Goal: Task Accomplishment & Management: Manage account settings

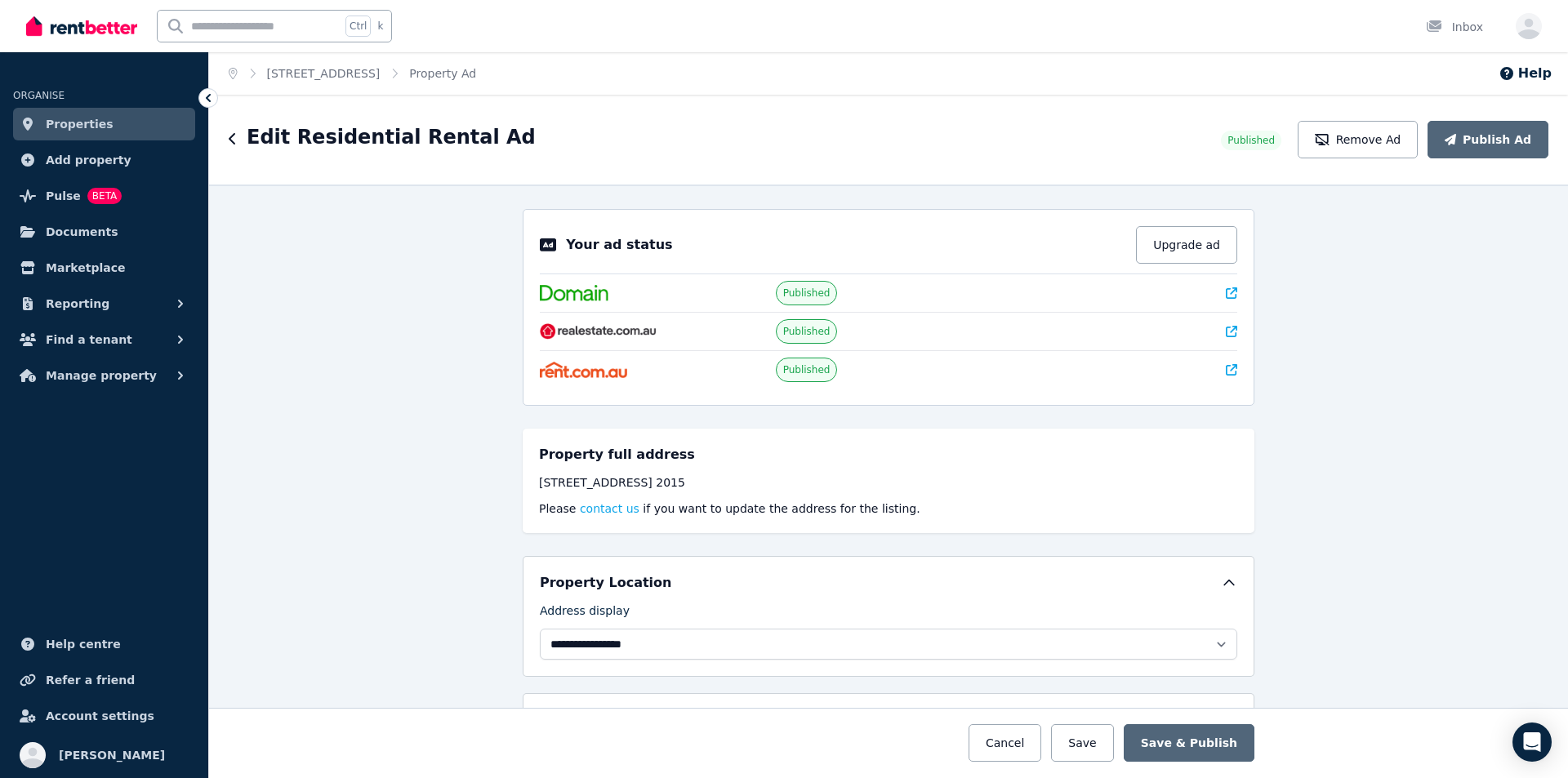
select select "**********"
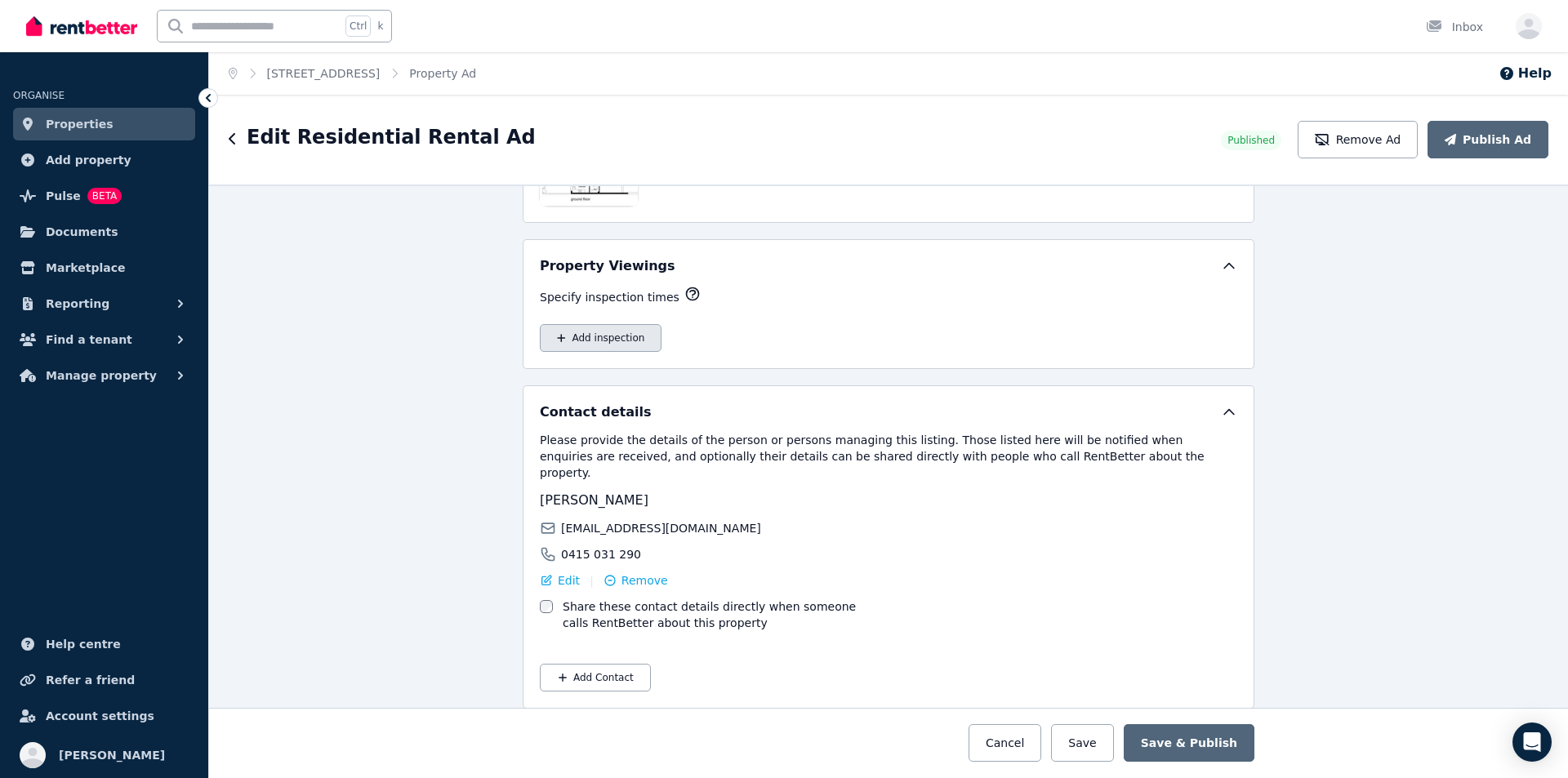
click at [591, 334] on button "Add inspection" at bounding box center [601, 338] width 122 height 28
select select "**"
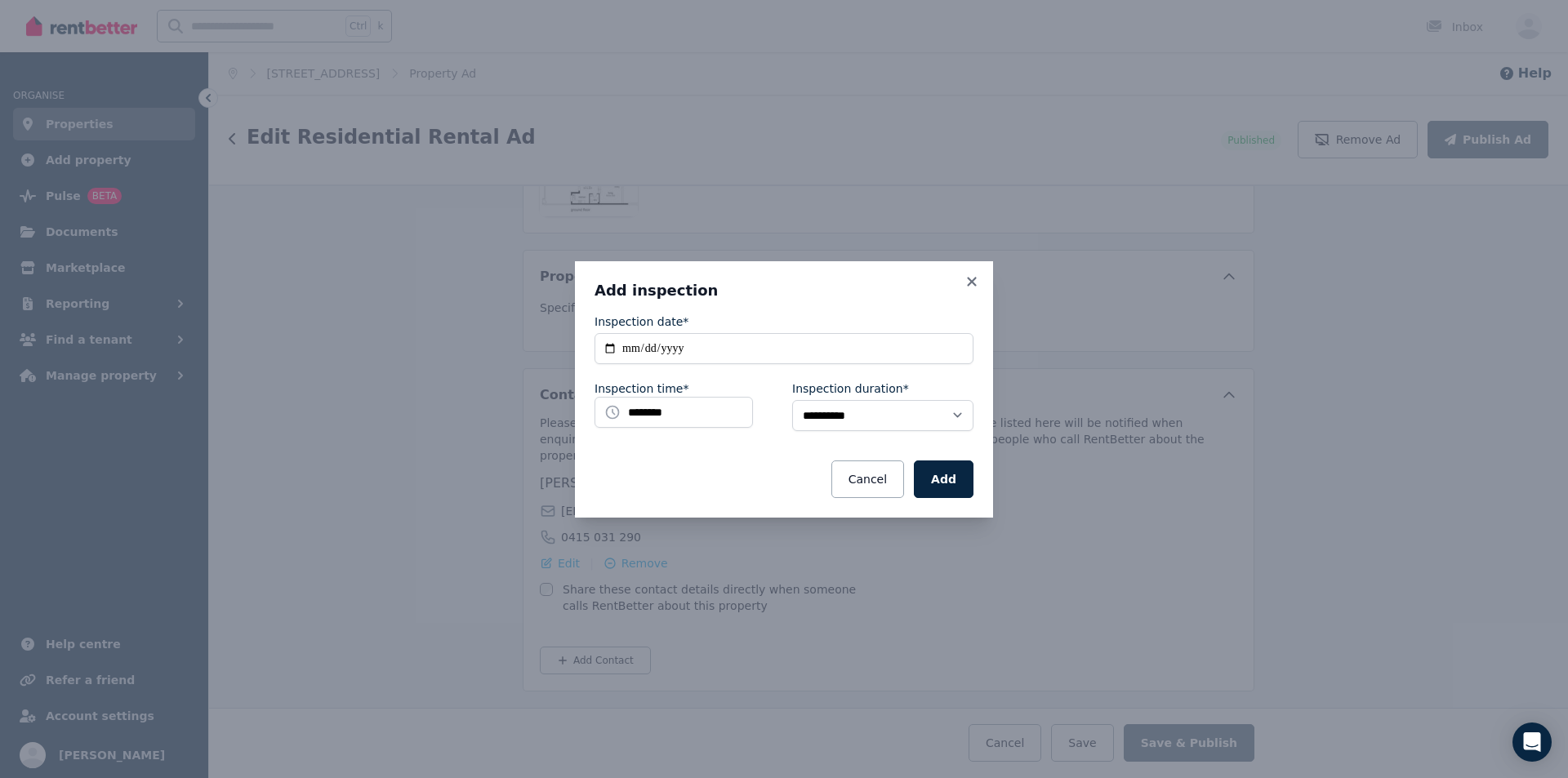
scroll to position [2657, 0]
click at [650, 352] on input "**********" at bounding box center [784, 349] width 379 height 31
click at [611, 346] on input "**********" at bounding box center [784, 349] width 379 height 31
type input "**********"
click at [684, 422] on input "********" at bounding box center [674, 413] width 158 height 31
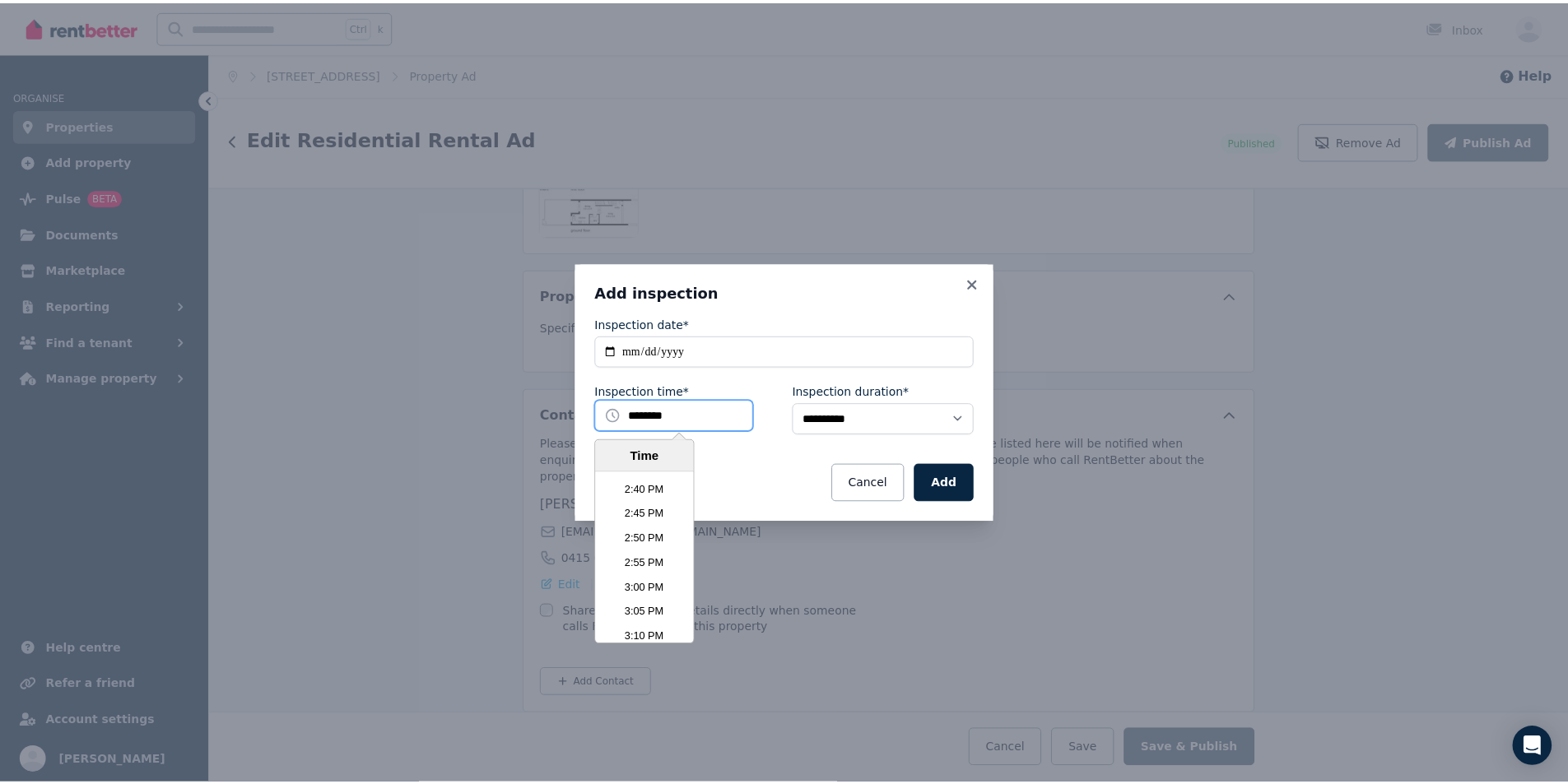
scroll to position [4353, 0]
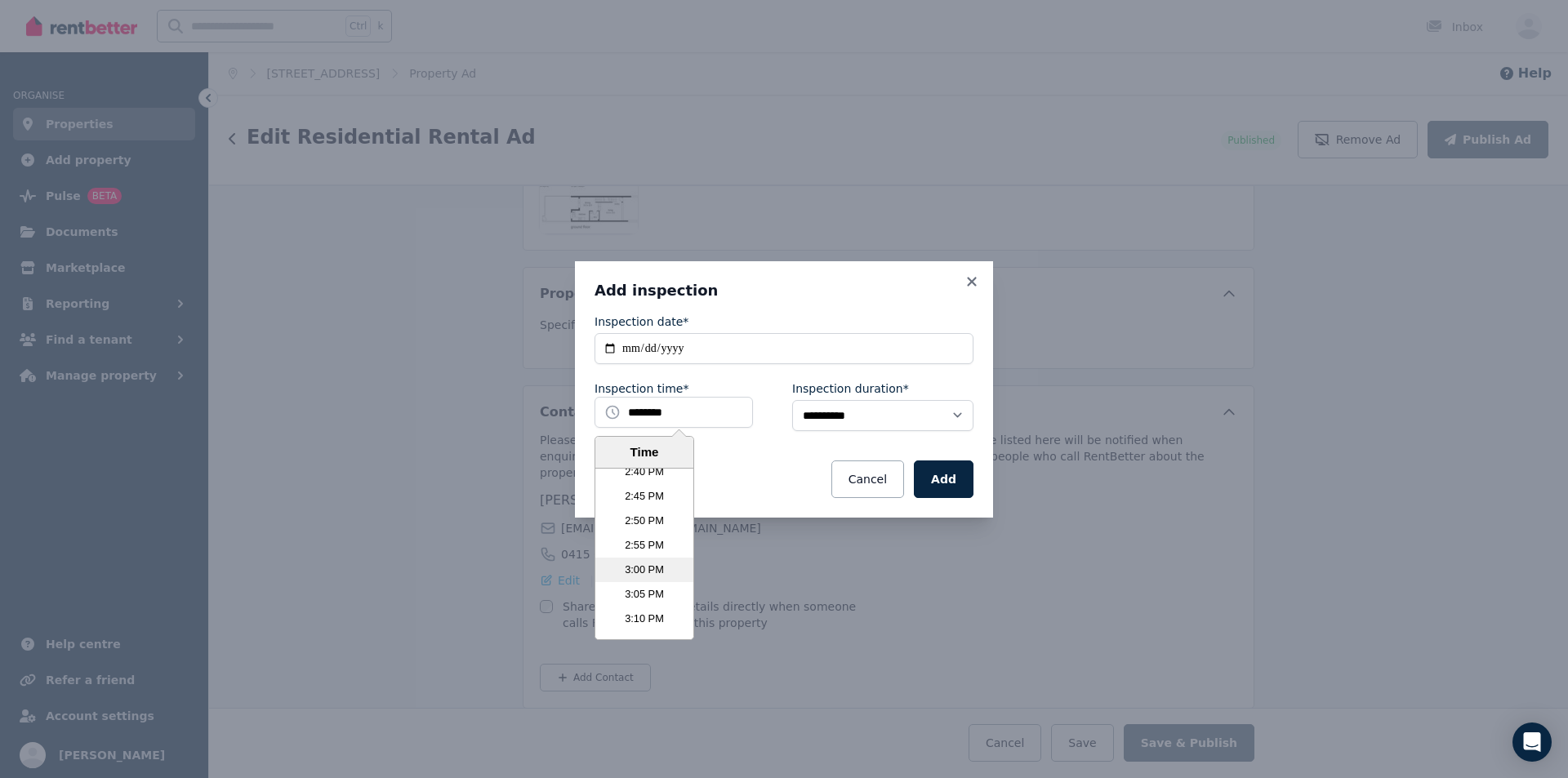
click at [654, 566] on li "3:00 PM" at bounding box center [644, 570] width 98 height 25
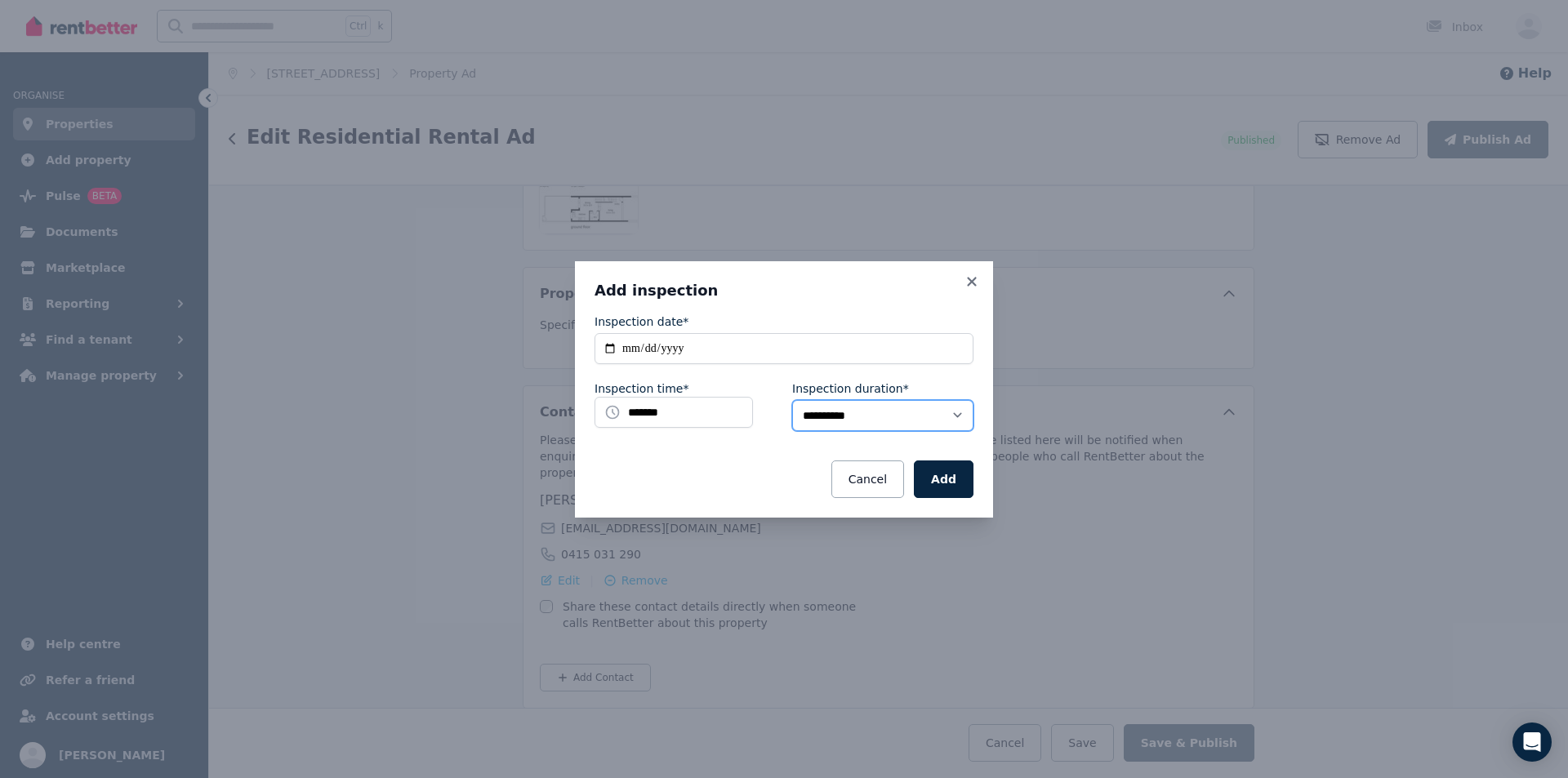
click at [960, 414] on select "**********" at bounding box center [882, 415] width 181 height 31
select select "**"
click at [792, 400] on select "**********" at bounding box center [882, 415] width 181 height 31
click at [943, 485] on button "Add" at bounding box center [944, 479] width 60 height 37
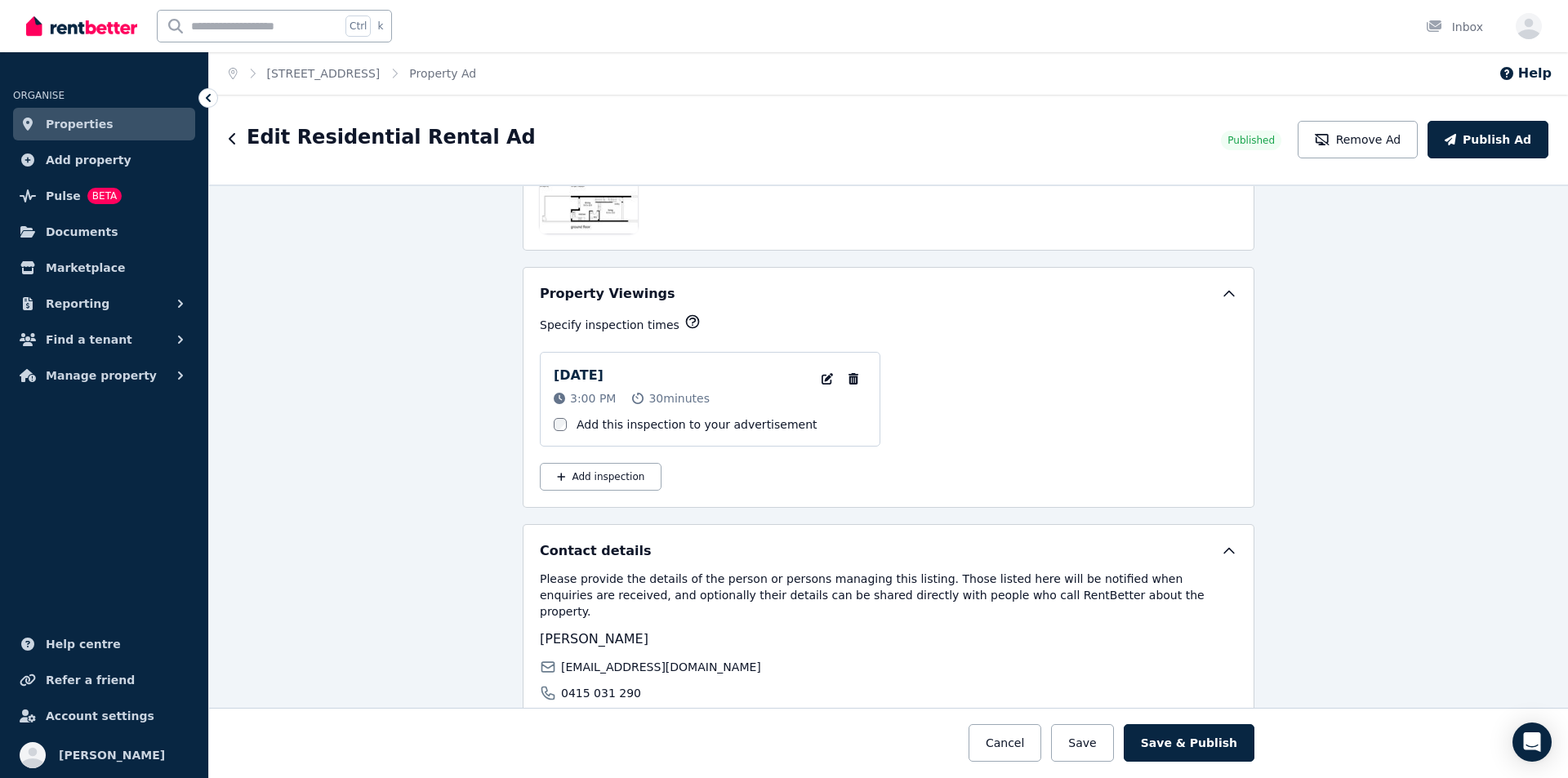
click at [1455, 308] on div "**********" at bounding box center [888, 481] width 1359 height 593
click at [1227, 735] on button "Save & Publish" at bounding box center [1189, 743] width 131 height 37
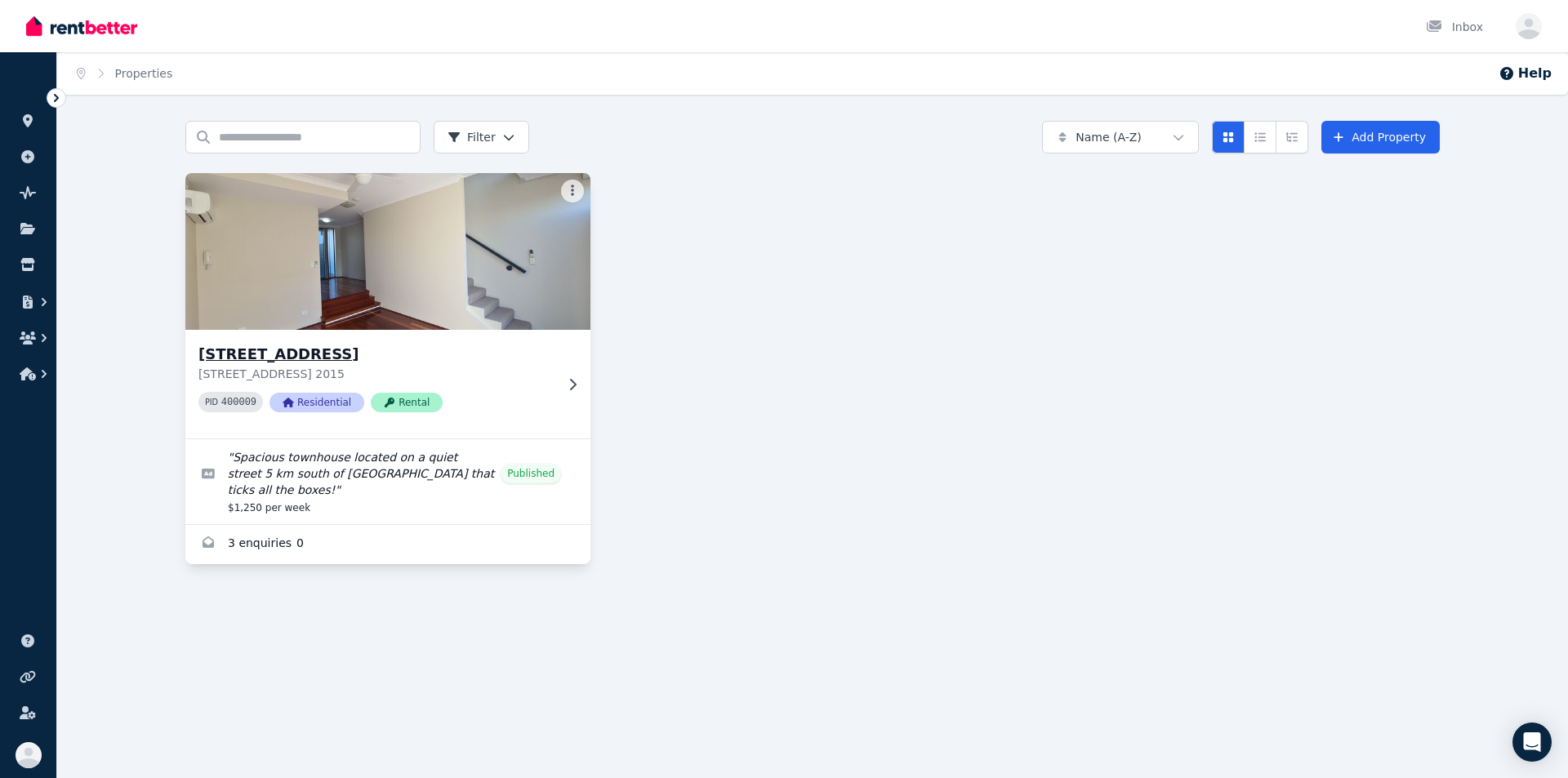
click at [402, 266] on img at bounding box center [388, 251] width 425 height 165
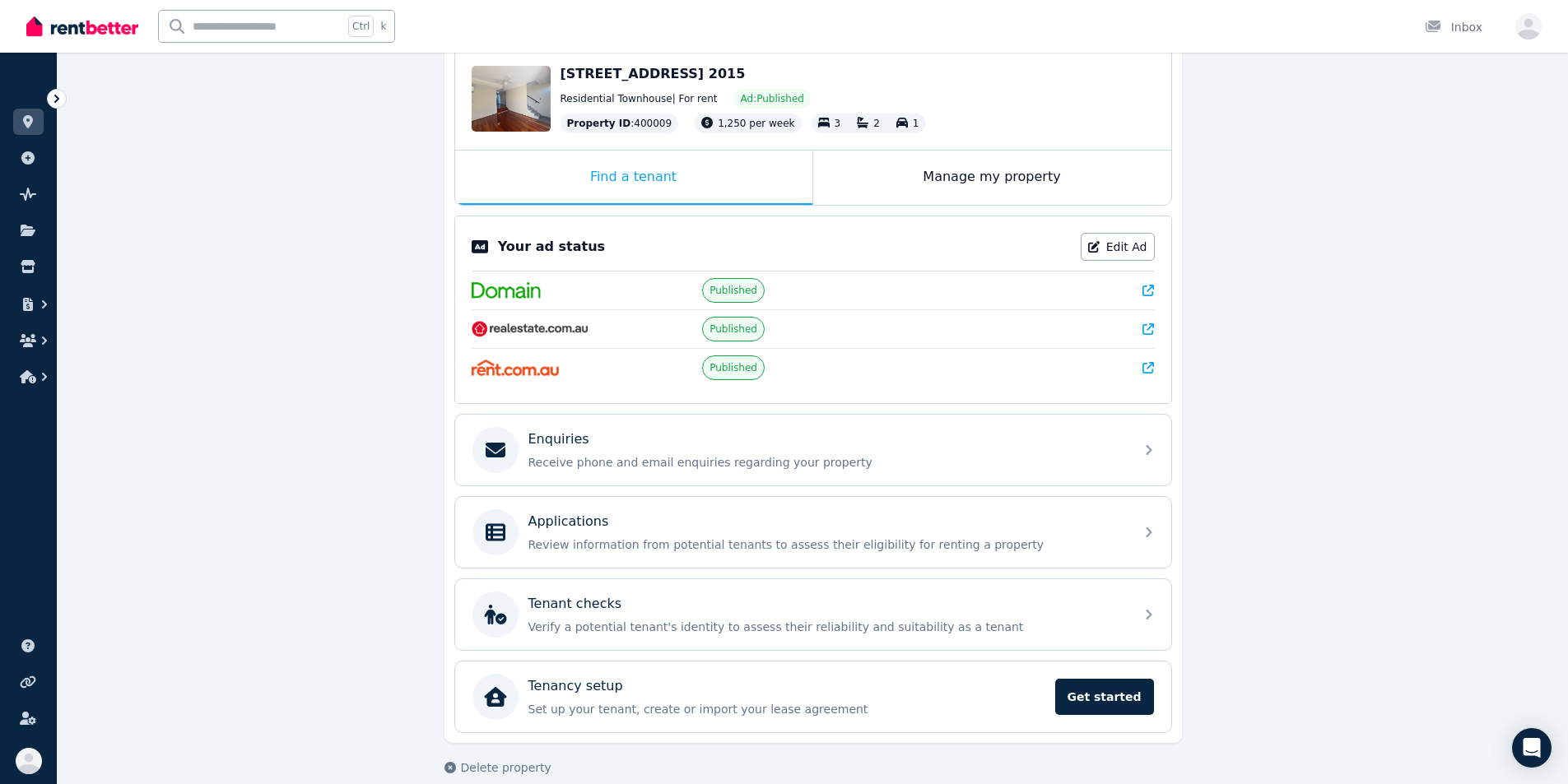
scroll to position [193, 0]
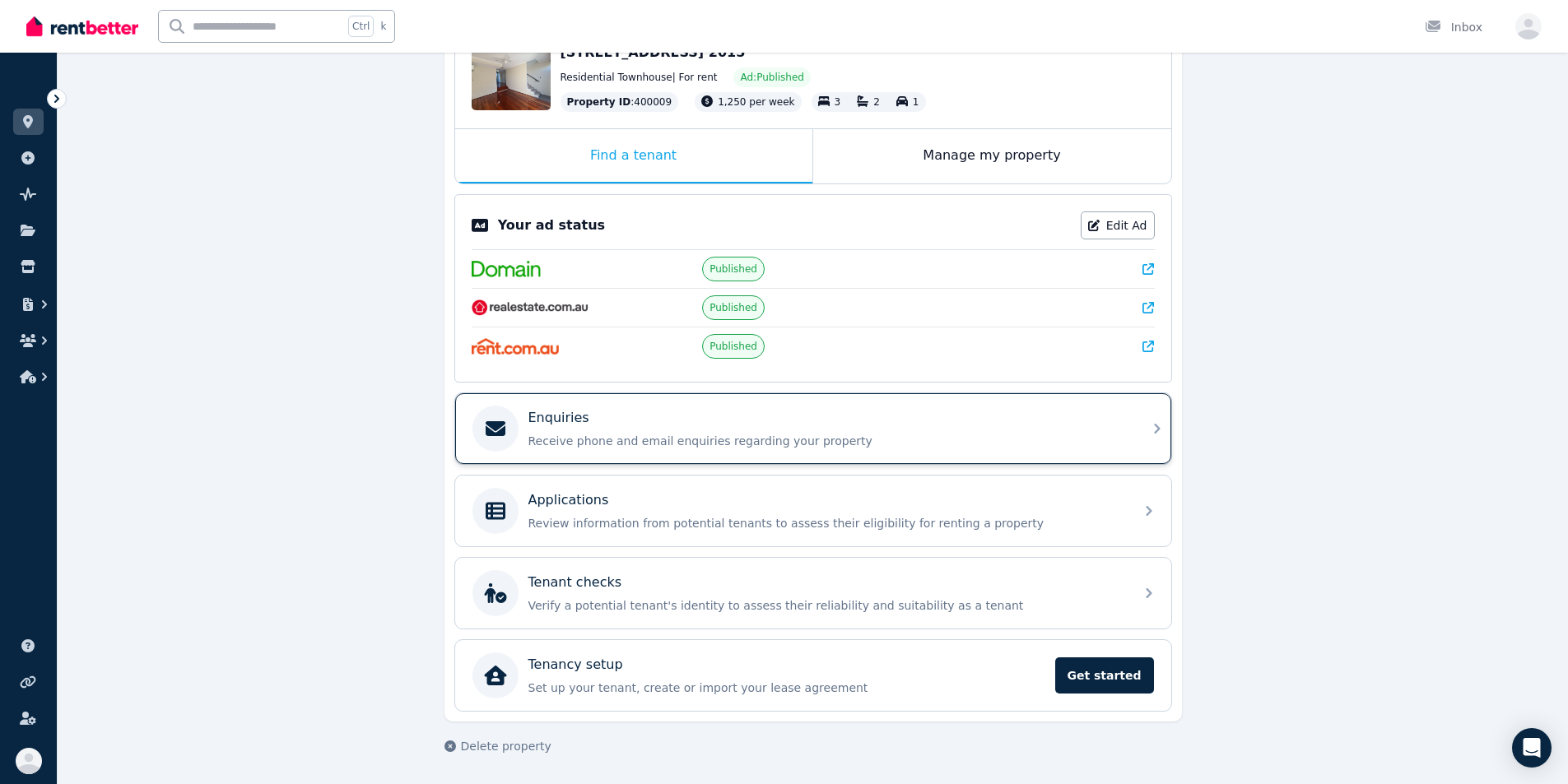
click at [566, 427] on p "Enquiries" at bounding box center [559, 419] width 60 height 20
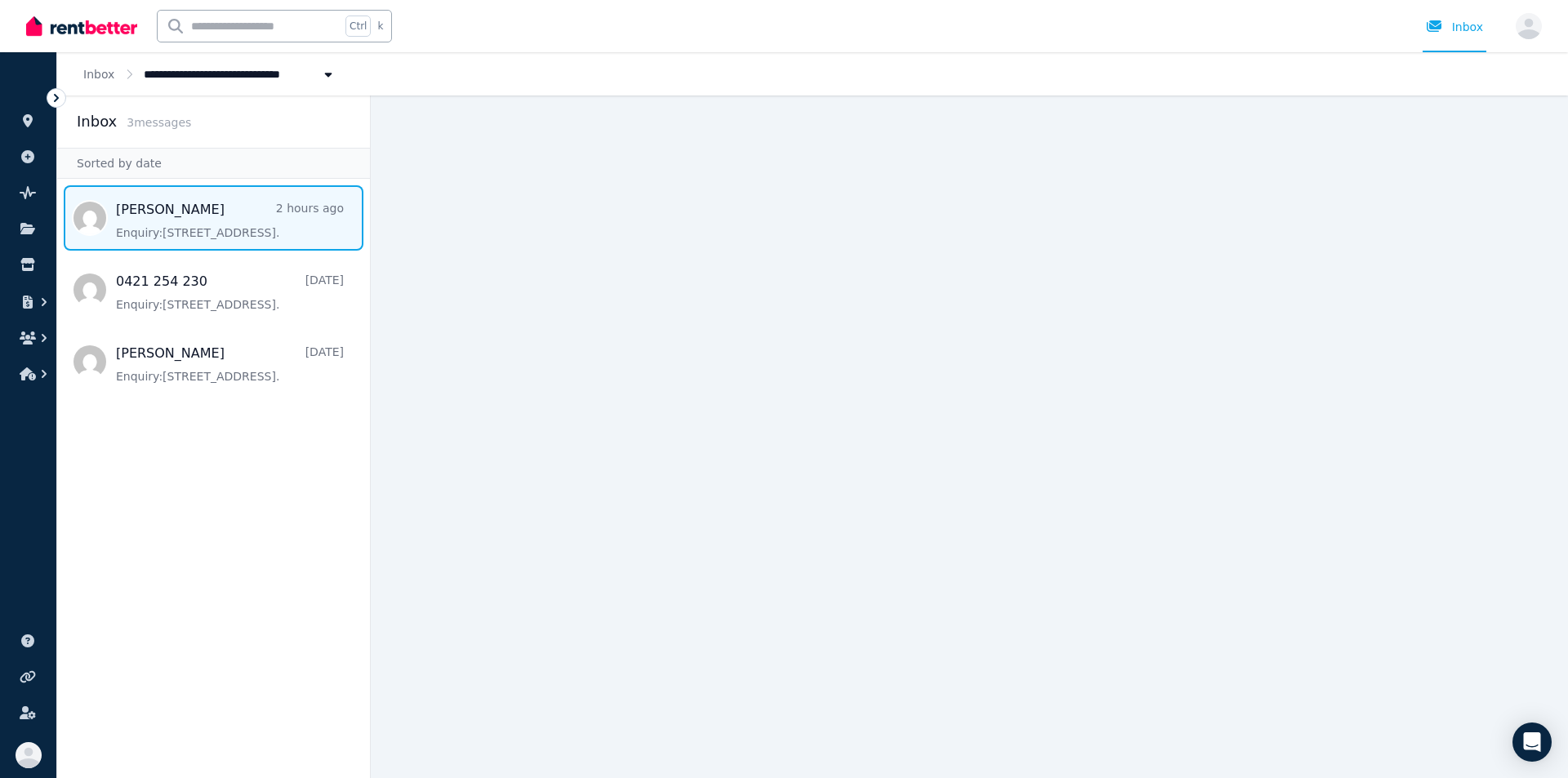
click at [170, 229] on span "Message list" at bounding box center [214, 218] width 313 height 65
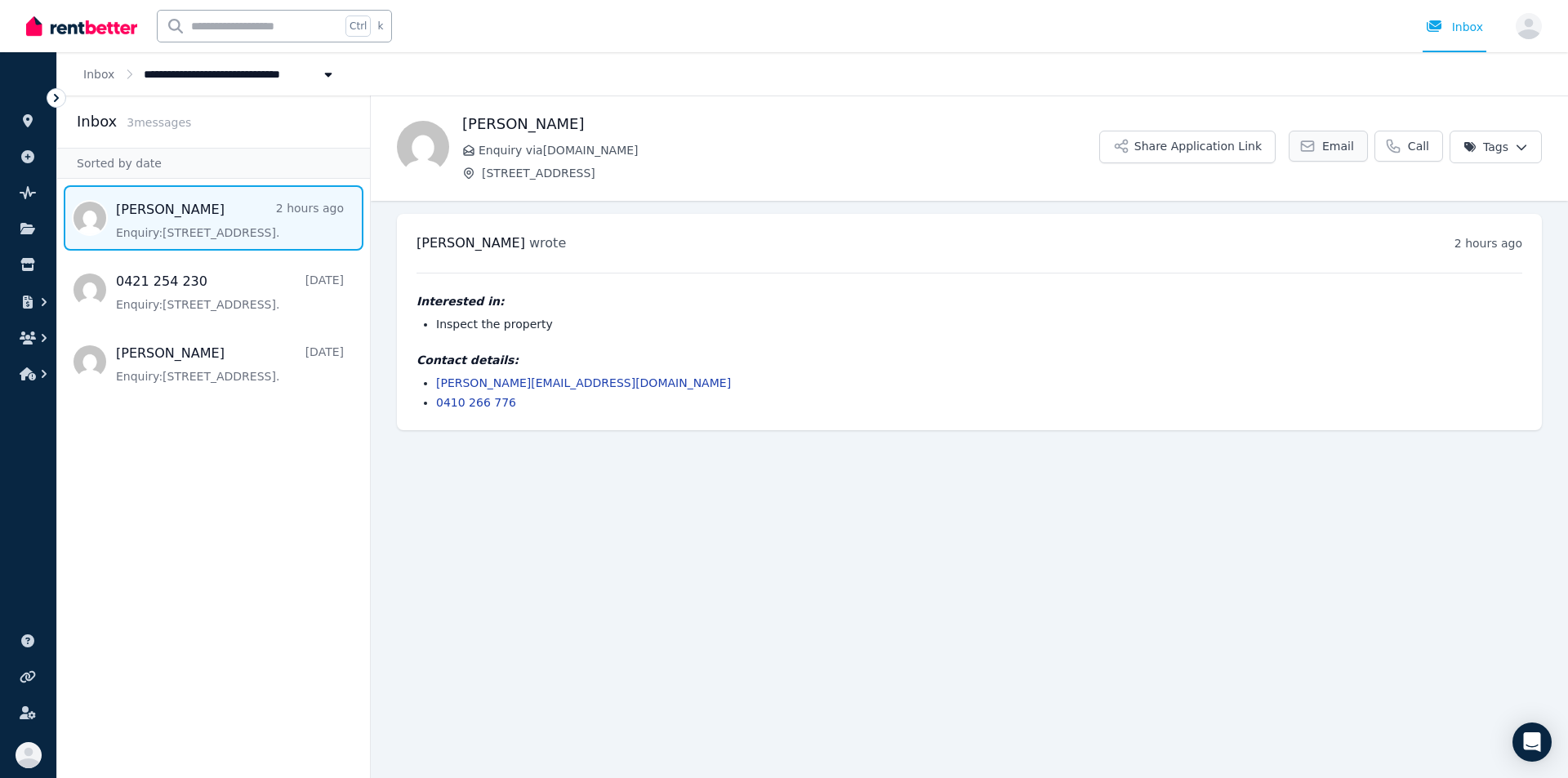
click at [834, 143] on span "Email" at bounding box center [1337, 146] width 32 height 16
click at [834, 357] on h4 "Contact details:" at bounding box center [969, 360] width 1105 height 16
drag, startPoint x: 255, startPoint y: 227, endPoint x: 817, endPoint y: 296, distance: 566.2
click at [817, 296] on h4 "Interested in:" at bounding box center [969, 301] width 1105 height 16
click at [834, 151] on html "**********" at bounding box center [784, 389] width 1568 height 778
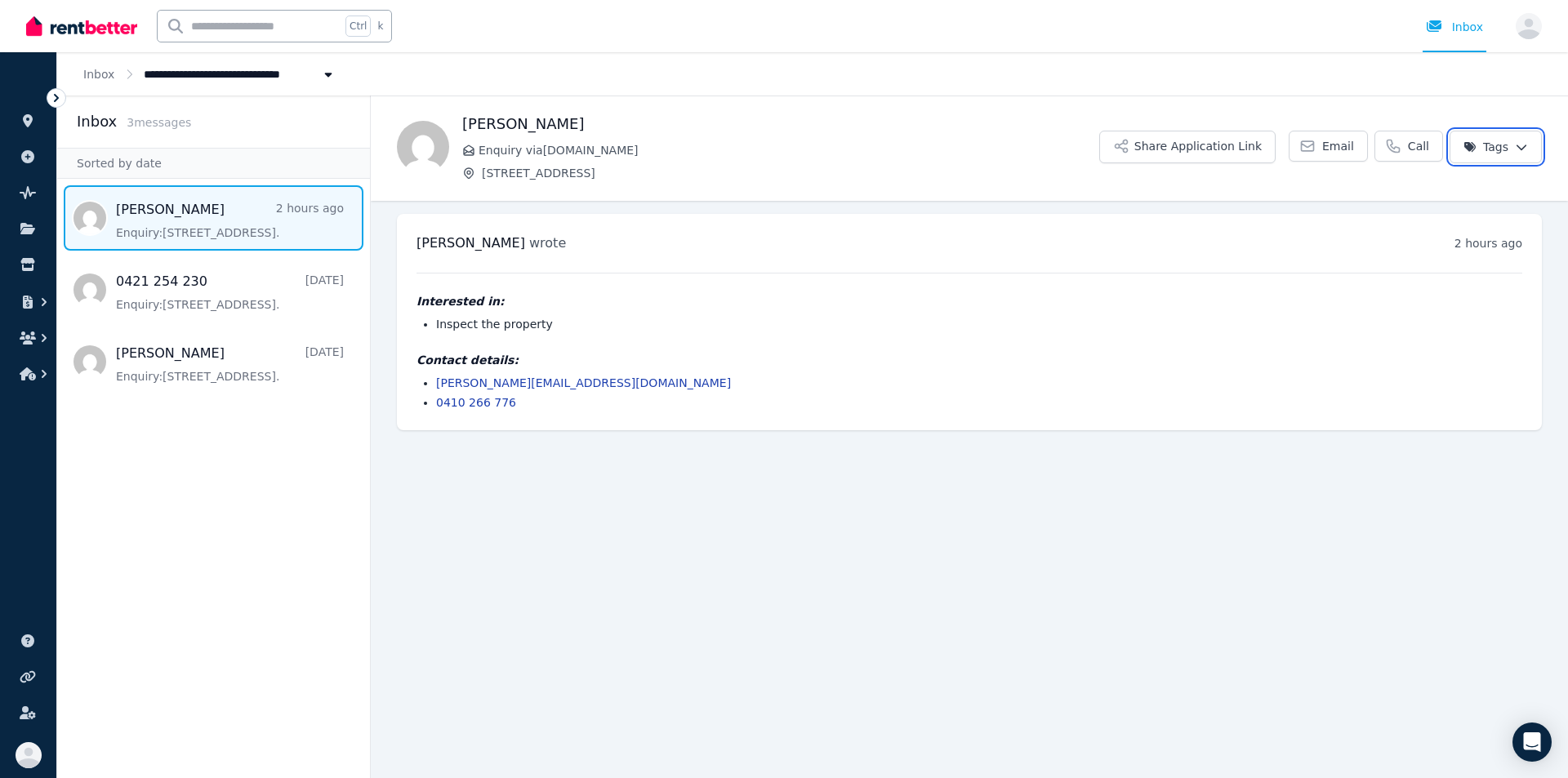
click at [834, 87] on html "**********" at bounding box center [784, 389] width 1568 height 778
click at [834, 490] on div "Open Intercom Messenger" at bounding box center [1533, 743] width 44 height 44
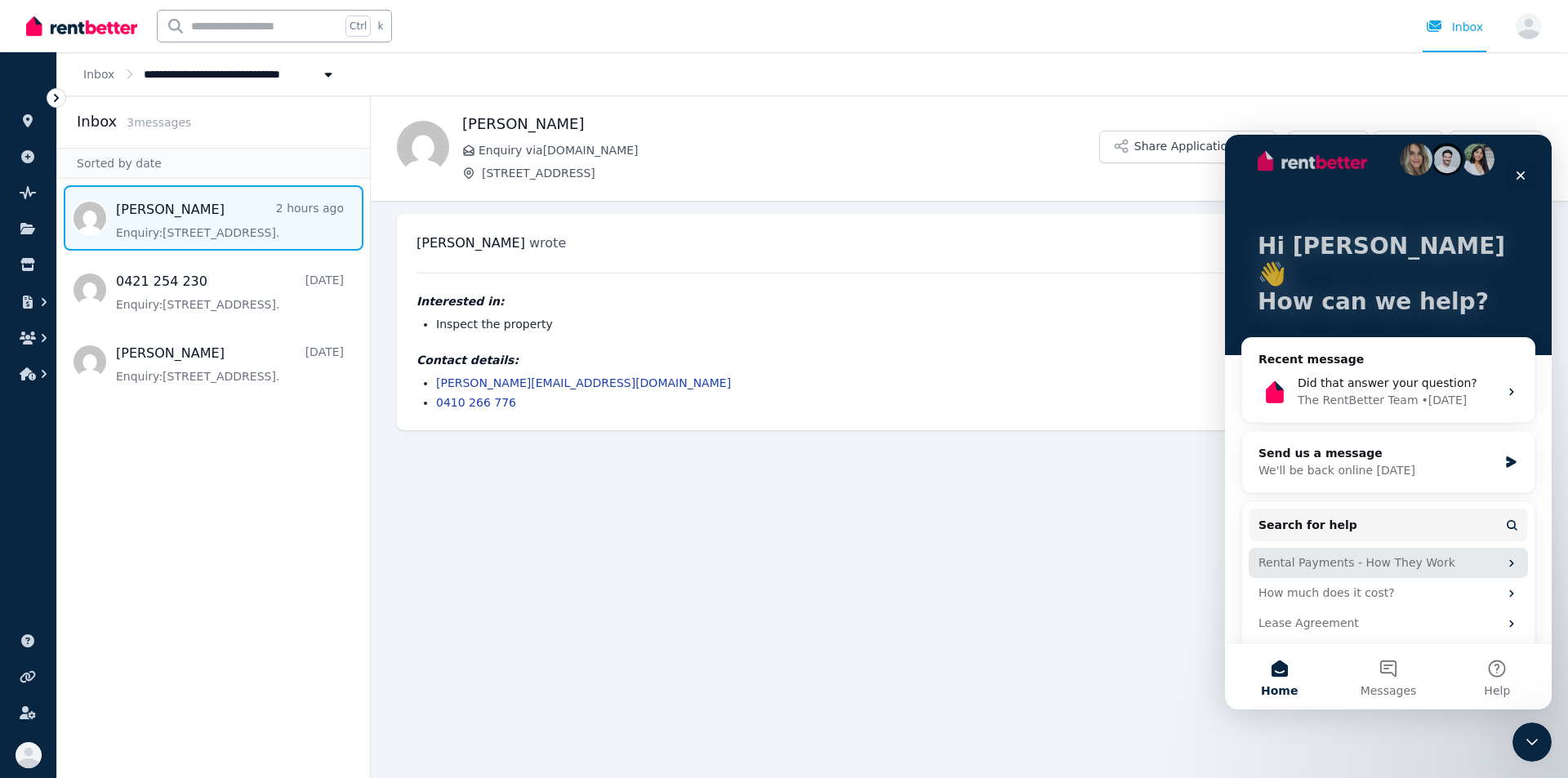
scroll to position [31, 0]
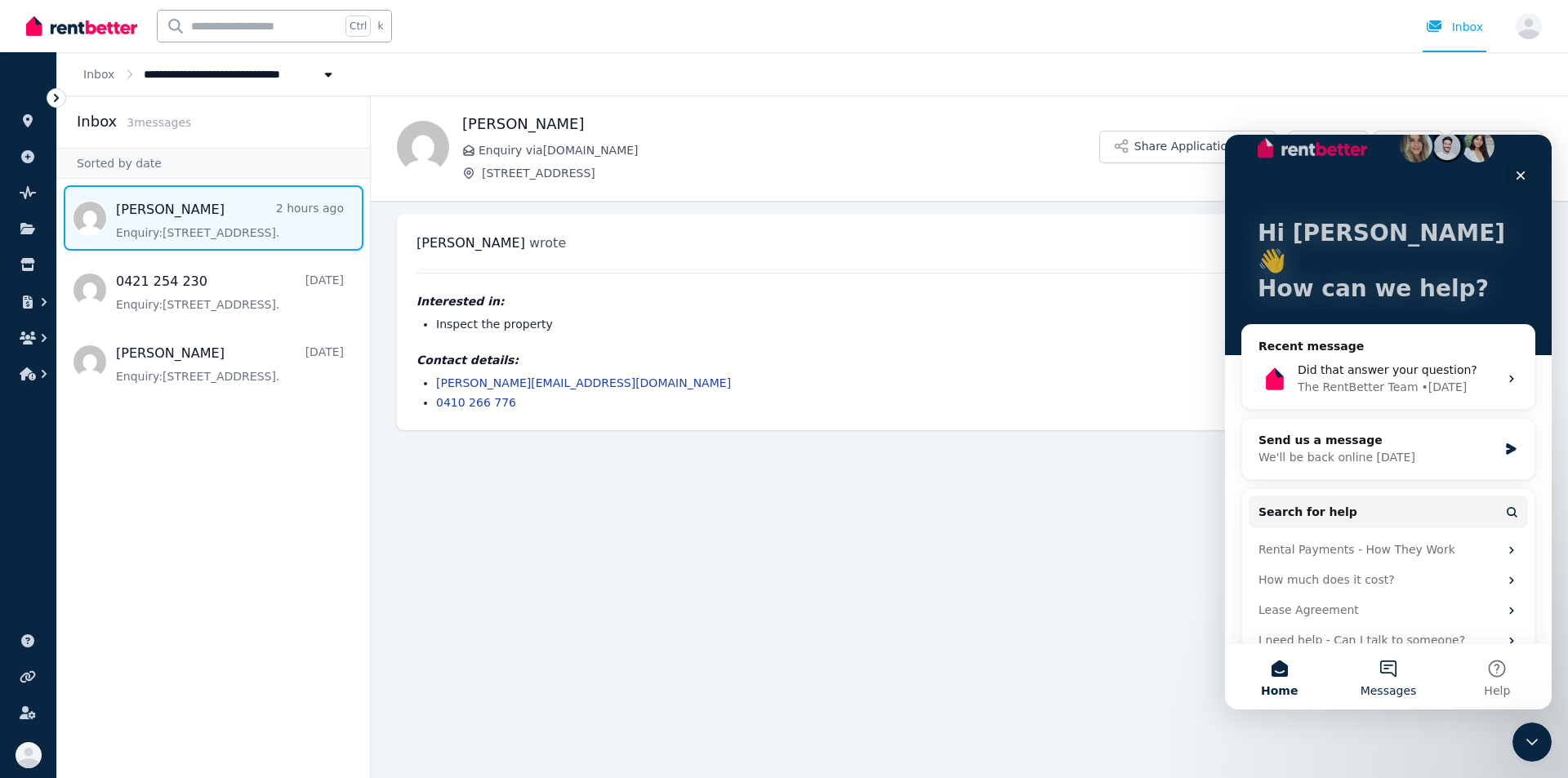
click at [834, 490] on button "Messages" at bounding box center [1387, 677] width 108 height 65
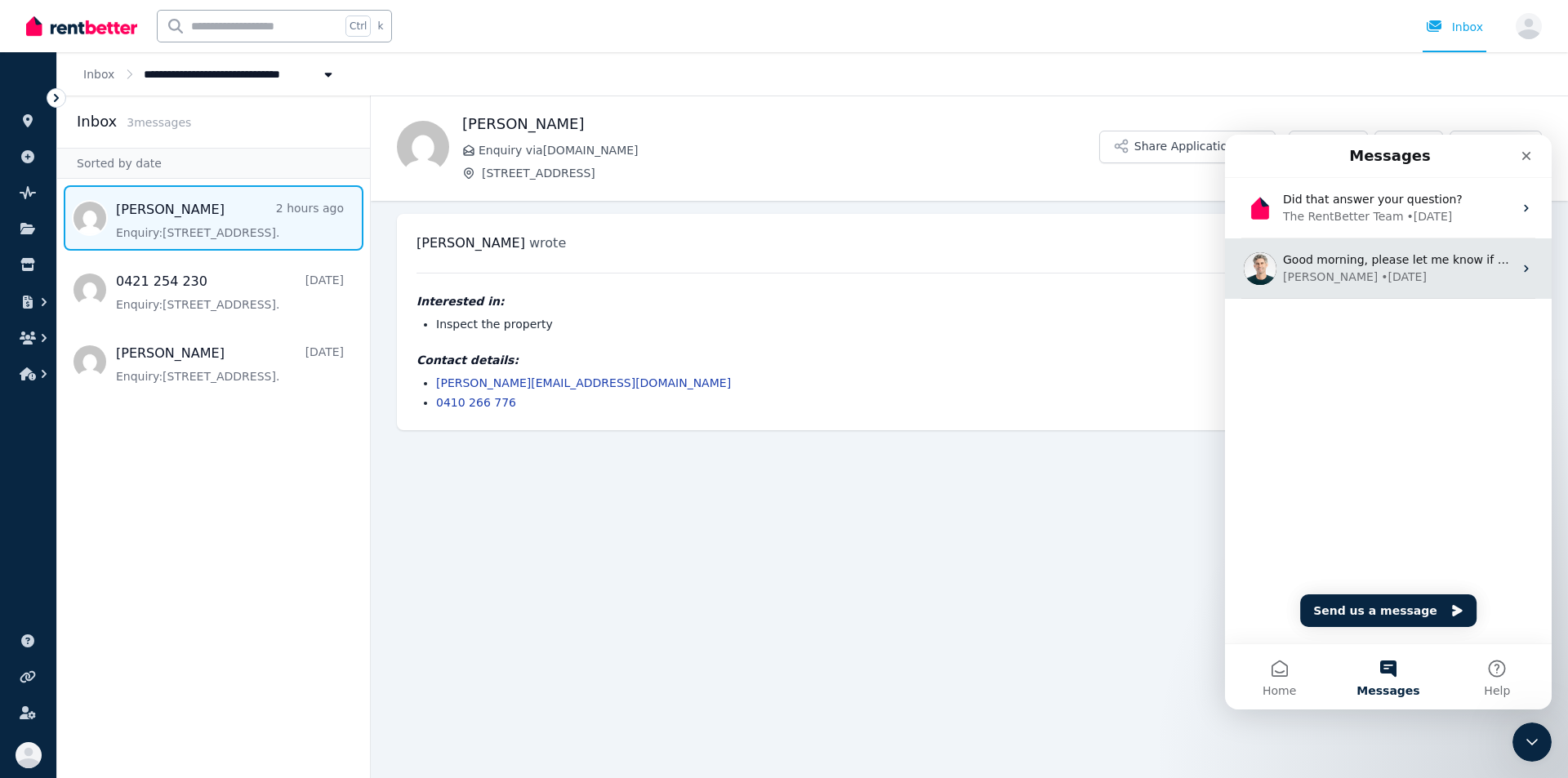
click at [834, 256] on span "Good morning, please let me know if you have any questions or if there is anyth…" at bounding box center [1565, 259] width 565 height 13
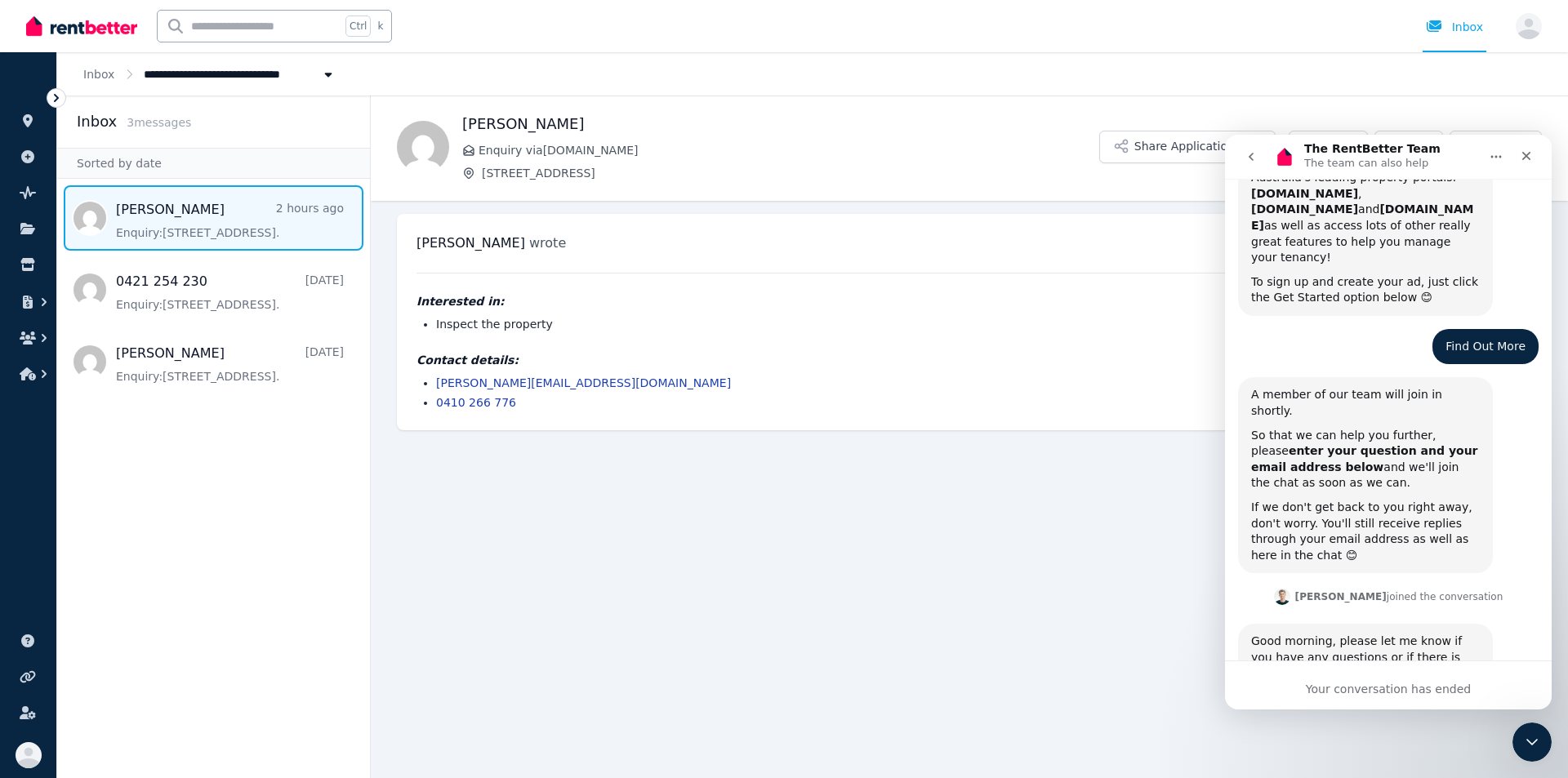
scroll to position [438, 0]
click at [834, 153] on icon "Close" at bounding box center [1526, 156] width 9 height 9
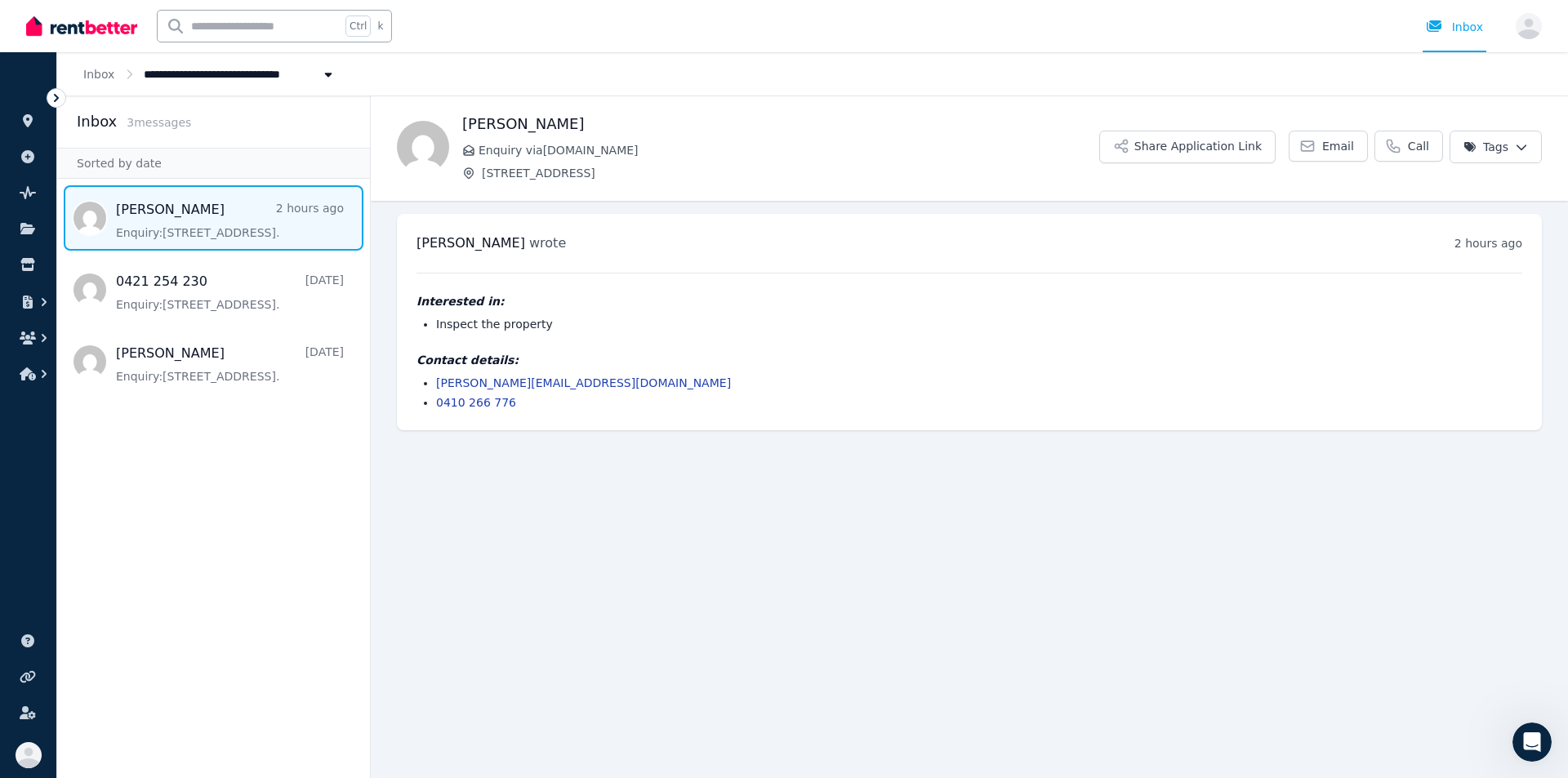
click at [796, 458] on main "Back Aleksandr Enquiry via RealEstate.com.au 10/161-219 Queen St, Beaconsfield …" at bounding box center [969, 436] width 1197 height 683
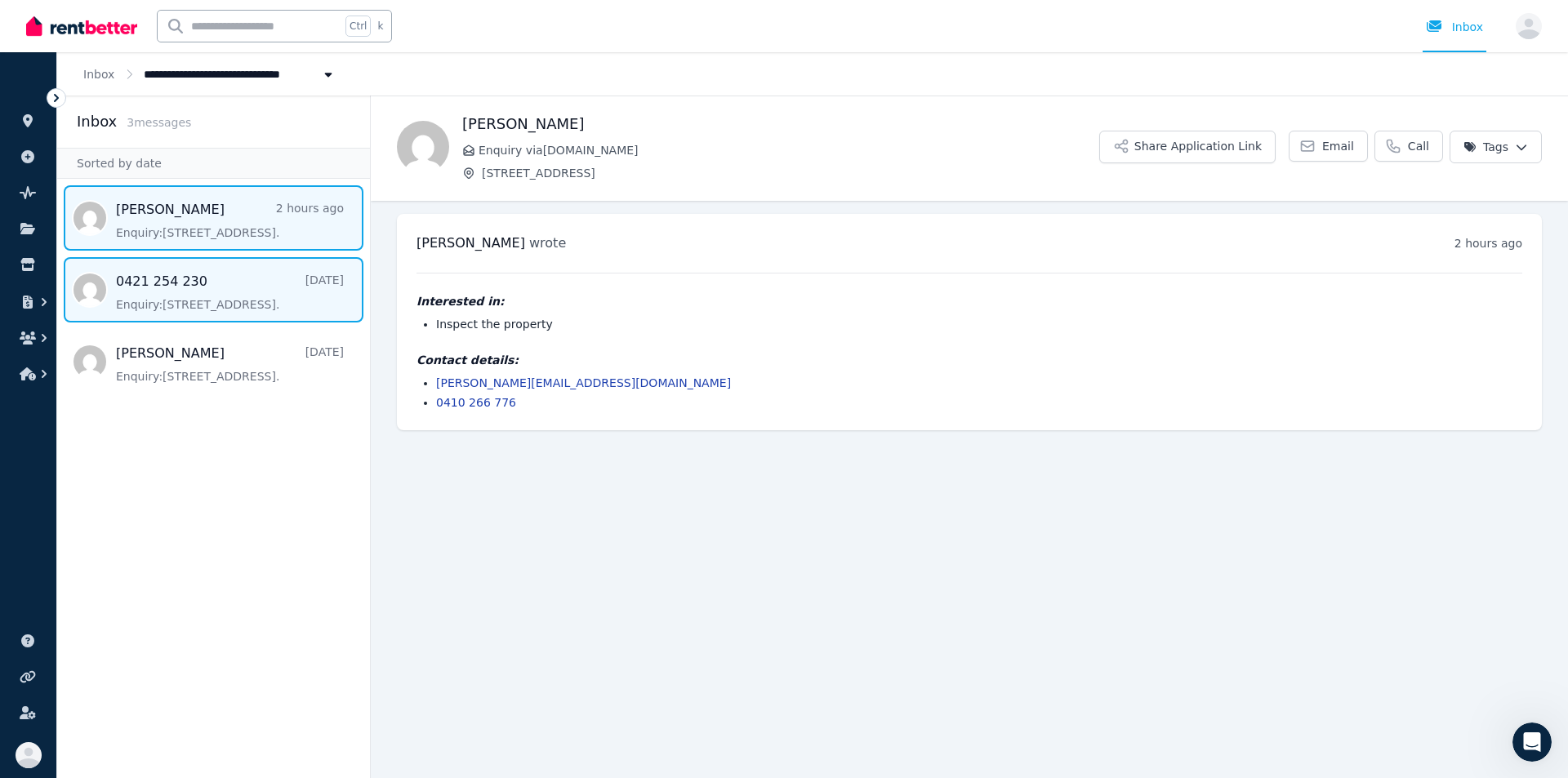
click at [206, 309] on span "Message list" at bounding box center [214, 290] width 313 height 65
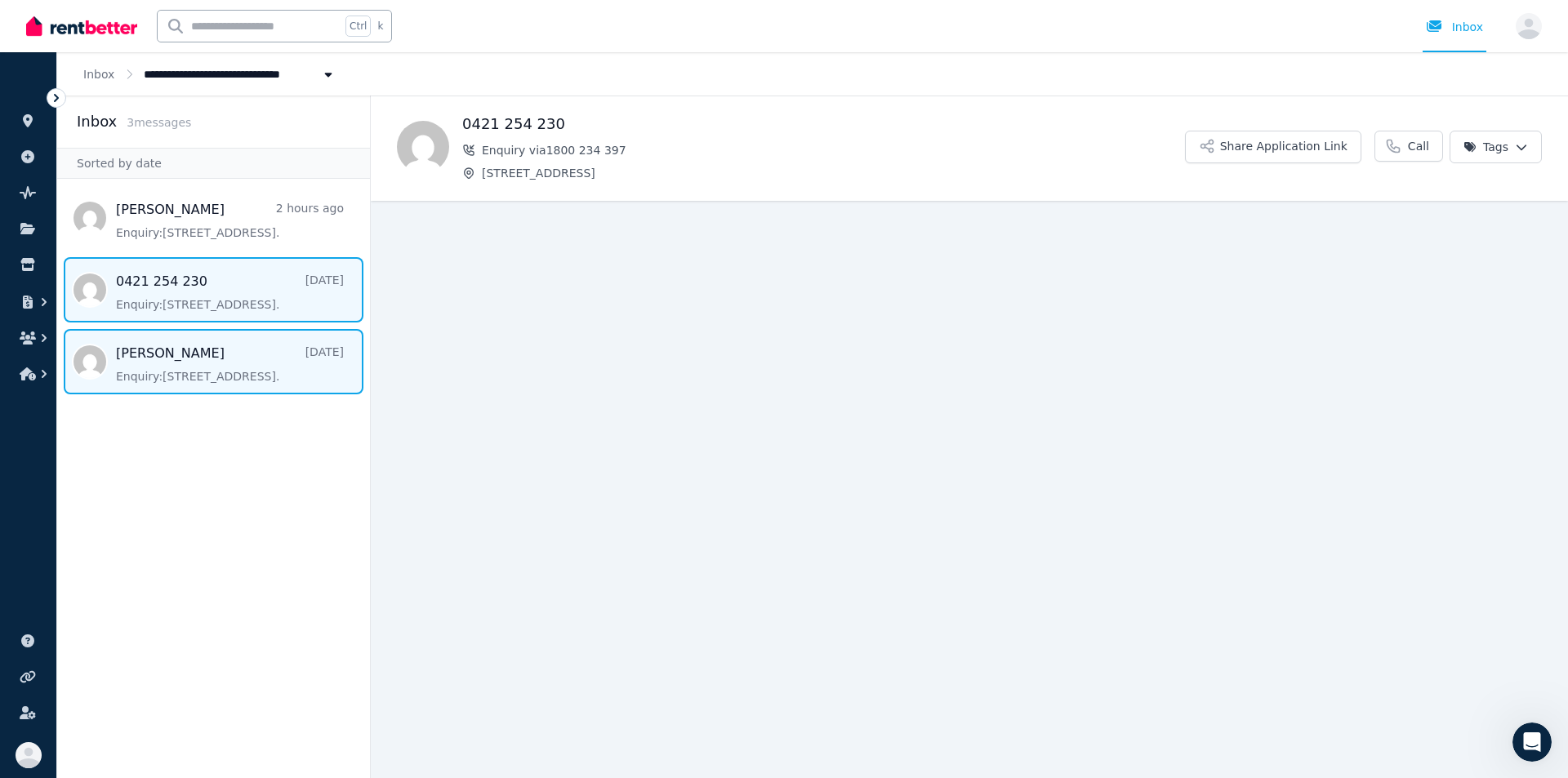
click at [204, 367] on span "Message list" at bounding box center [214, 362] width 313 height 65
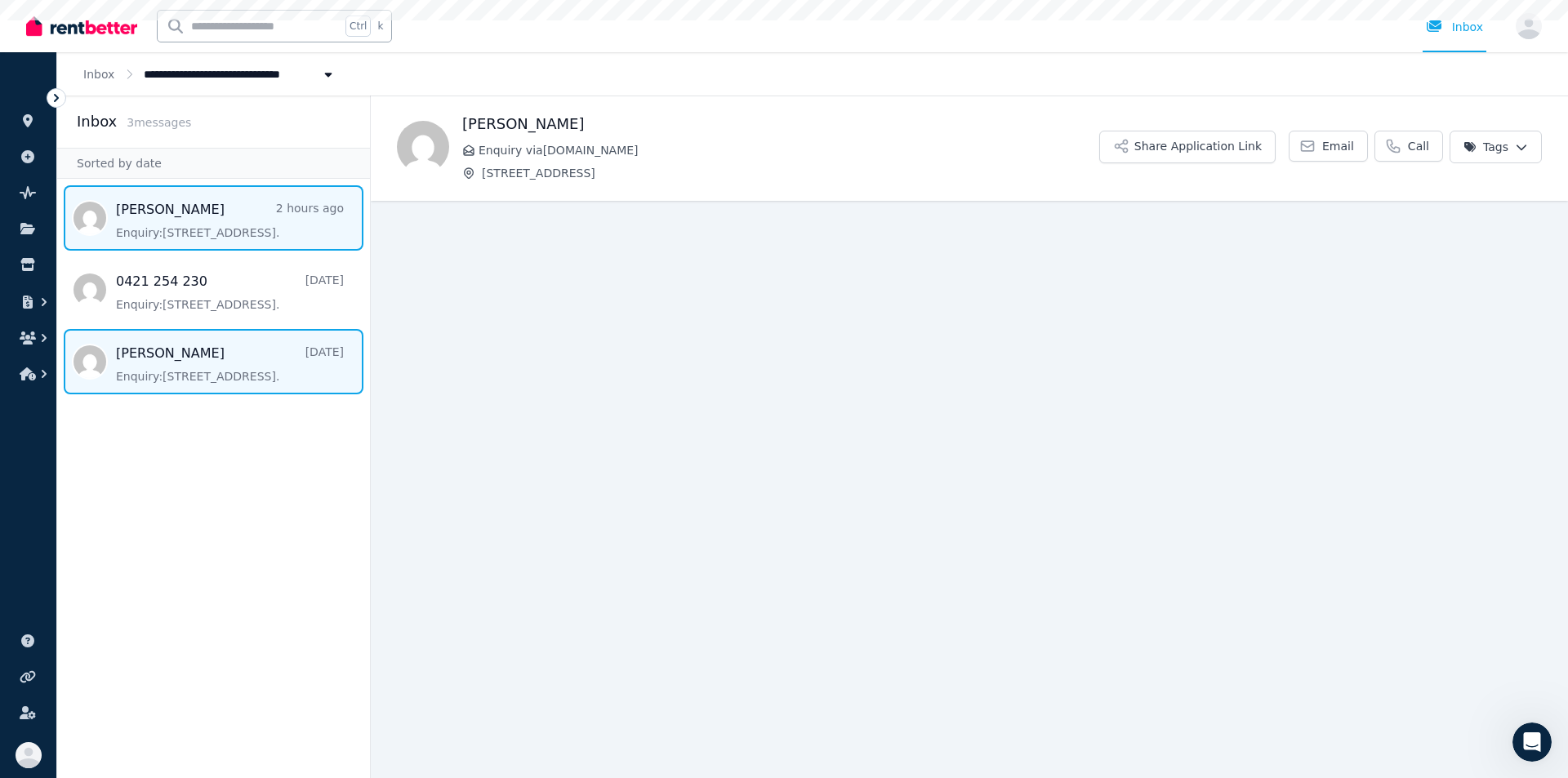
click at [186, 235] on span "Message list" at bounding box center [214, 218] width 313 height 65
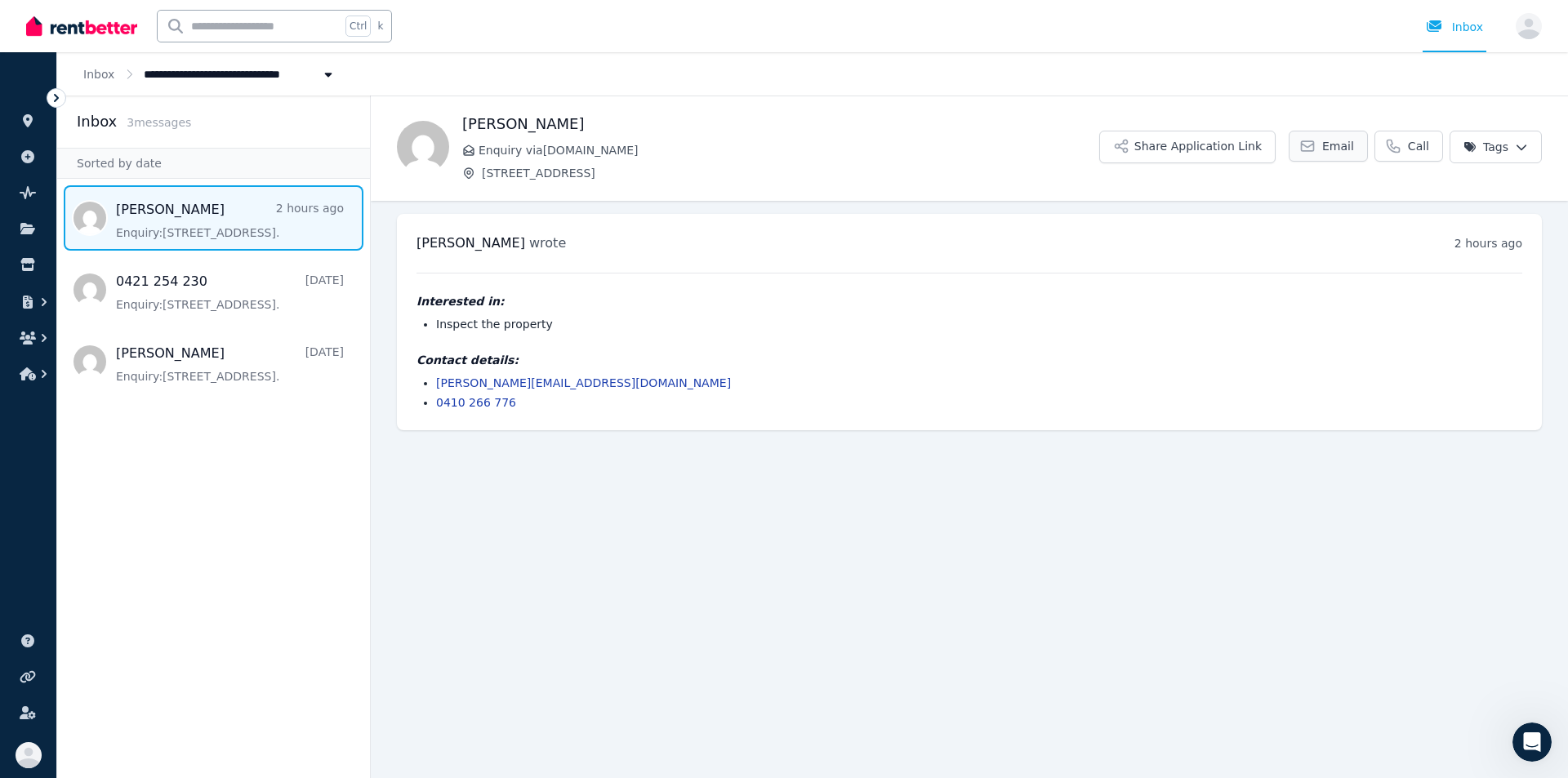
click at [834, 136] on link "Email" at bounding box center [1328, 146] width 79 height 31
drag, startPoint x: 619, startPoint y: 384, endPoint x: 437, endPoint y: 387, distance: 182.0
click at [437, 387] on li "aleksandr.malyshevskii@gmail.com" at bounding box center [979, 383] width 1086 height 16
copy link "aleksandr.malyshevskii@gmail.com"
click at [183, 210] on span "Message list" at bounding box center [214, 218] width 313 height 65
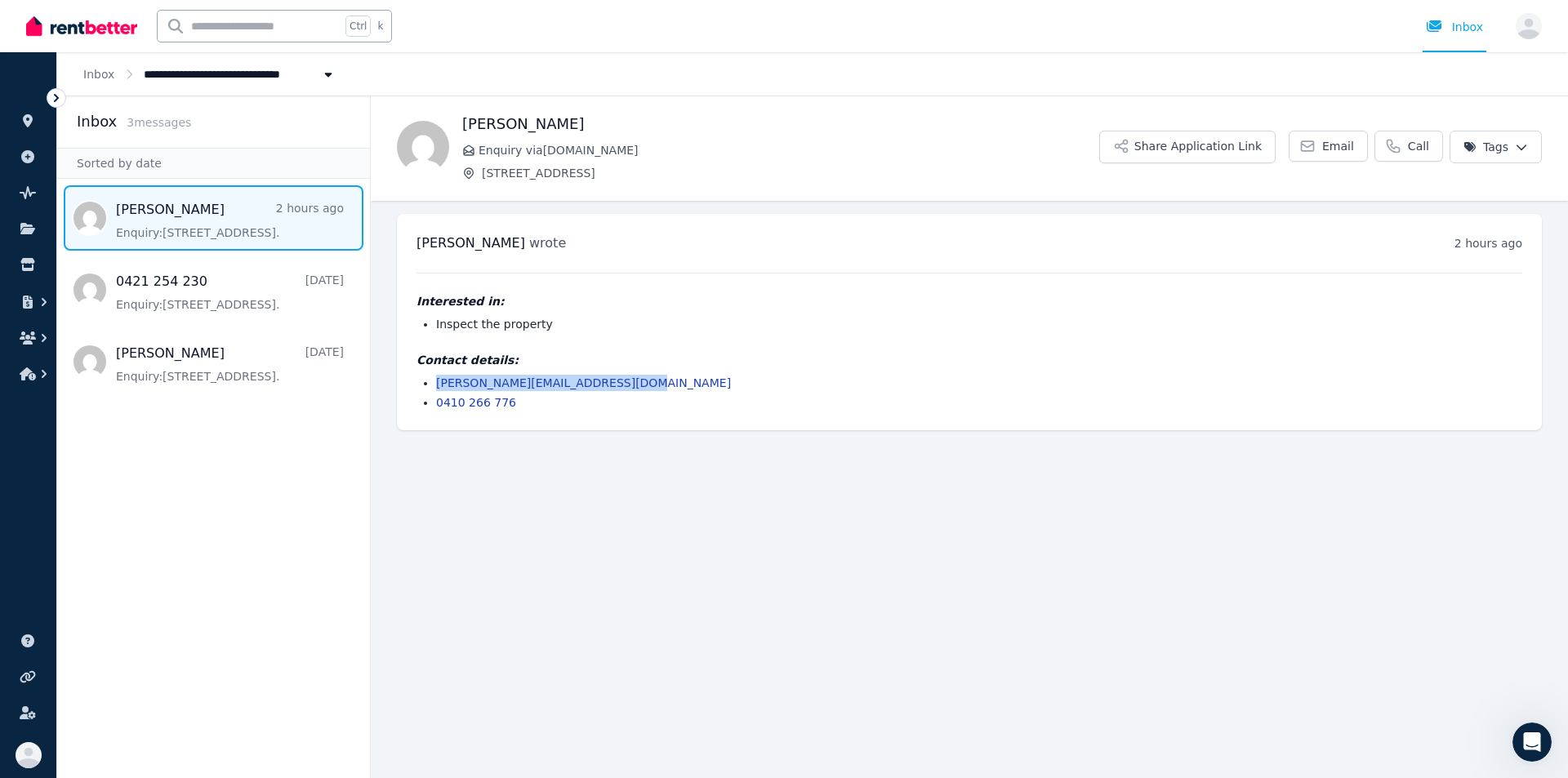
click at [189, 224] on span "Message list" at bounding box center [214, 218] width 313 height 65
click at [100, 26] on img at bounding box center [82, 25] width 111 height 25
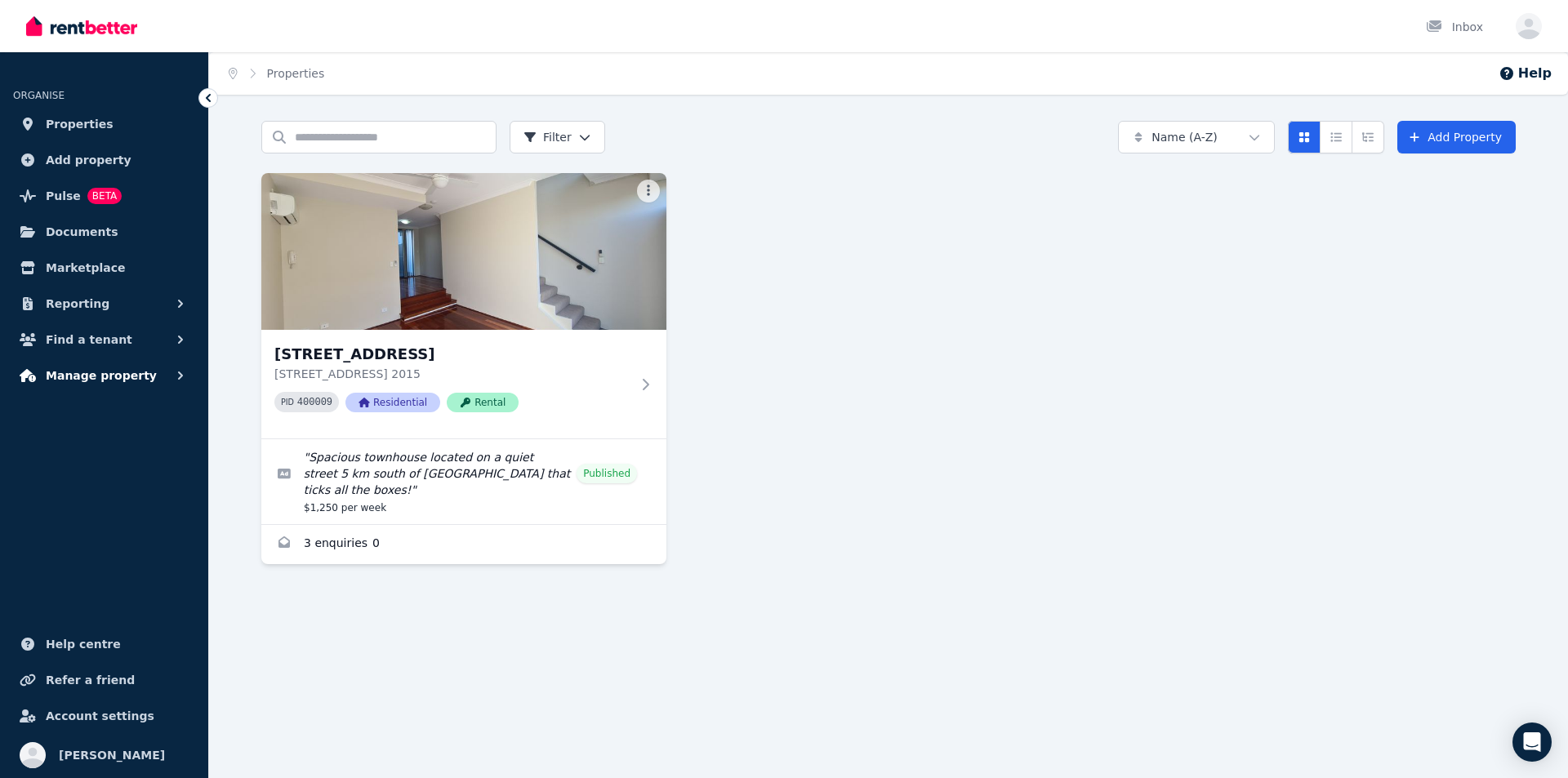
click at [120, 369] on span "Manage property" at bounding box center [101, 375] width 111 height 20
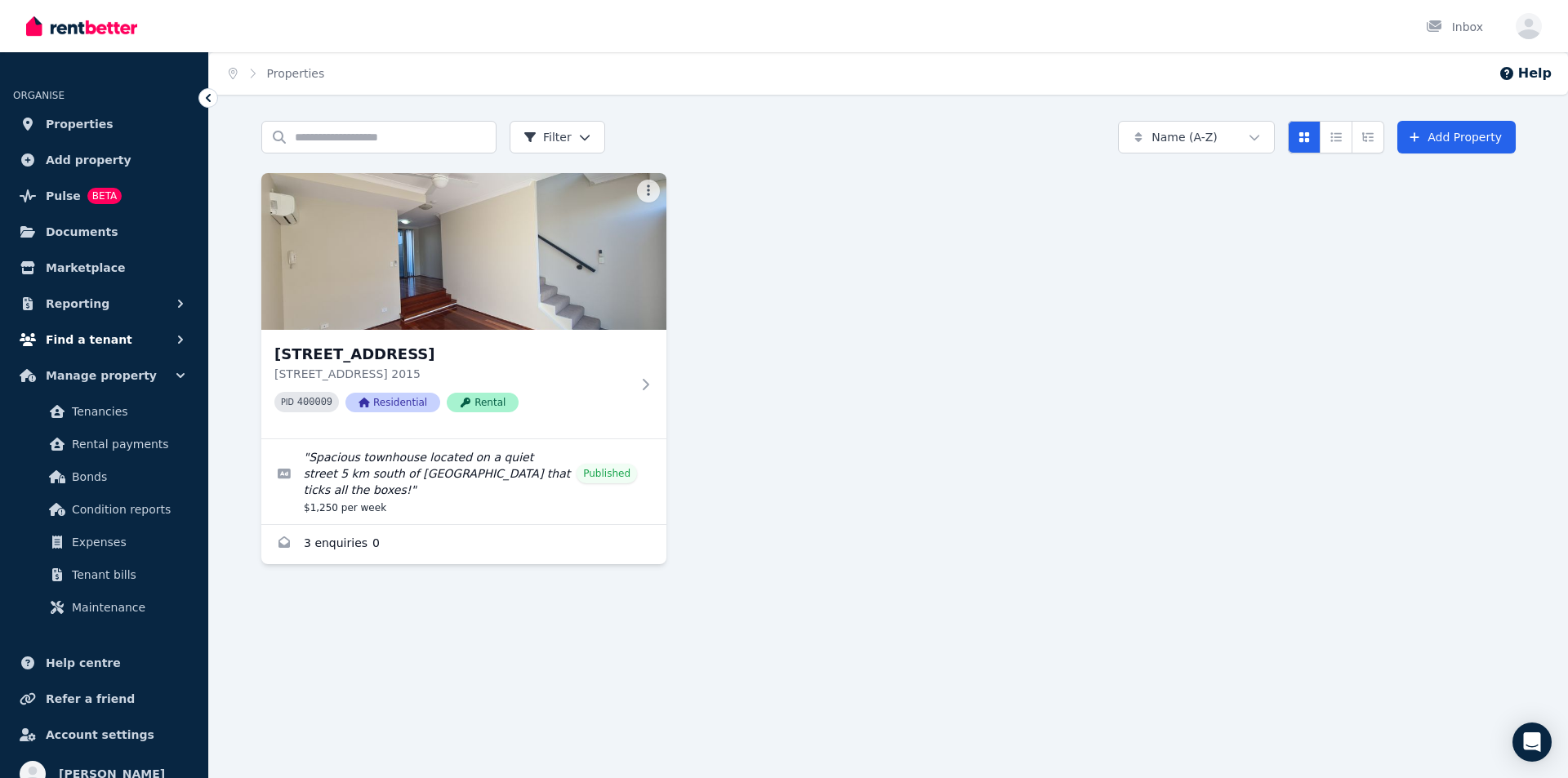
click at [116, 339] on button "Find a tenant" at bounding box center [104, 340] width 182 height 33
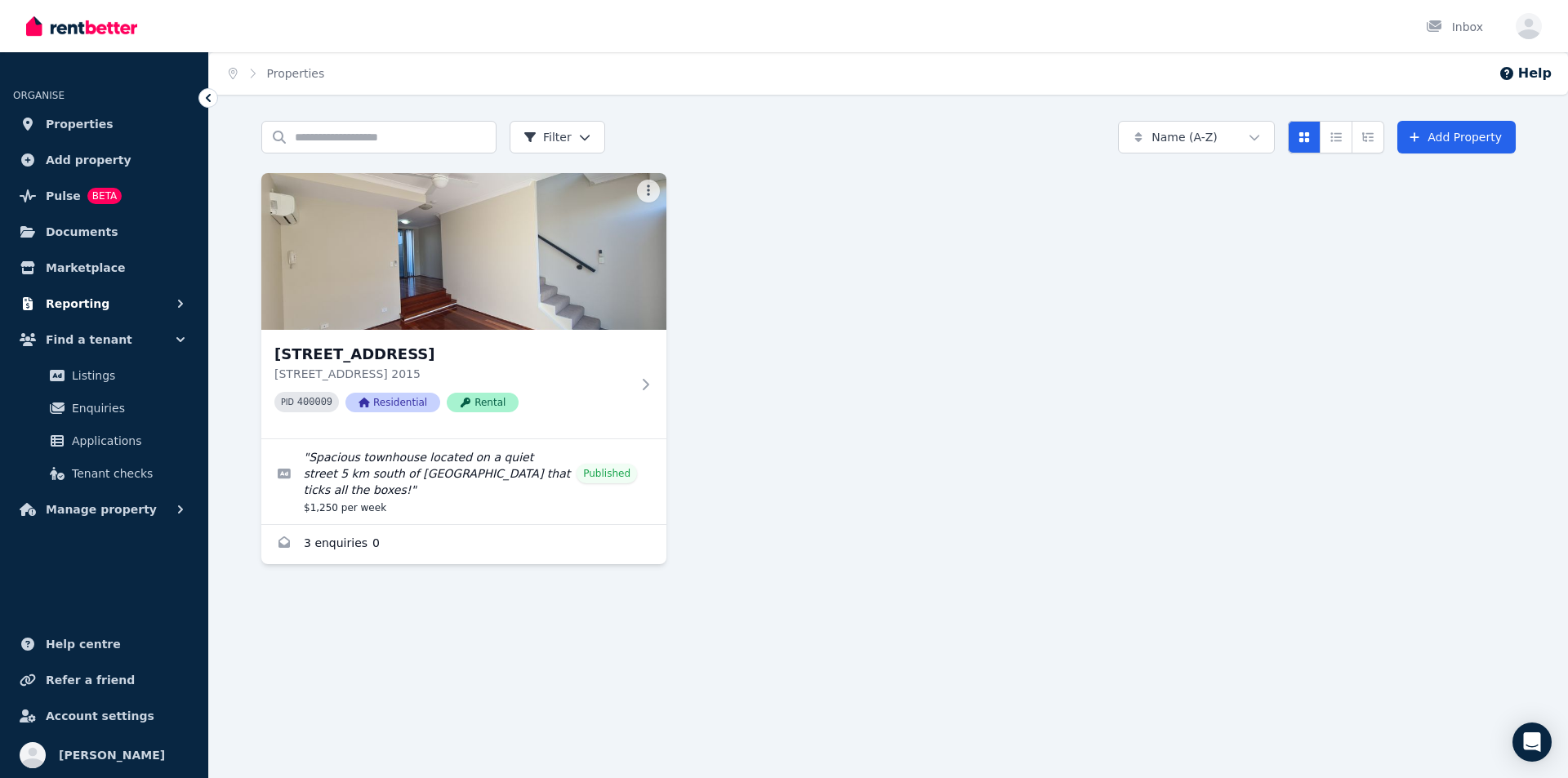
click at [75, 310] on span "Reporting" at bounding box center [77, 304] width 64 height 20
click at [65, 268] on span "Marketplace" at bounding box center [85, 268] width 79 height 20
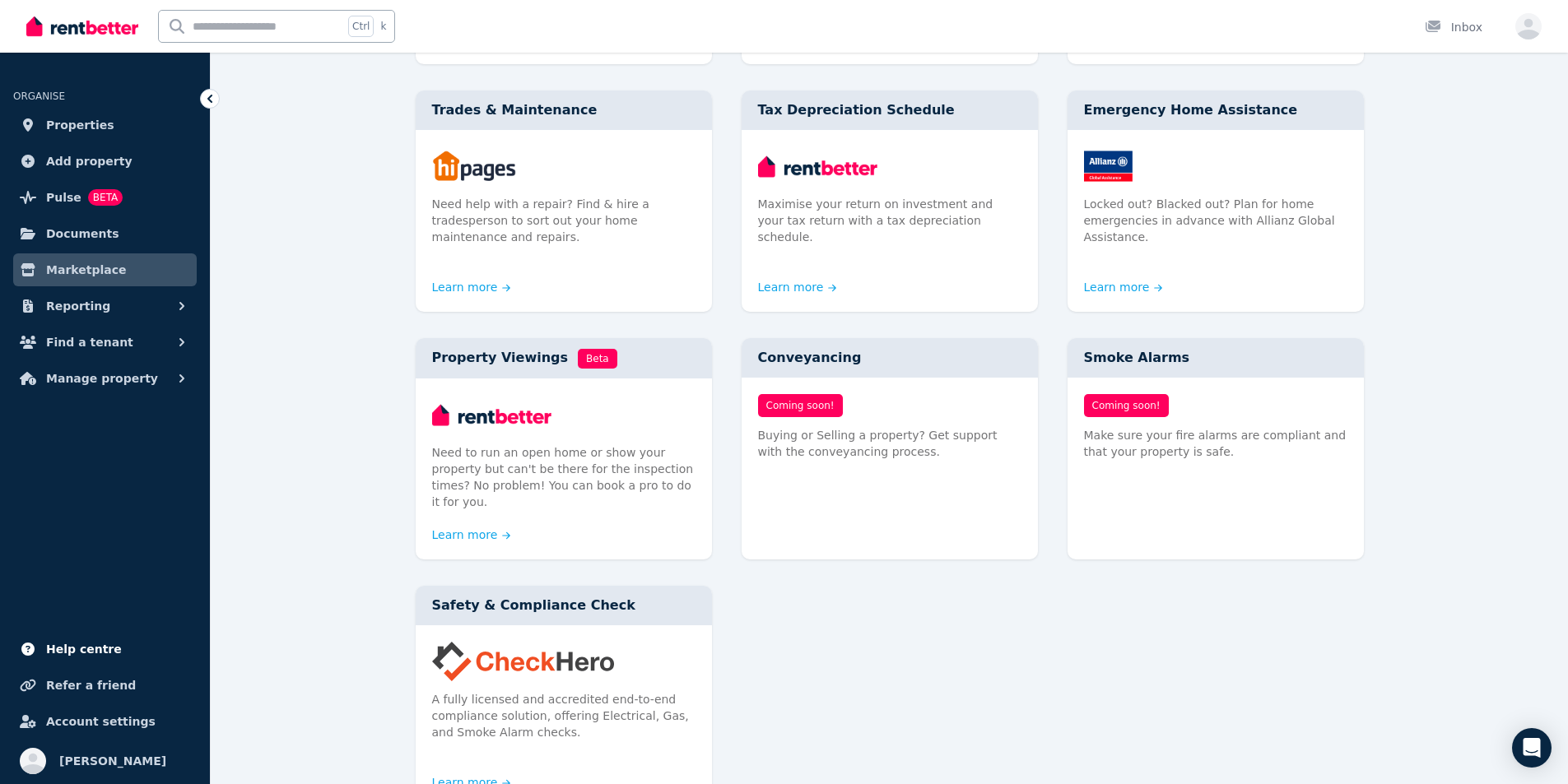
scroll to position [659, 0]
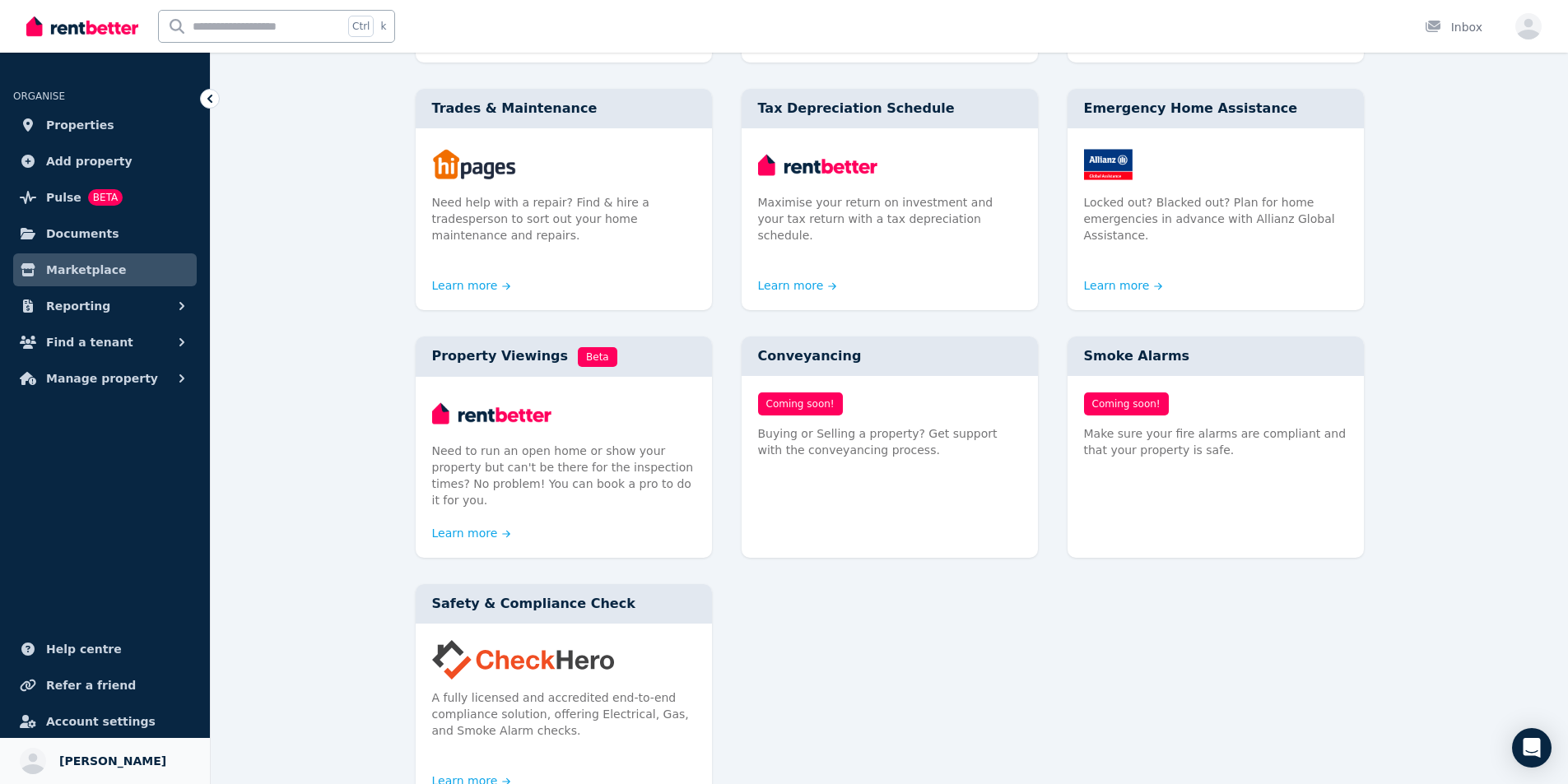
click at [91, 751] on span "[PERSON_NAME]" at bounding box center [113, 761] width 107 height 20
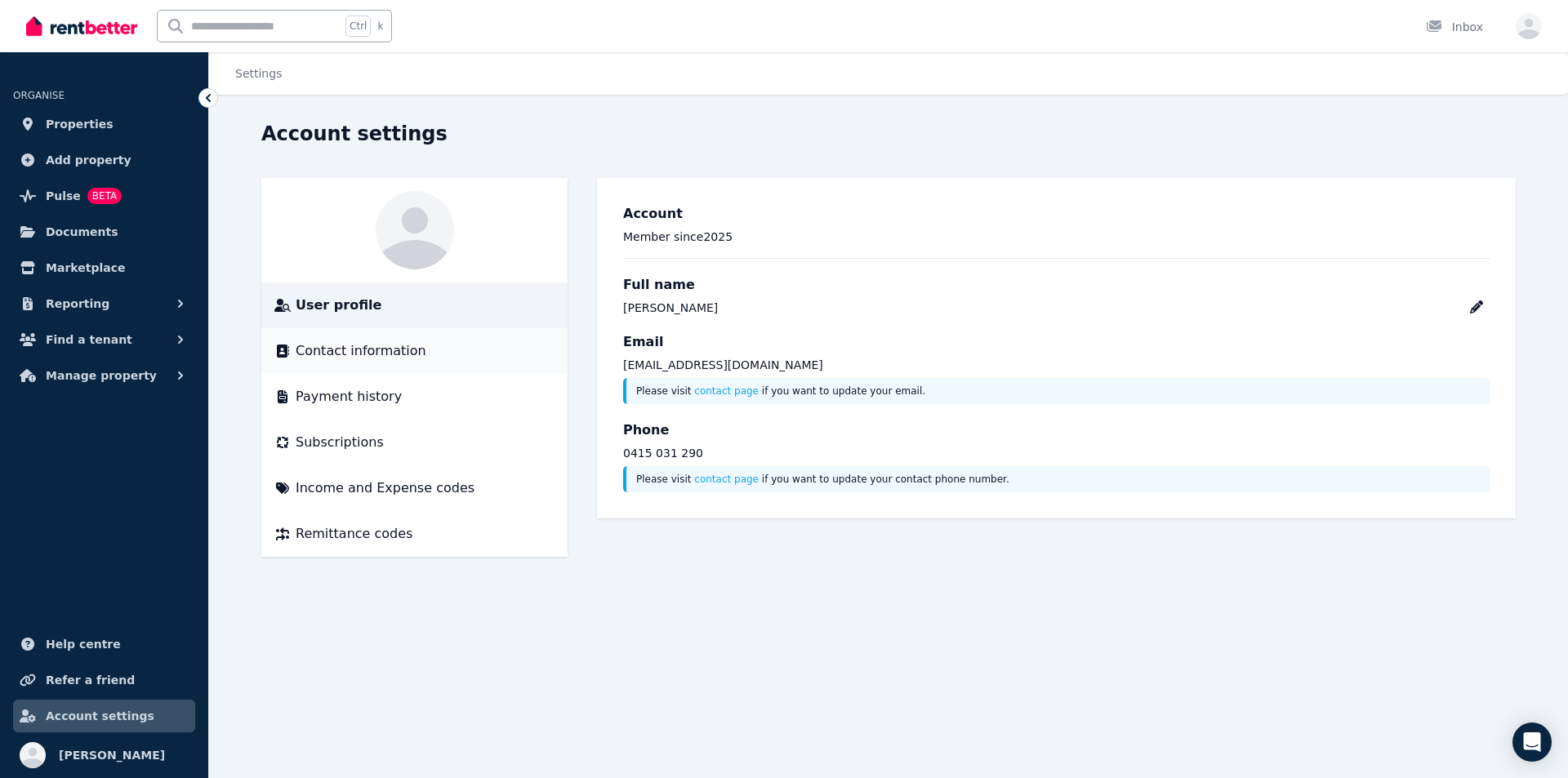
click at [365, 355] on span "Contact information" at bounding box center [361, 351] width 131 height 20
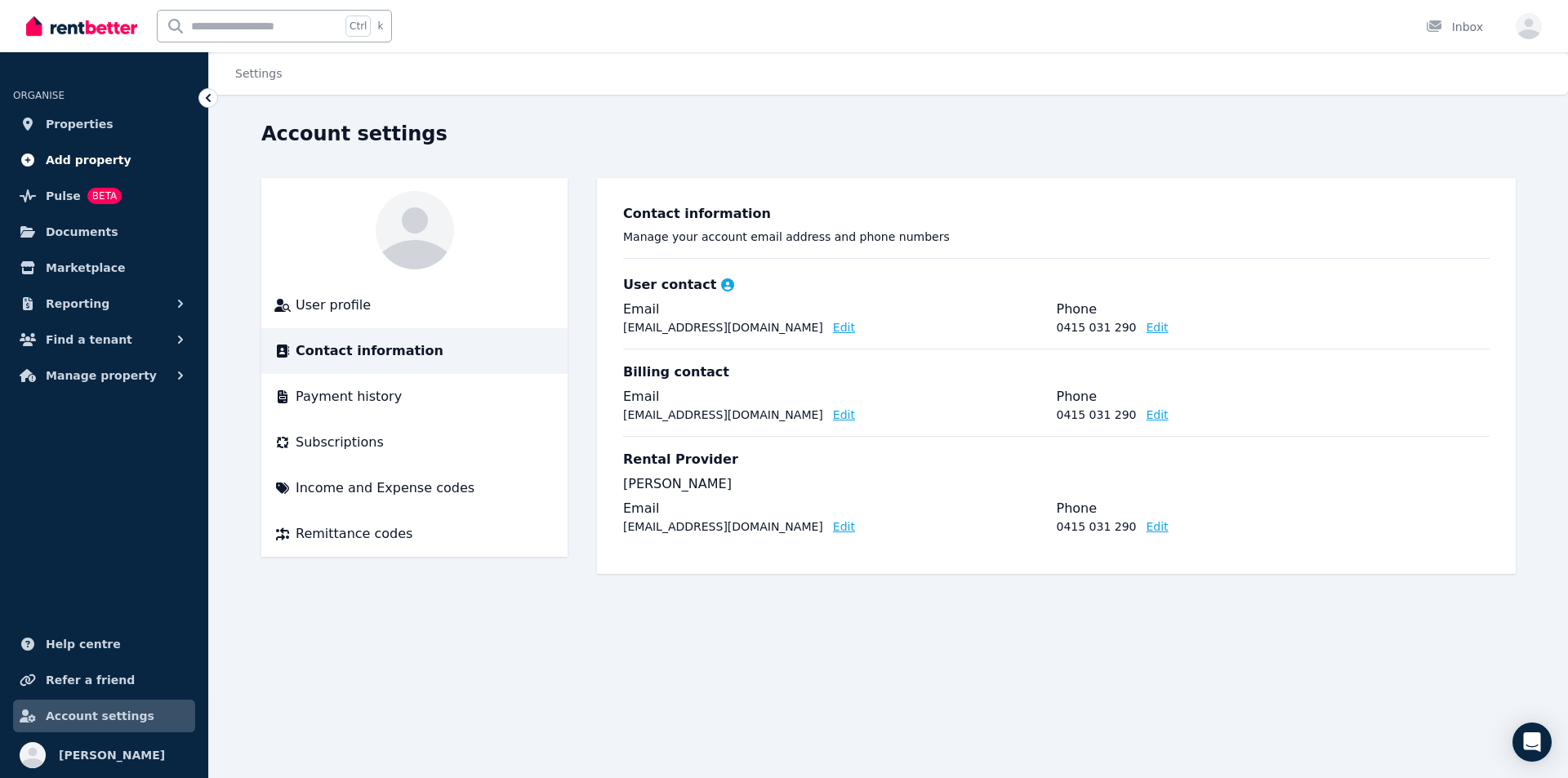
click at [80, 158] on span "Add property" at bounding box center [88, 160] width 85 height 20
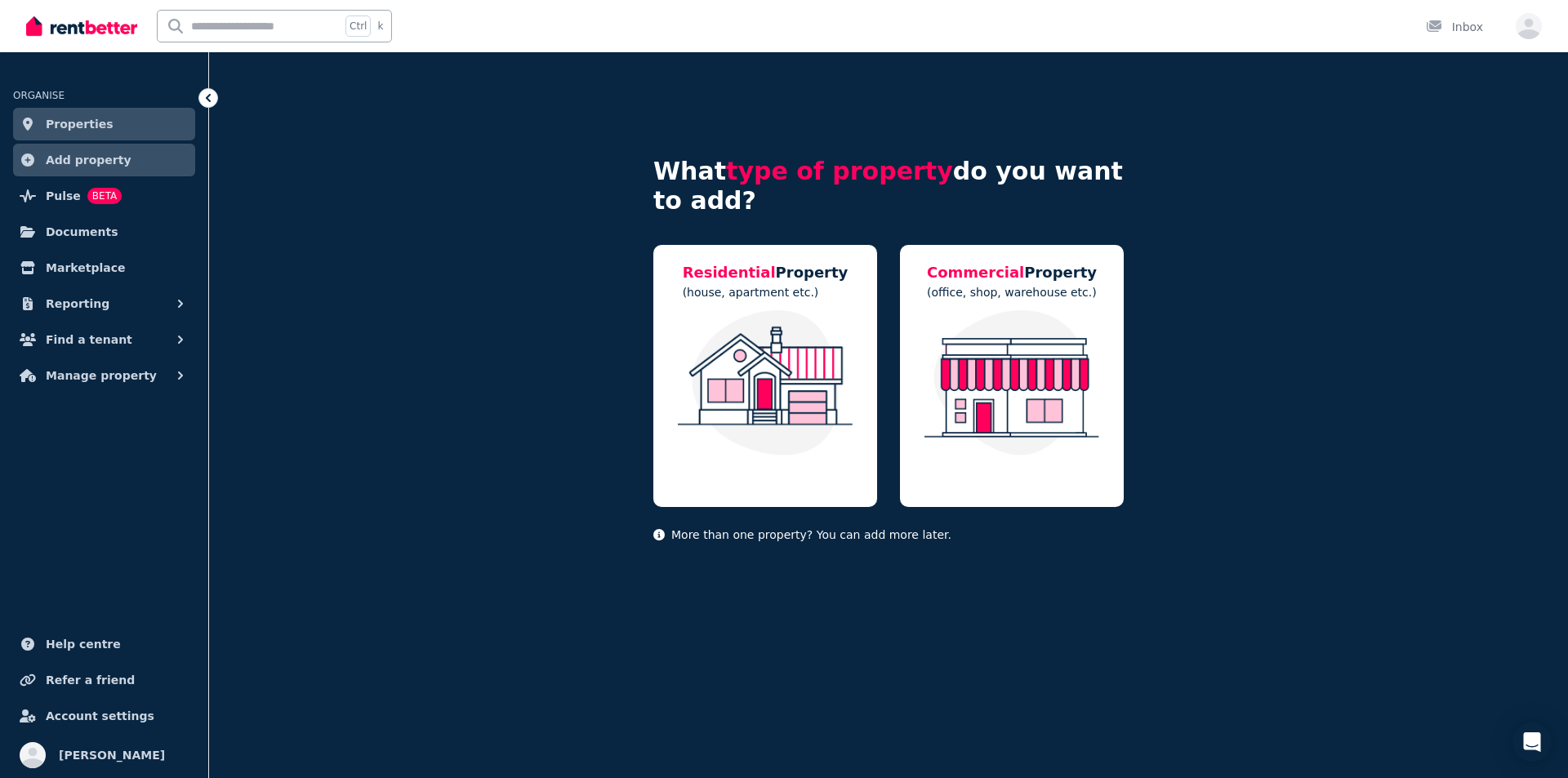
click at [82, 129] on span "Properties" at bounding box center [79, 125] width 68 height 20
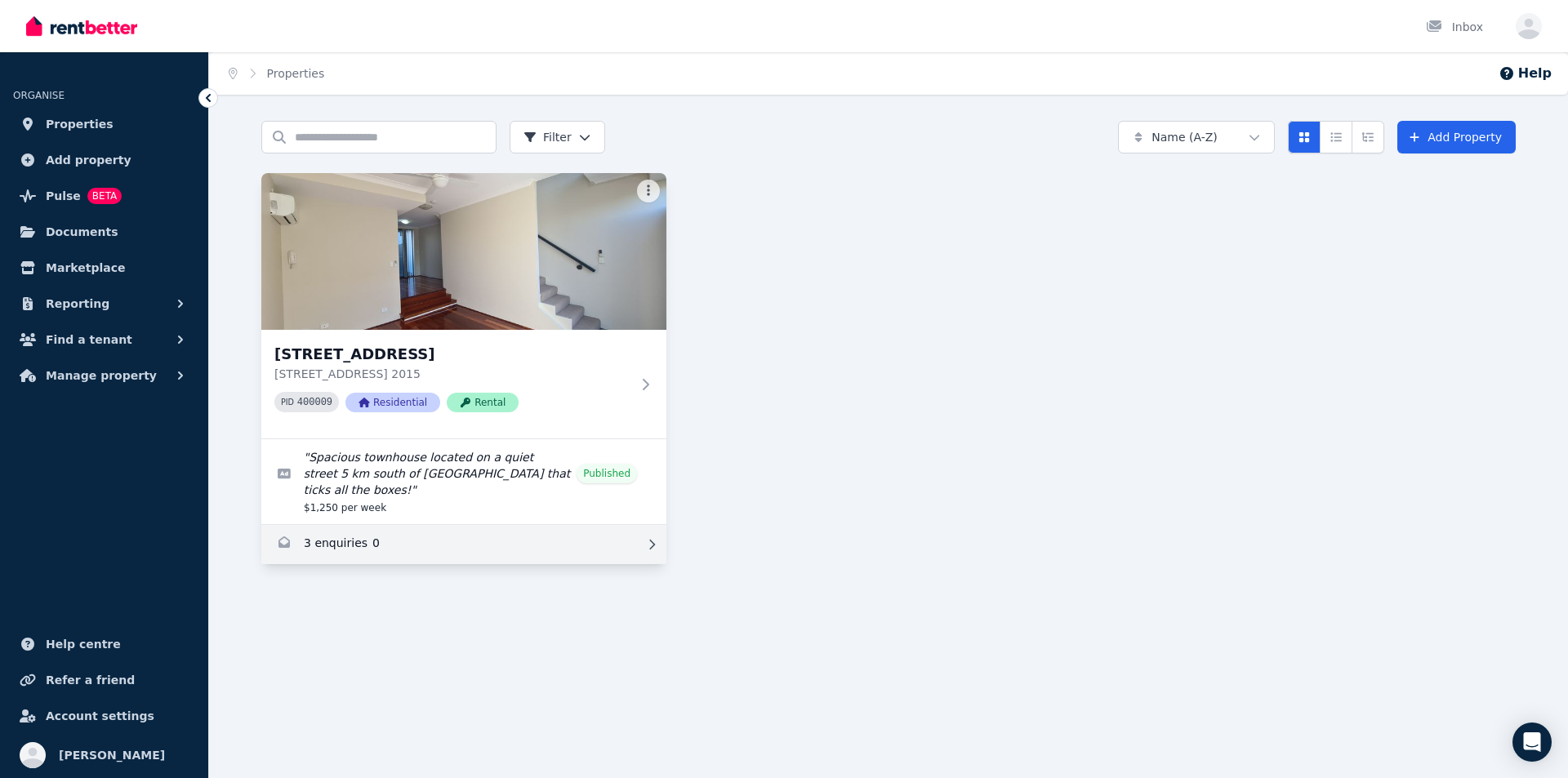
click at [632, 527] on link "Enquiries for 10/161-219 Queen St, Beaconsfield" at bounding box center [464, 544] width 405 height 39
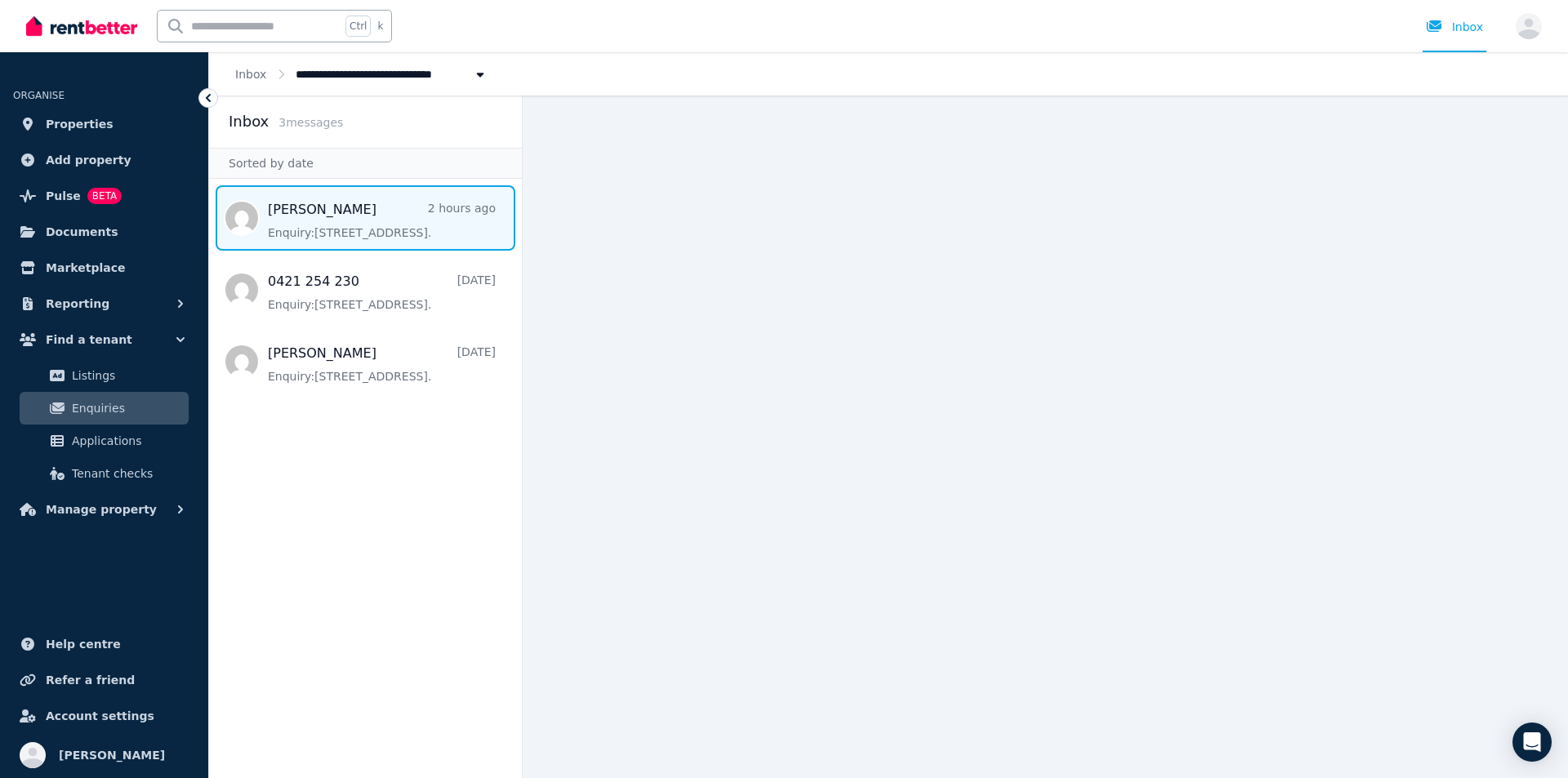
drag, startPoint x: 372, startPoint y: 239, endPoint x: 361, endPoint y: 223, distance: 19.4
click at [361, 223] on span "Message list" at bounding box center [365, 218] width 313 height 65
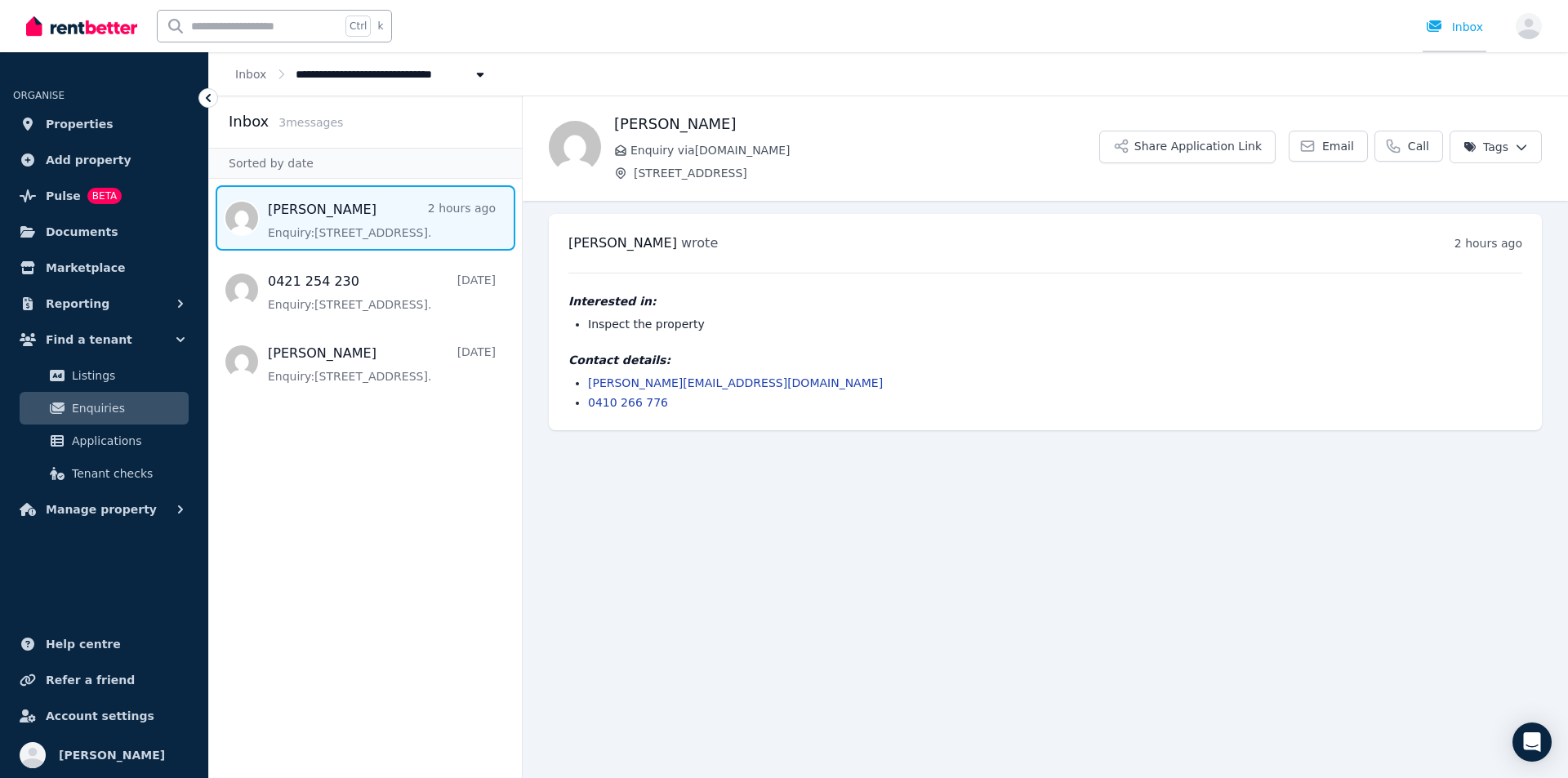
click at [1438, 34] on div at bounding box center [1438, 27] width 26 height 16
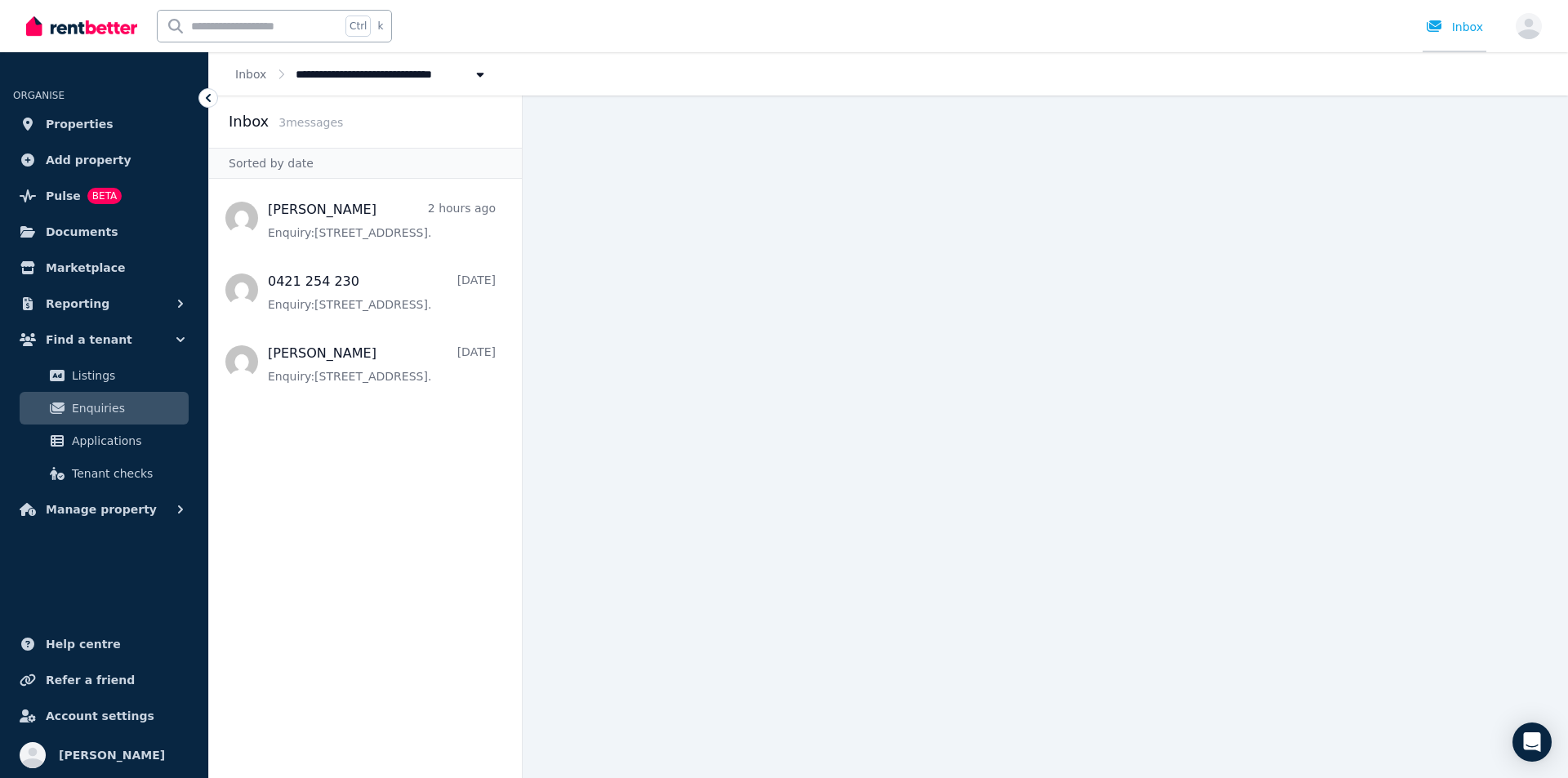
click at [1438, 34] on div at bounding box center [1438, 27] width 26 height 16
click at [1470, 25] on div "Inbox" at bounding box center [1453, 27] width 57 height 16
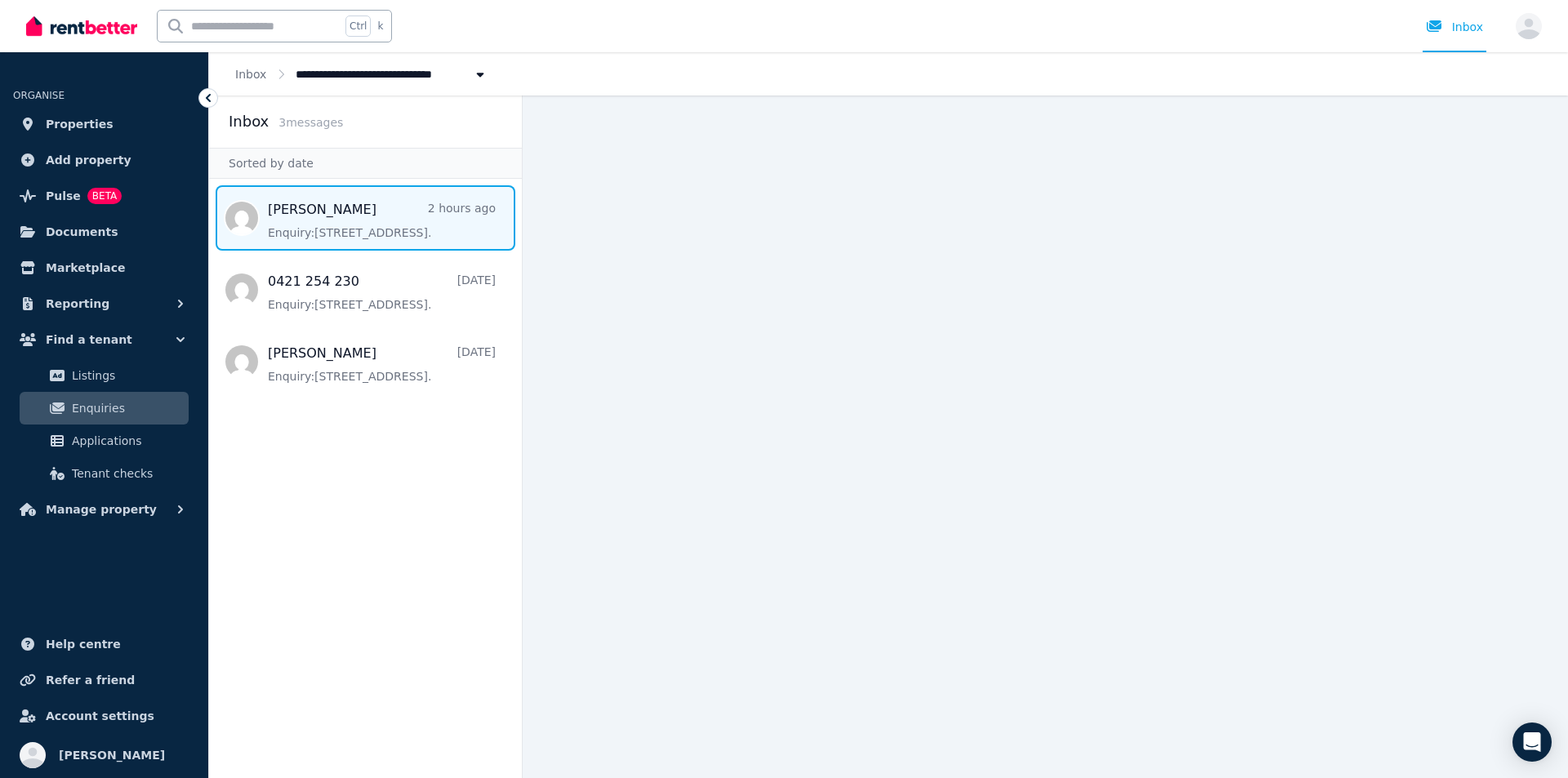
click at [367, 208] on span "Message list" at bounding box center [365, 218] width 313 height 65
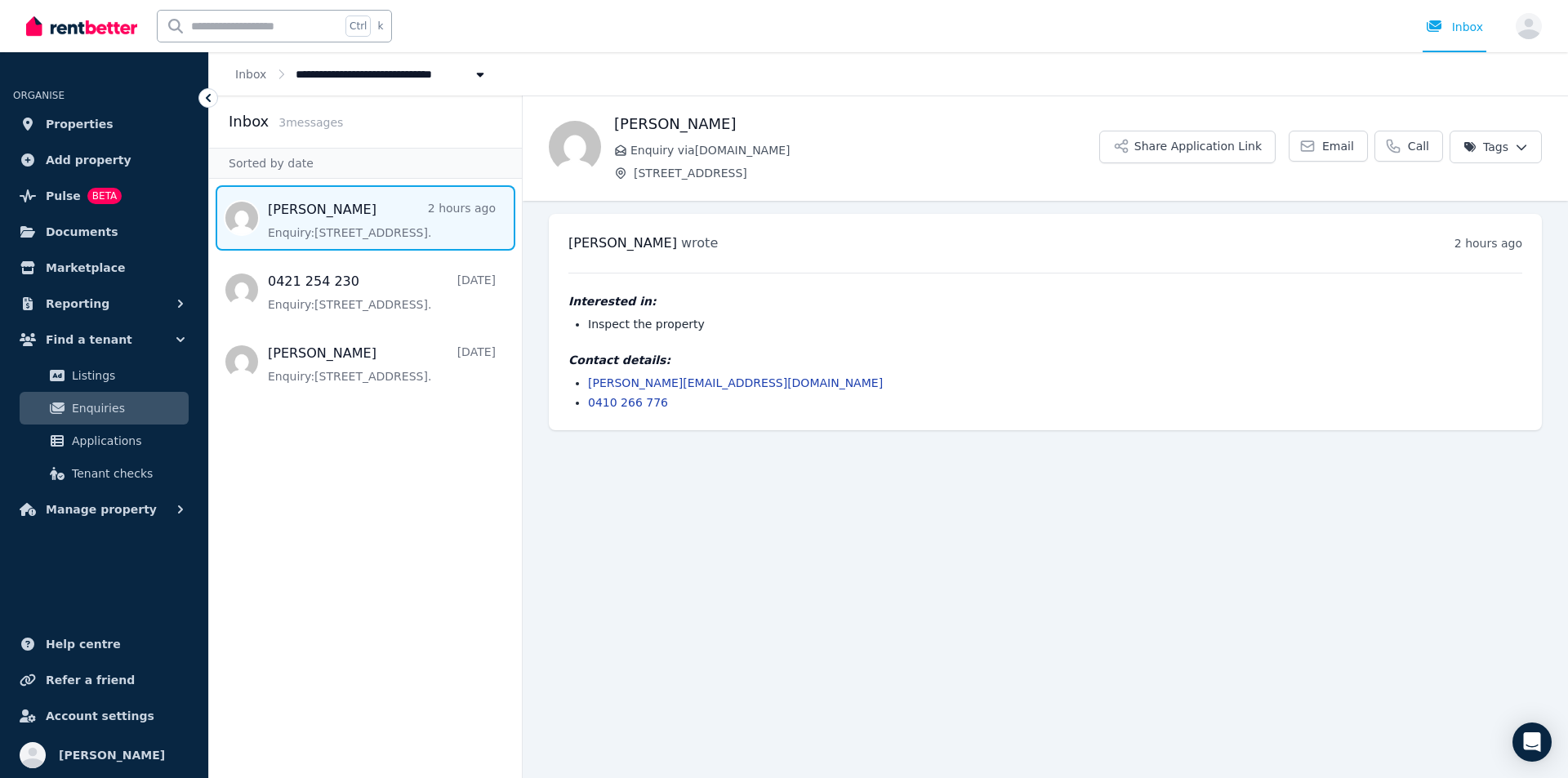
click at [1508, 148] on html "**********" at bounding box center [784, 389] width 1568 height 778
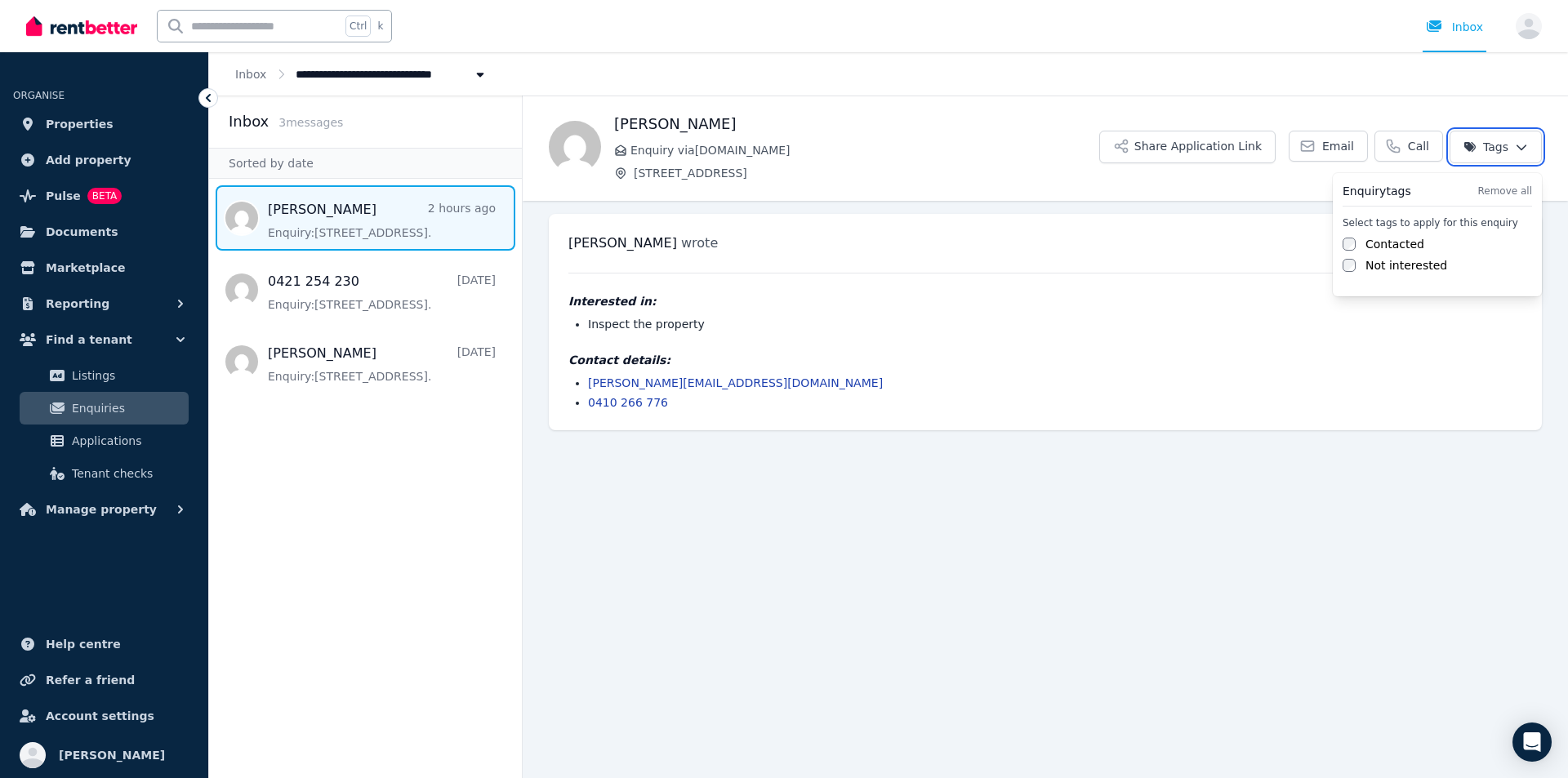
click at [1392, 87] on html "**********" at bounding box center [784, 389] width 1568 height 778
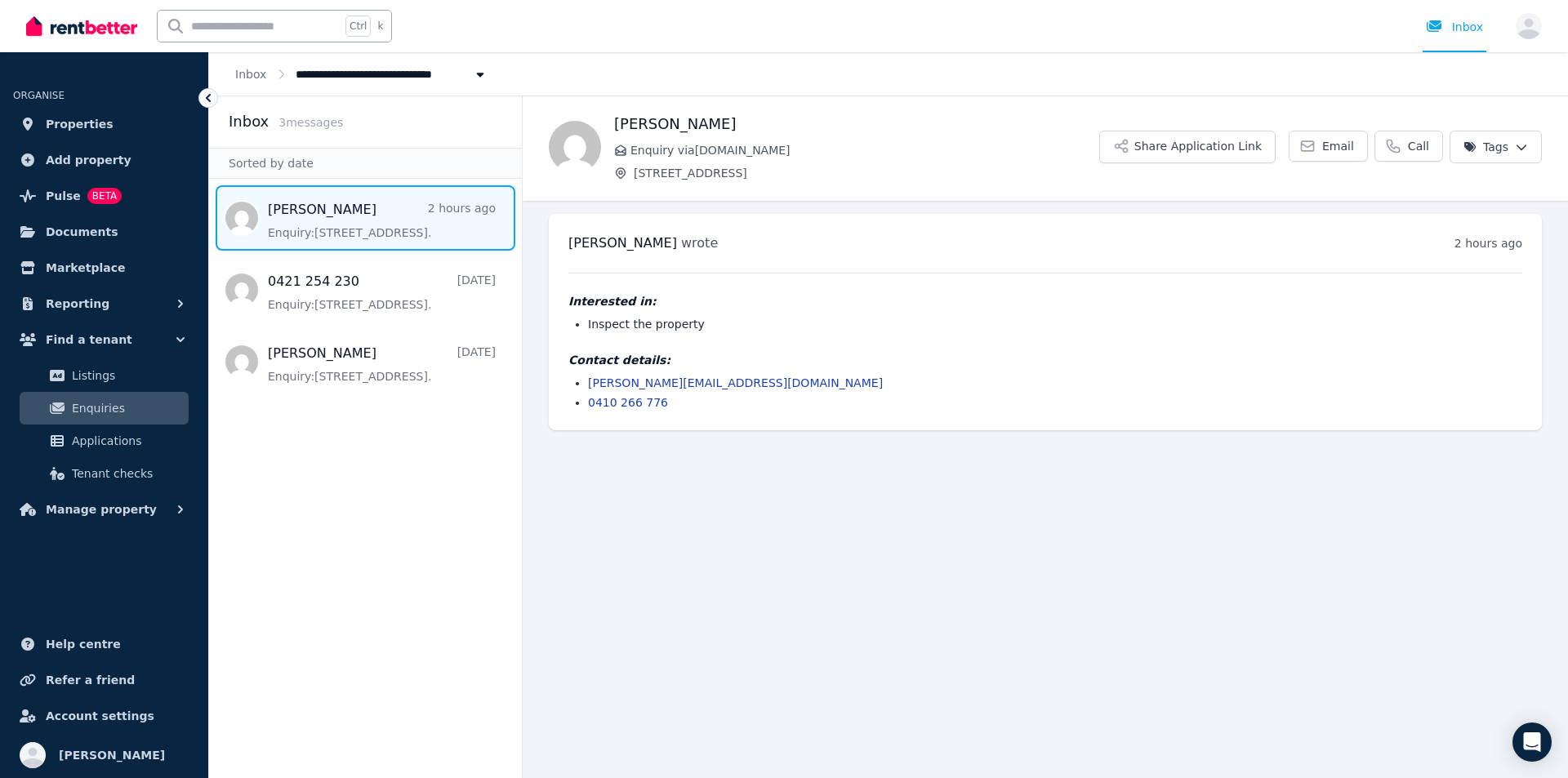
click at [592, 551] on main "Back Aleksandr Enquiry via RealEstate.com.au 10/161-219 Queen St, Beaconsfield …" at bounding box center [1045, 436] width 1045 height 683
click at [1168, 149] on button "Share Application Link" at bounding box center [1187, 147] width 176 height 33
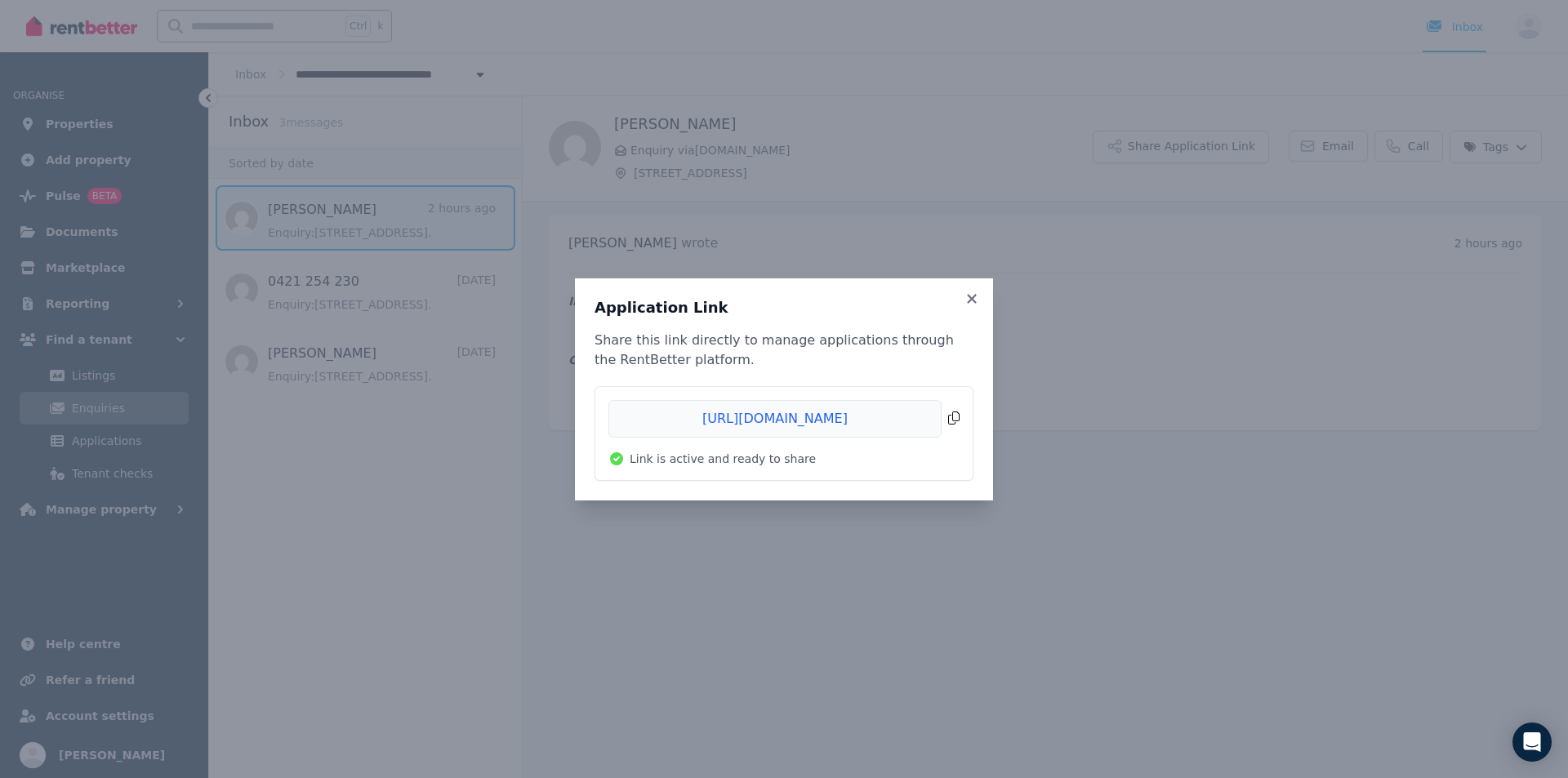
click at [808, 422] on span "Copied!" at bounding box center [784, 418] width 351 height 37
click at [1165, 320] on div "Application Link Share this link directly to manage applications through the Re…" at bounding box center [784, 389] width 1568 height 778
click at [973, 303] on icon at bounding box center [972, 299] width 16 height 15
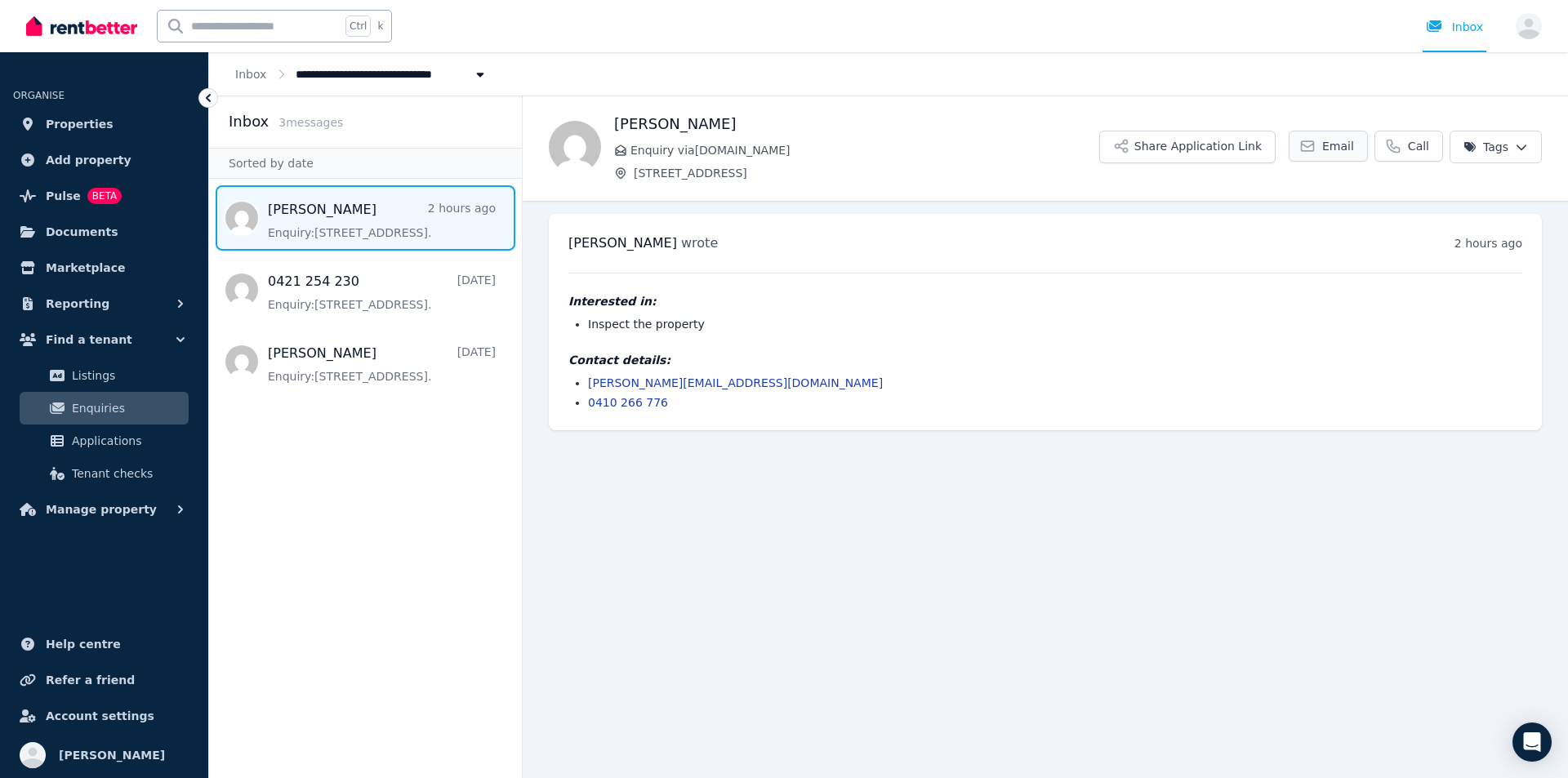
click at [1315, 147] on icon at bounding box center [1307, 146] width 16 height 16
click at [1411, 151] on link "Call" at bounding box center [1408, 146] width 68 height 31
click at [1419, 139] on span "Call" at bounding box center [1418, 146] width 21 height 16
click at [980, 142] on span "Enquiry via RealEstate.com.au" at bounding box center [864, 150] width 469 height 16
click at [1425, 146] on span "Call" at bounding box center [1418, 146] width 21 height 16
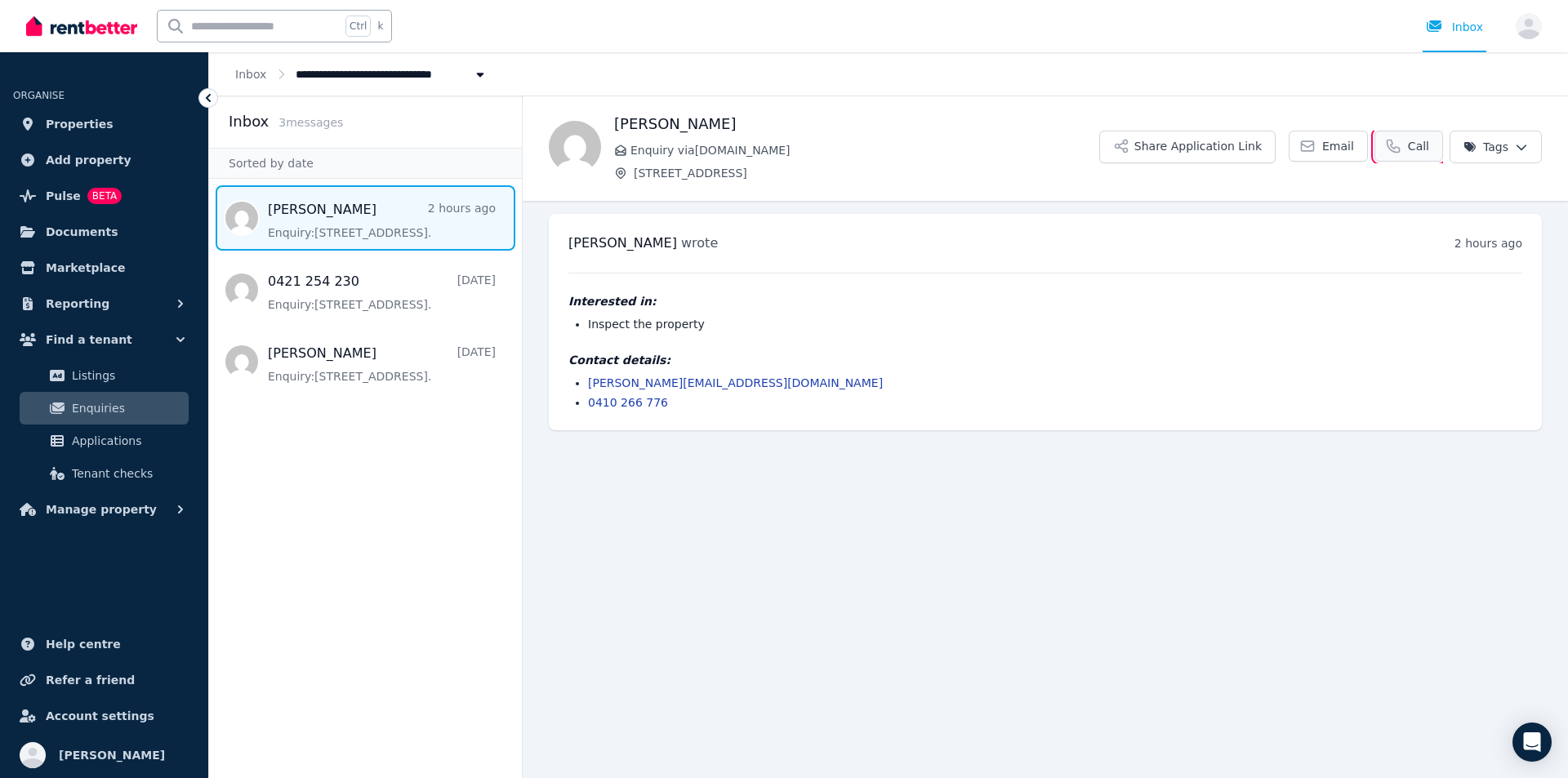
click at [1425, 146] on span "Call" at bounding box center [1418, 146] width 21 height 16
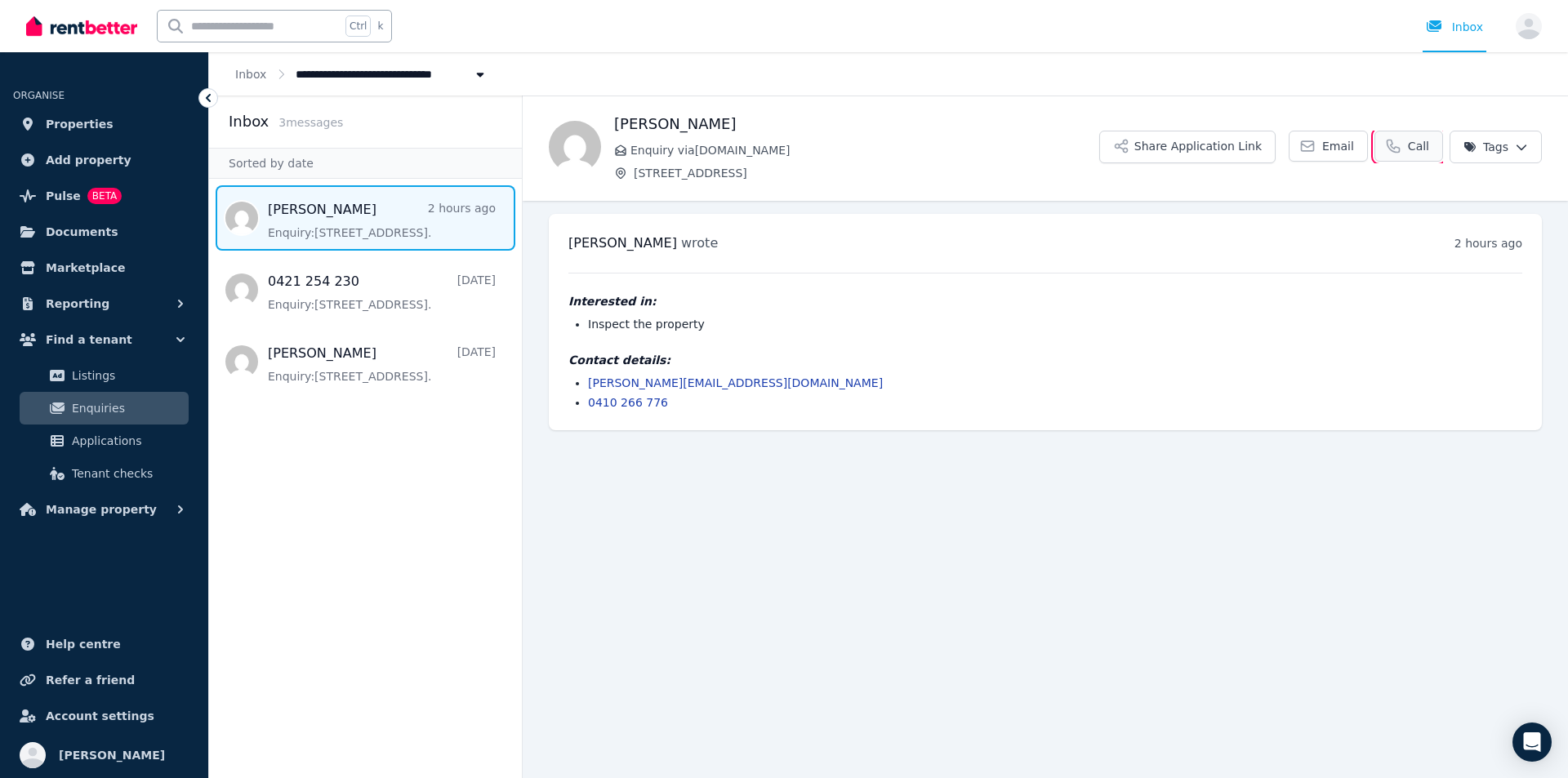
click at [1425, 144] on span "Call" at bounding box center [1418, 146] width 21 height 16
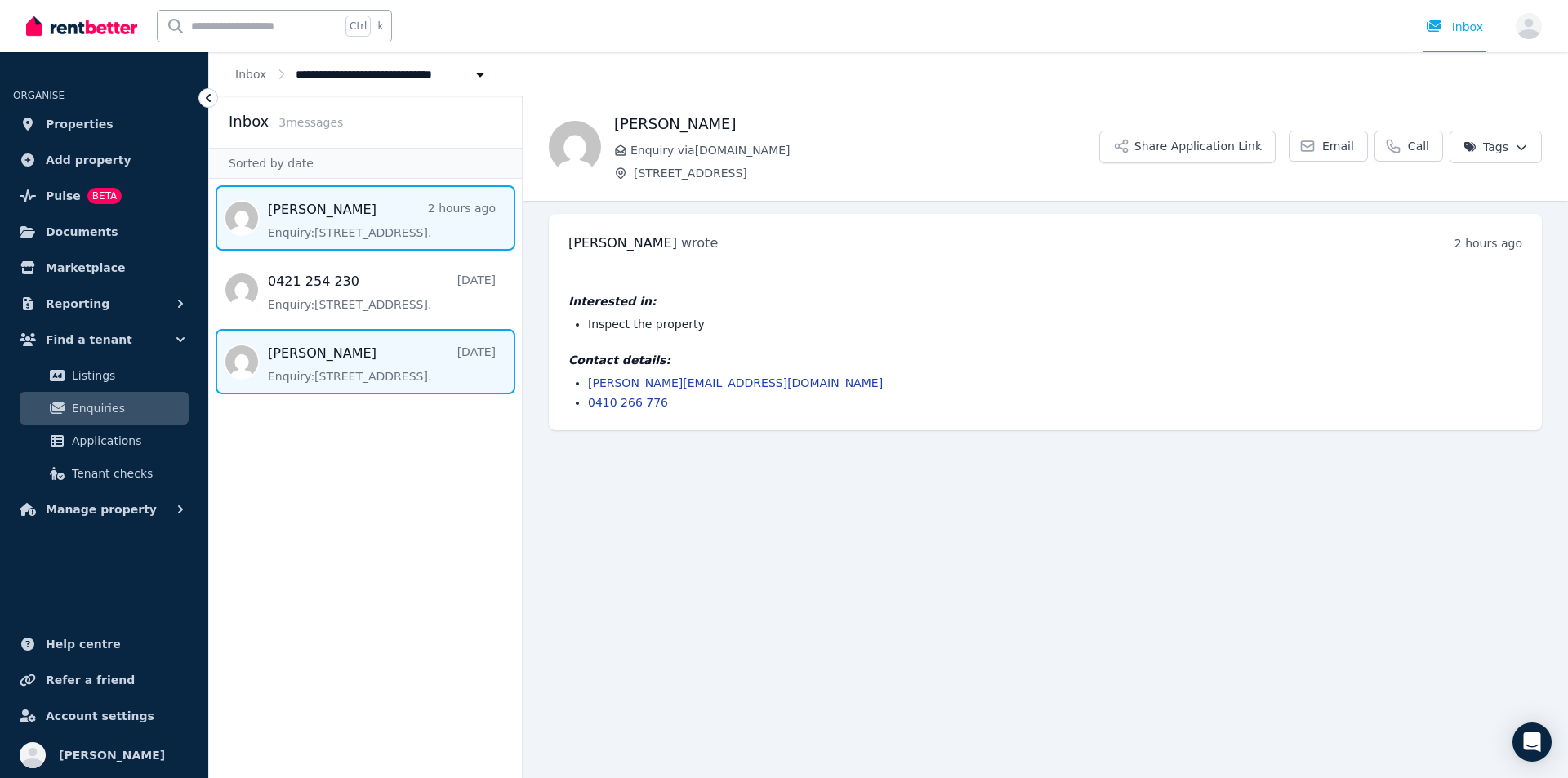
click at [317, 355] on span "Message list" at bounding box center [365, 362] width 313 height 65
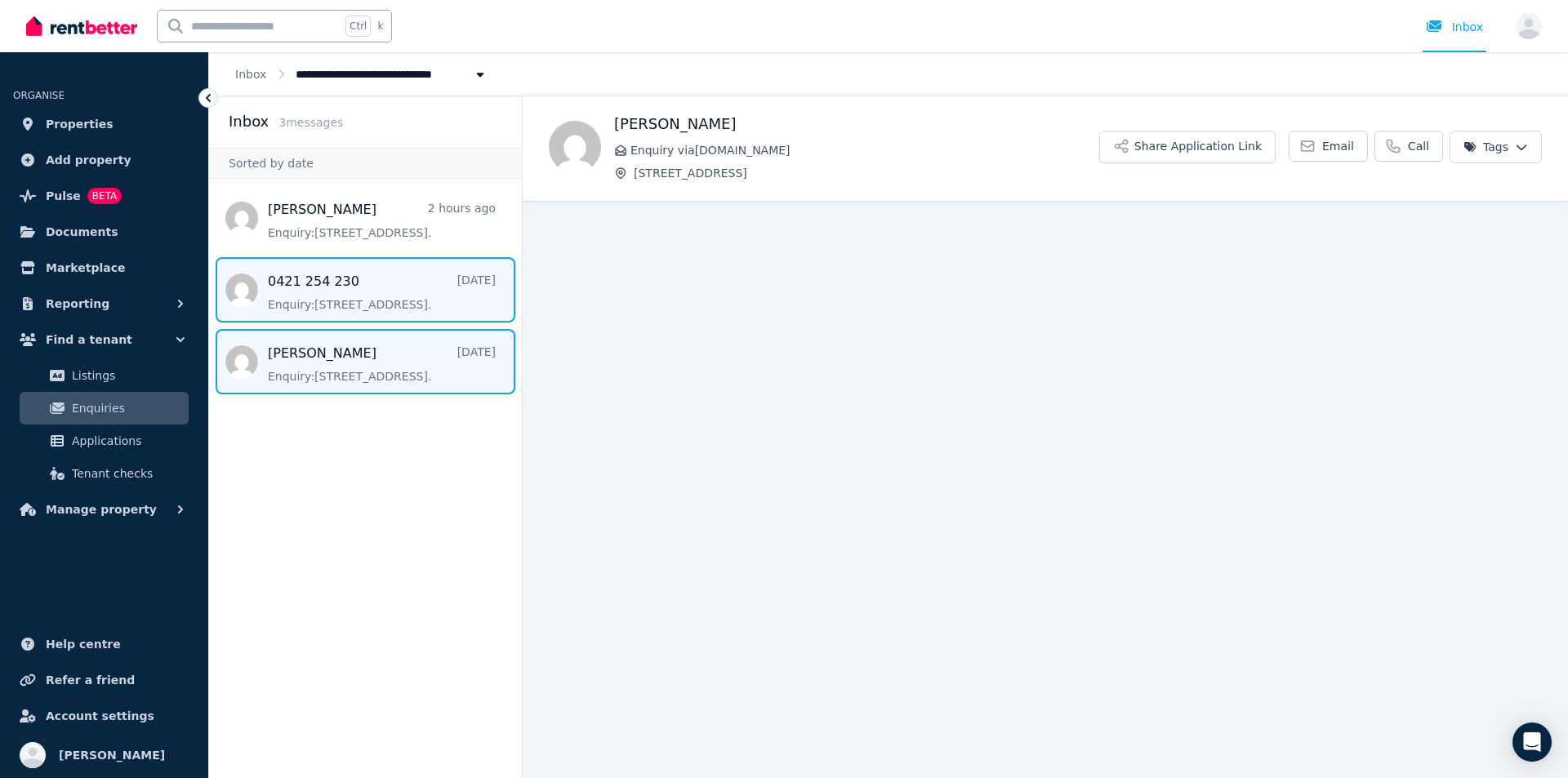
click at [334, 282] on span "Message list" at bounding box center [365, 290] width 313 height 65
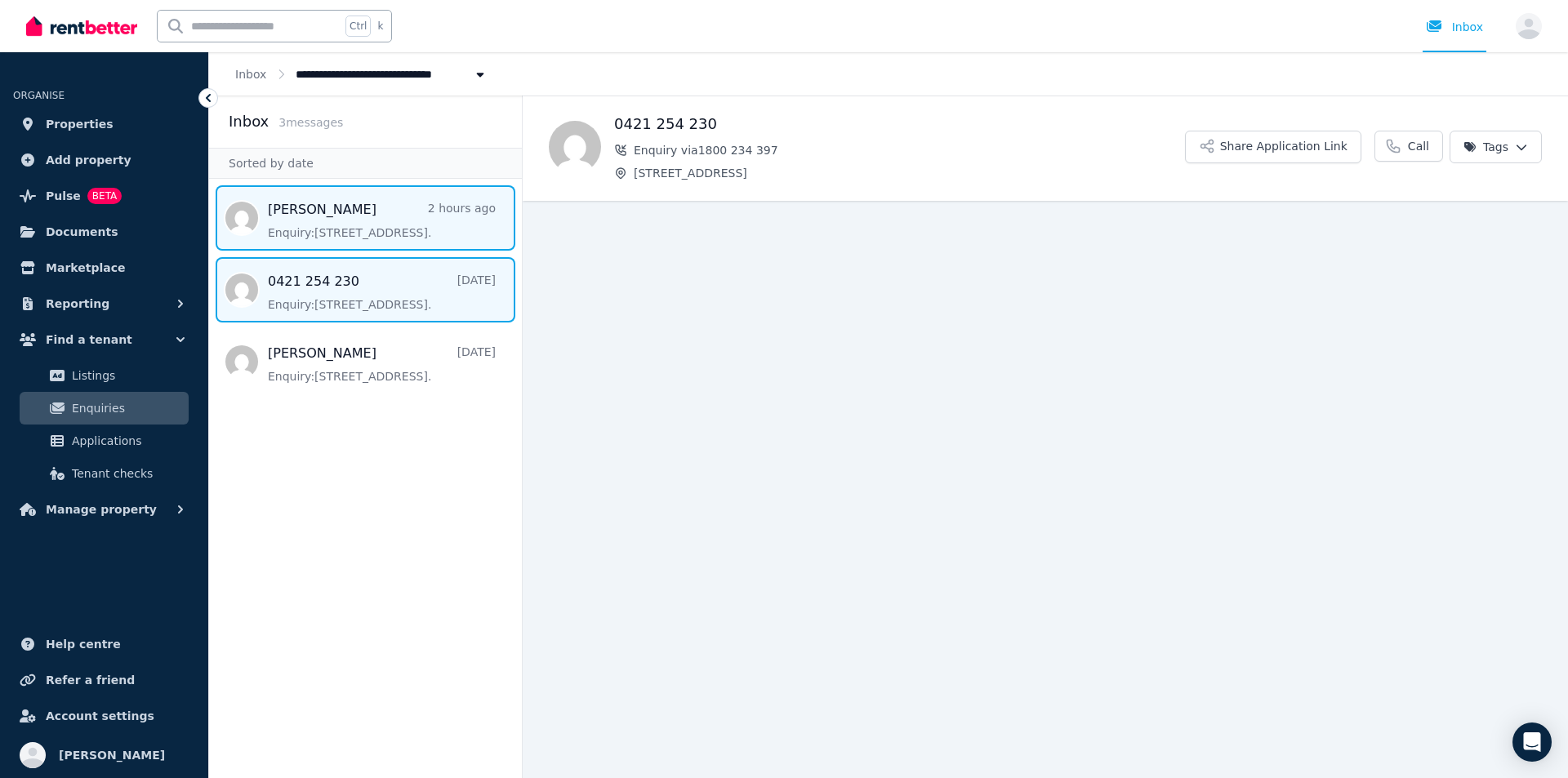
click at [338, 212] on span "Message list" at bounding box center [365, 218] width 313 height 65
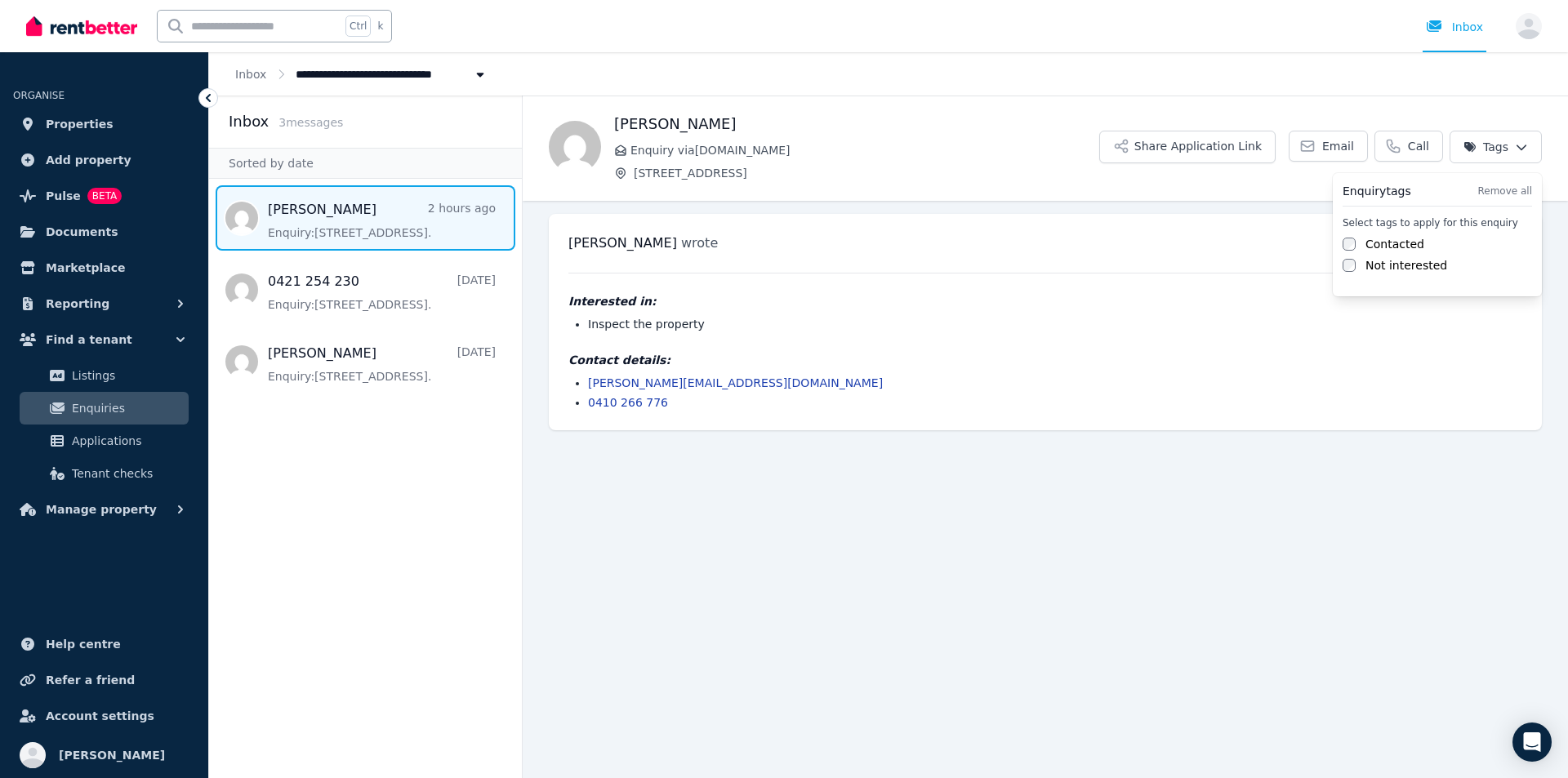
click at [1497, 152] on html "**********" at bounding box center [784, 389] width 1568 height 778
click at [976, 142] on html "**********" at bounding box center [784, 389] width 1568 height 778
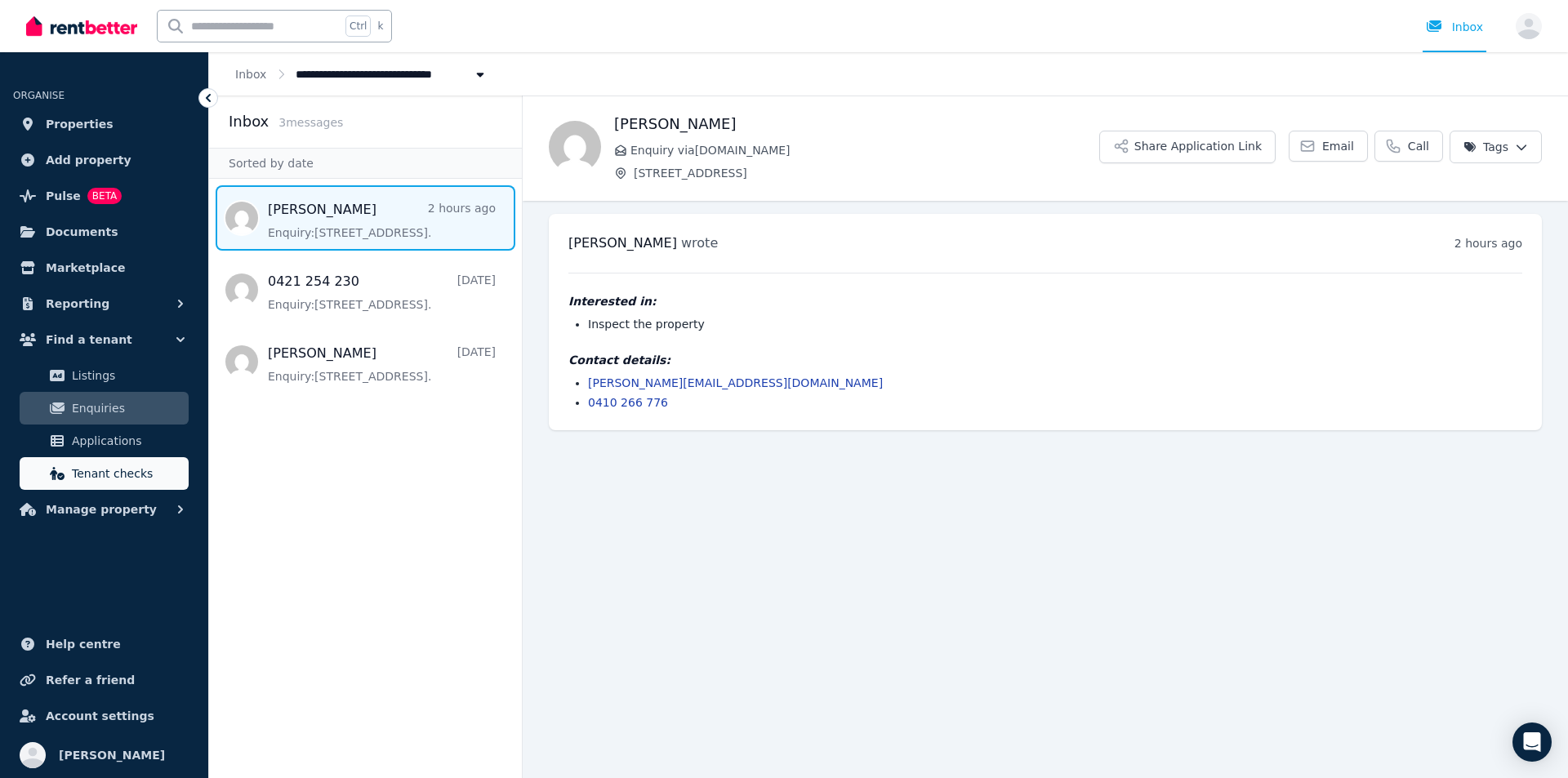
click at [117, 477] on span "Tenant checks" at bounding box center [126, 474] width 110 height 20
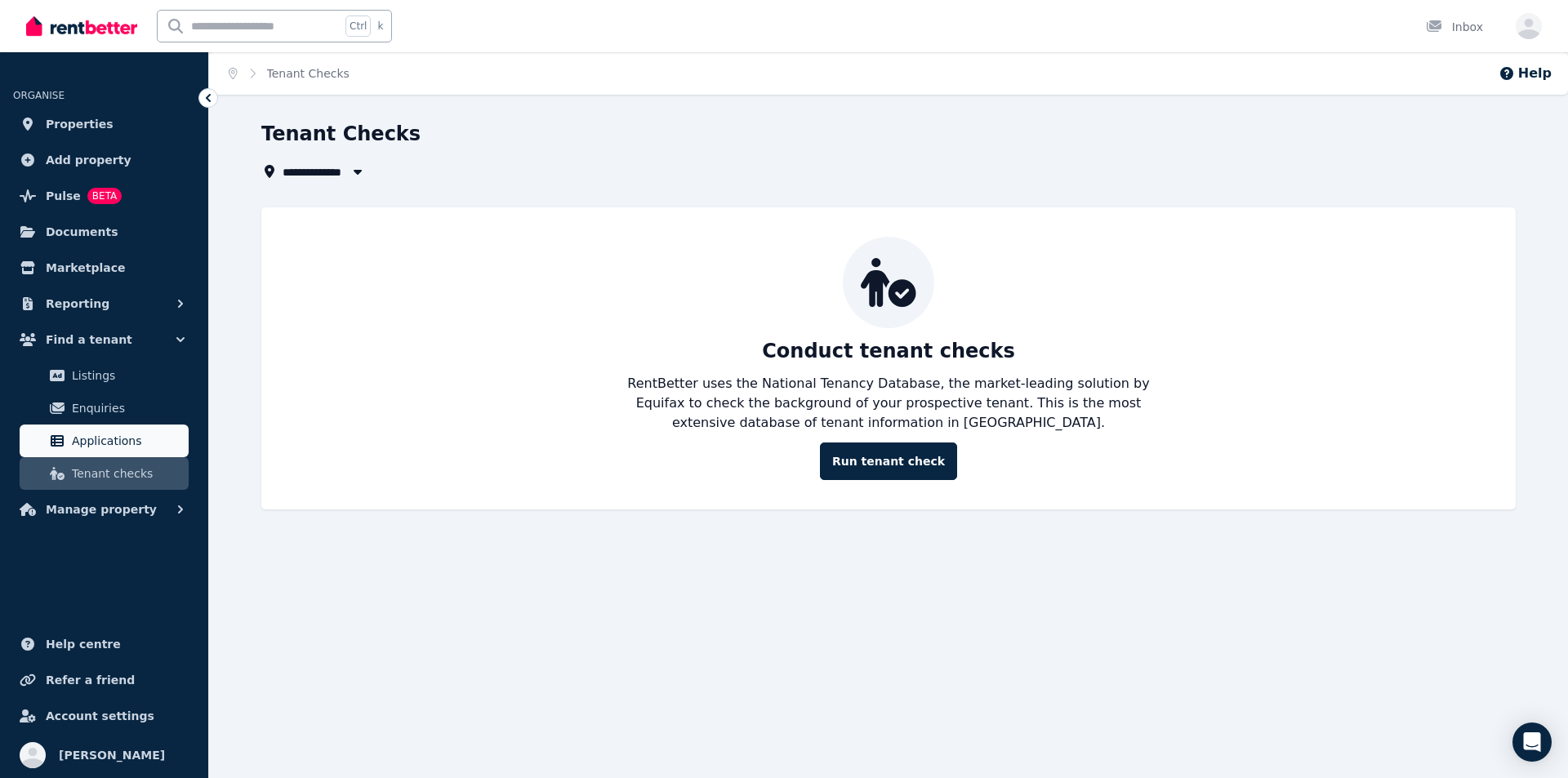
click at [134, 449] on span "Applications" at bounding box center [126, 441] width 110 height 20
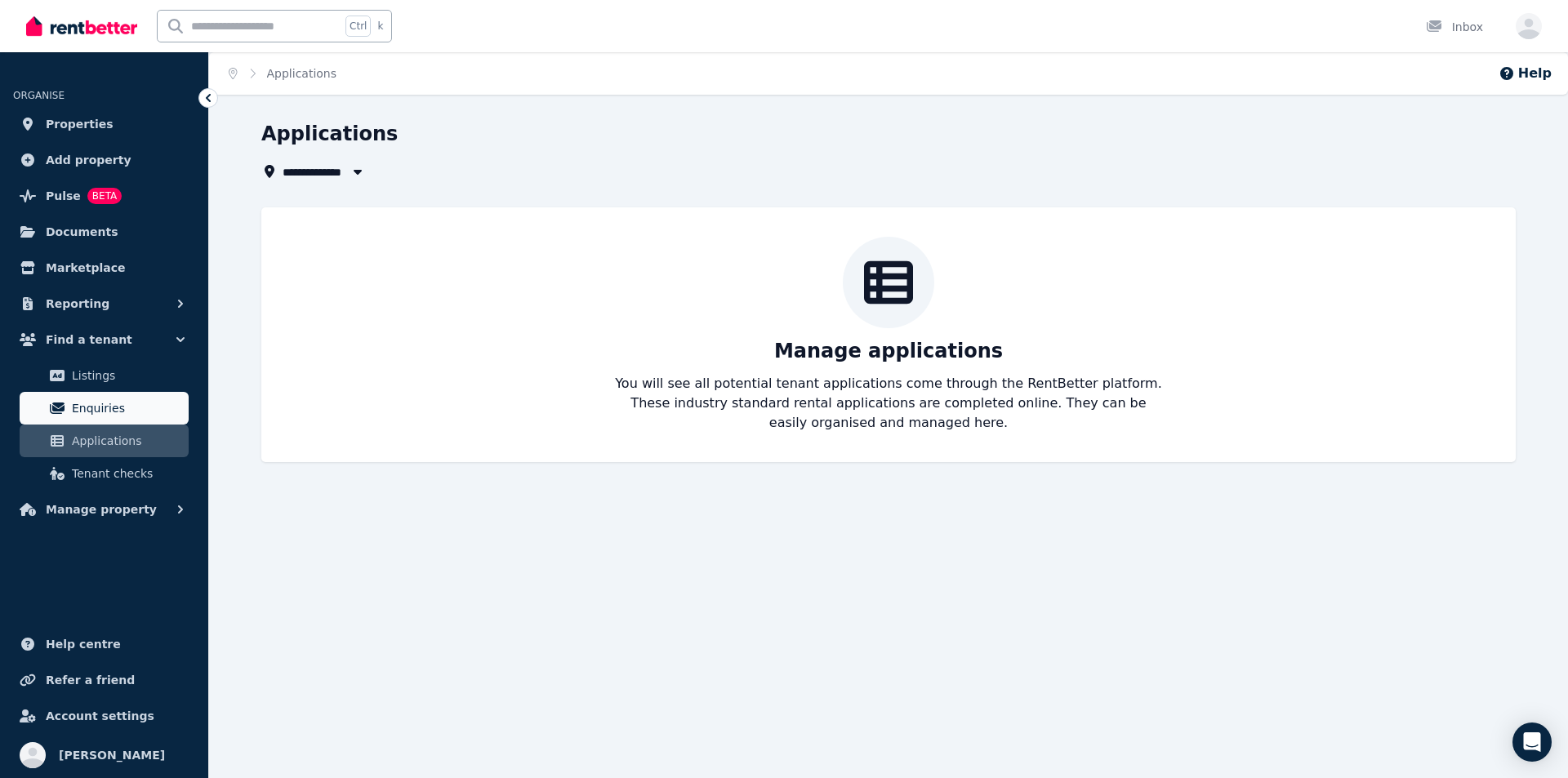
click at [125, 410] on span "Enquiries" at bounding box center [126, 408] width 110 height 20
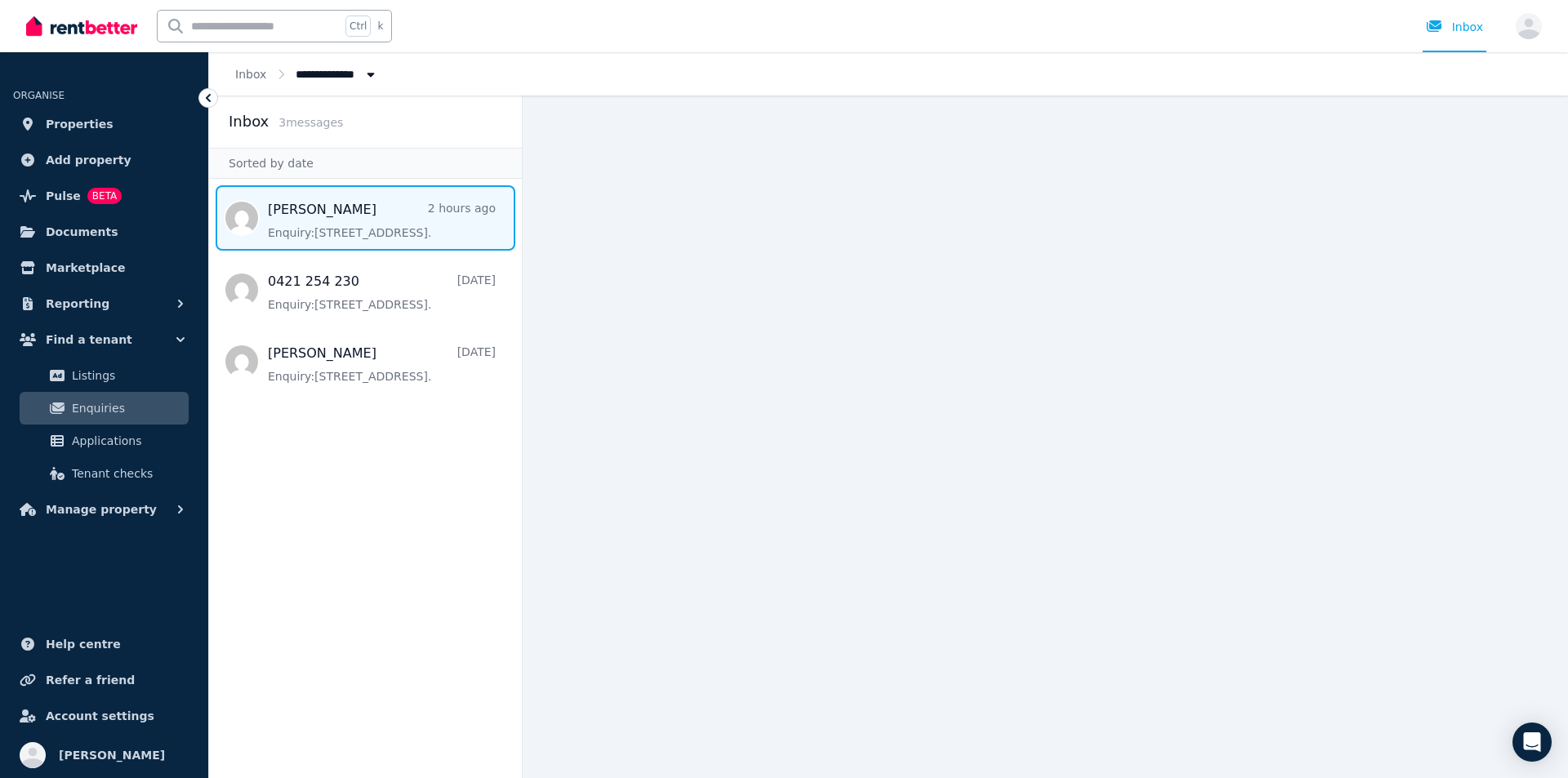
click at [346, 229] on span "Message list" at bounding box center [365, 218] width 313 height 65
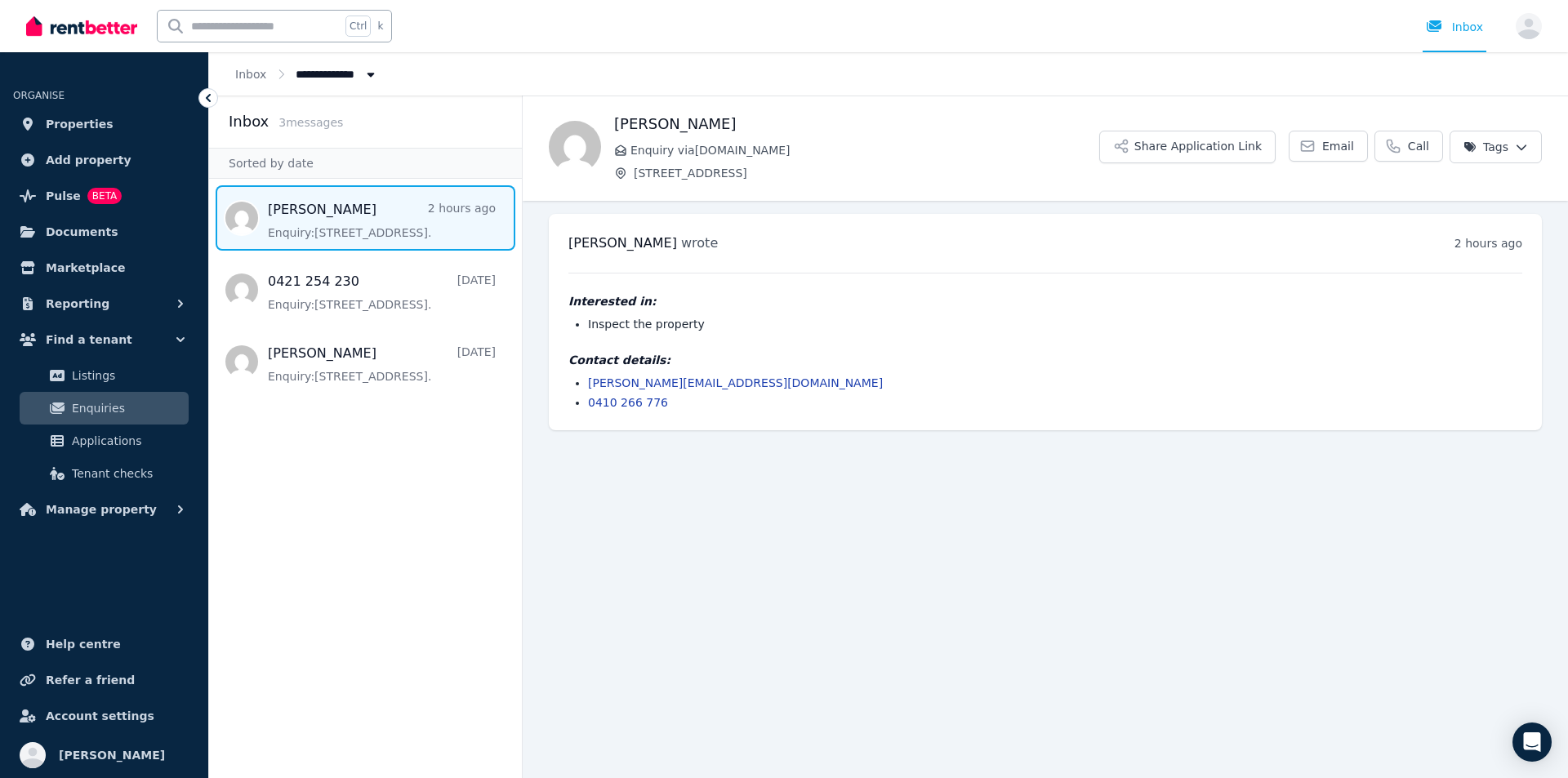
click at [89, 29] on img at bounding box center [82, 25] width 111 height 25
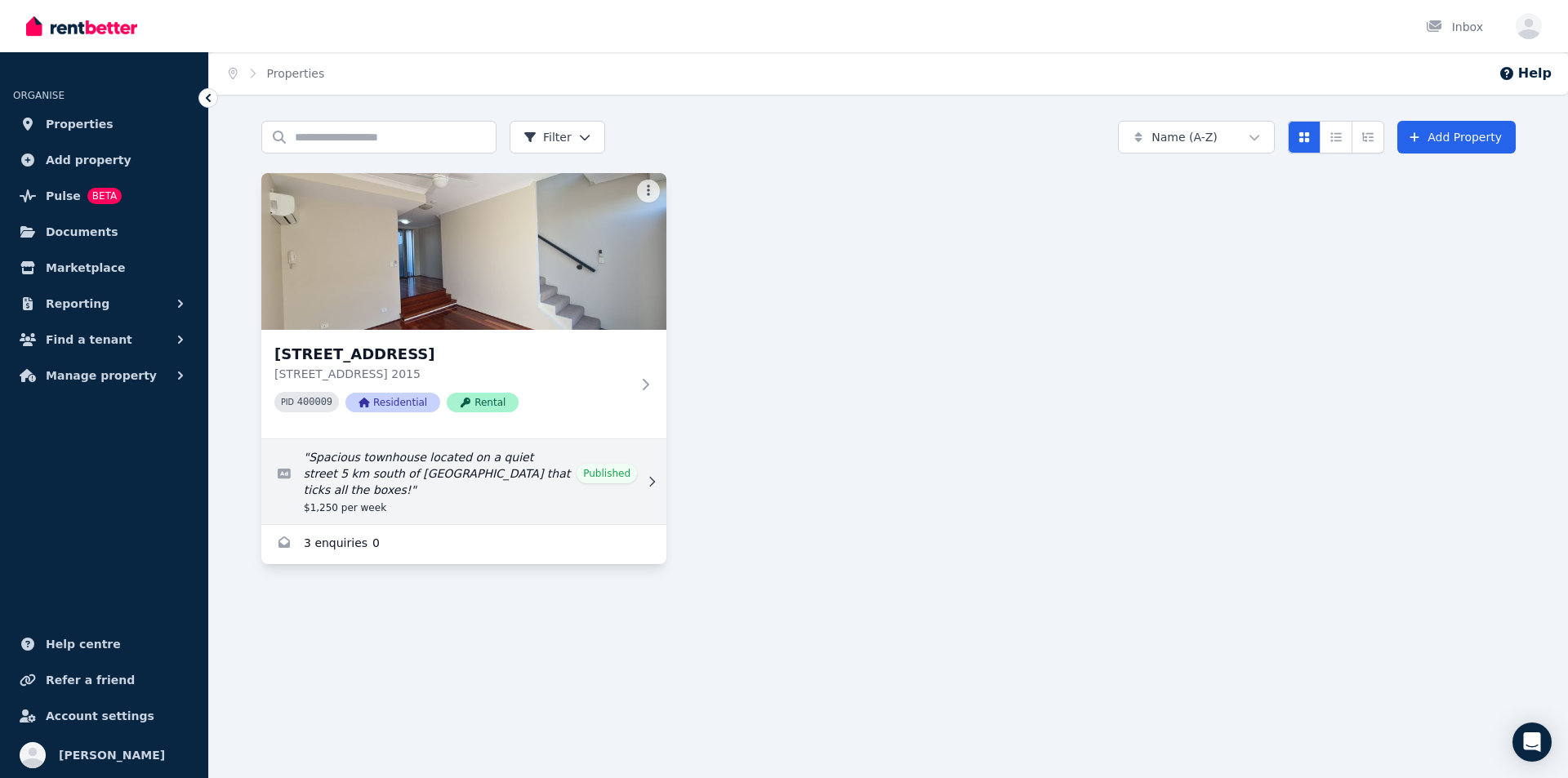
click at [518, 471] on link "Edit listing: Spacious townhouse located on a quiet street 5 km south of Sydney…" at bounding box center [464, 481] width 405 height 85
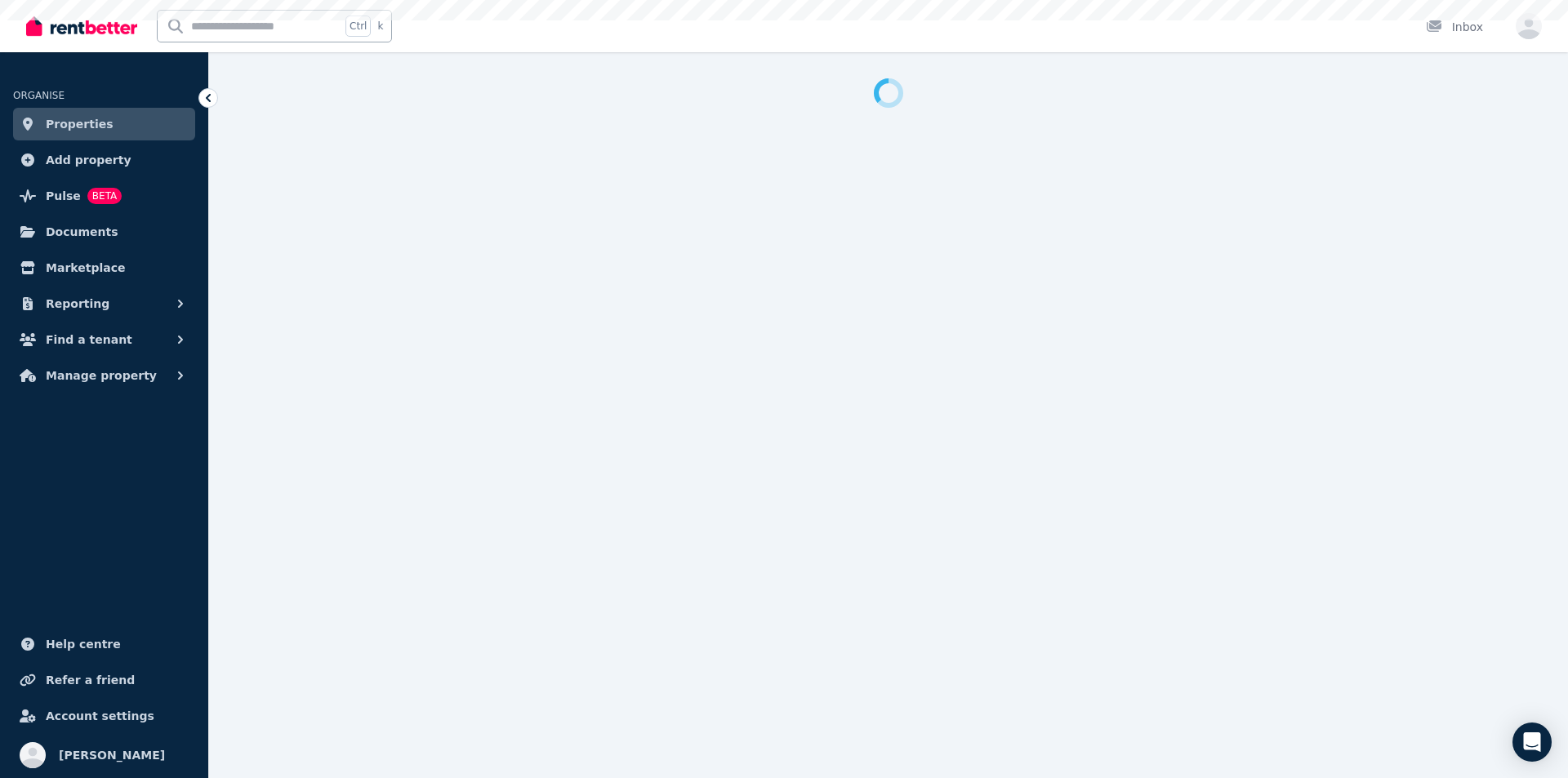
select select "**********"
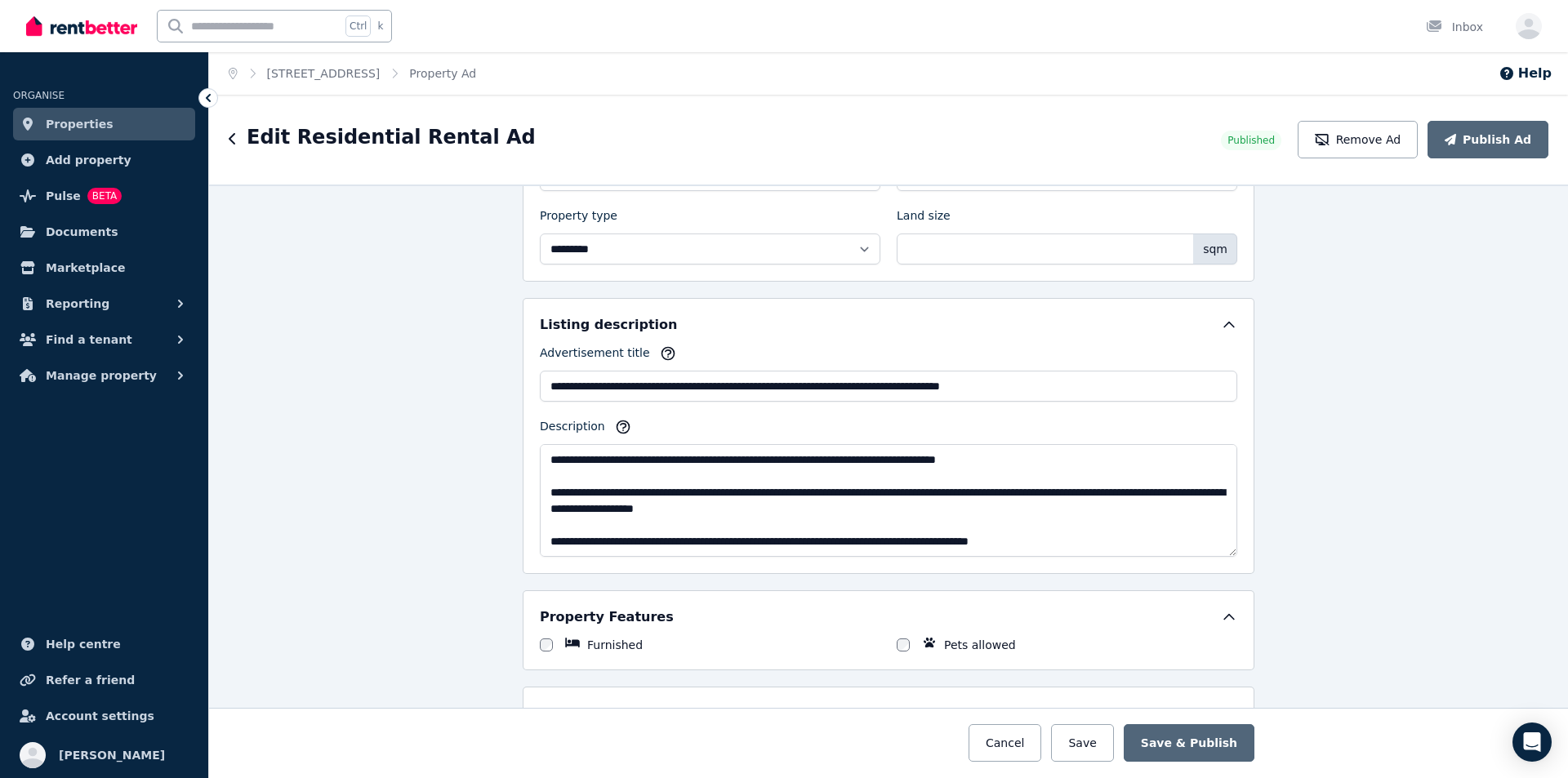
scroll to position [196, 0]
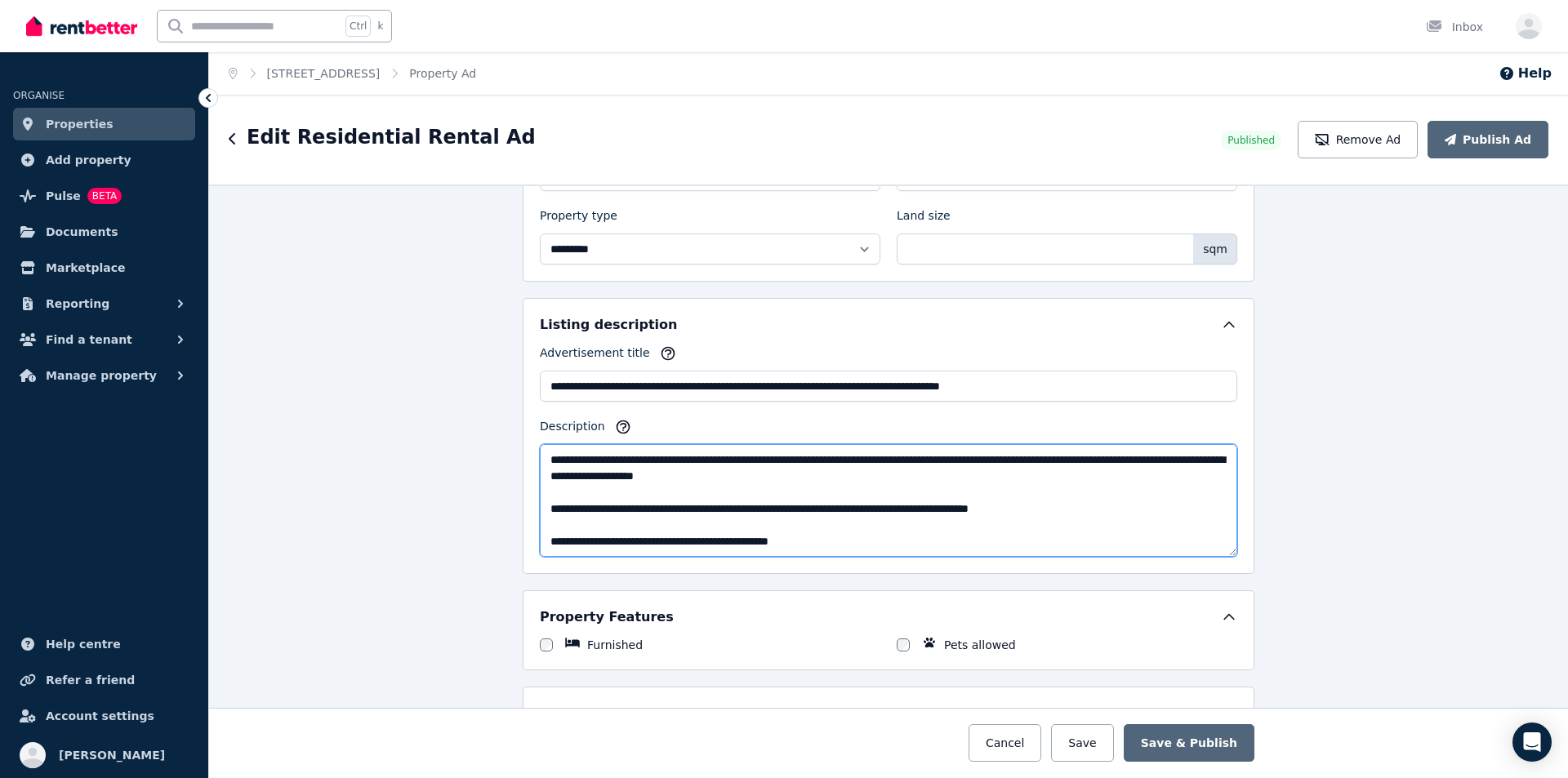
click at [832, 544] on textarea "Description" at bounding box center [888, 501] width 697 height 113
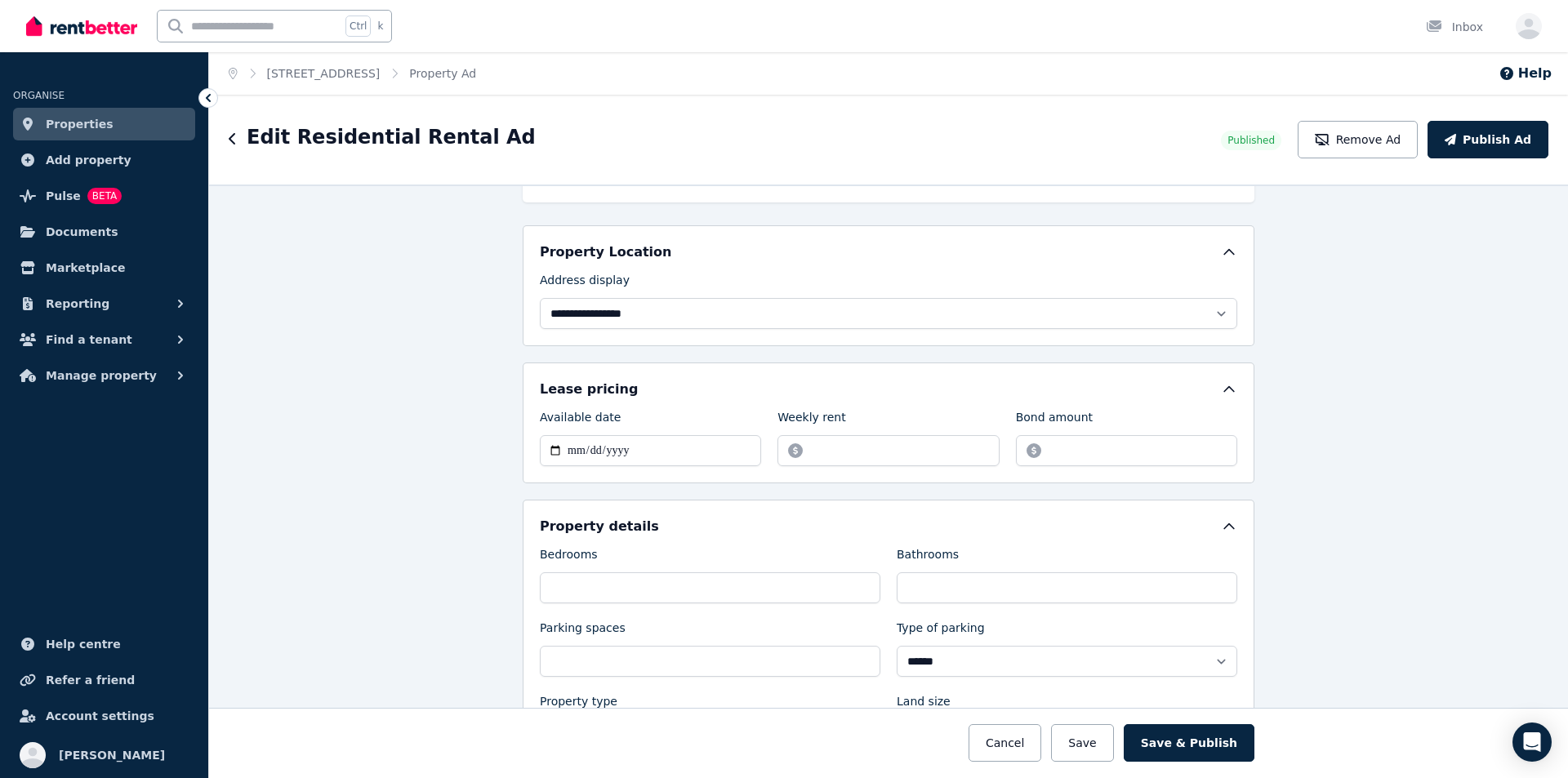
scroll to position [326, 0]
type textarea "**********"
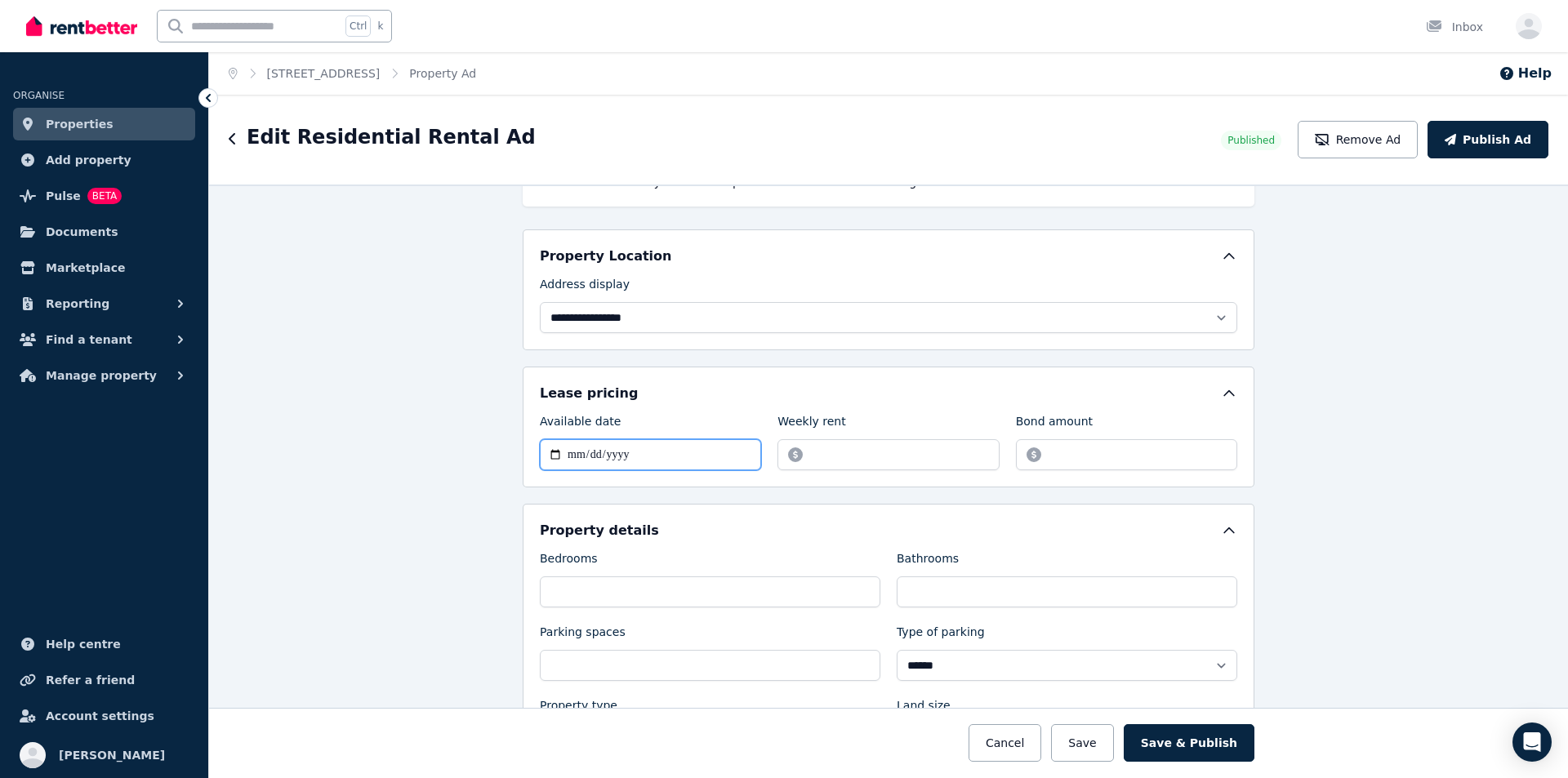
click at [625, 457] on input "**********" at bounding box center [650, 454] width 221 height 31
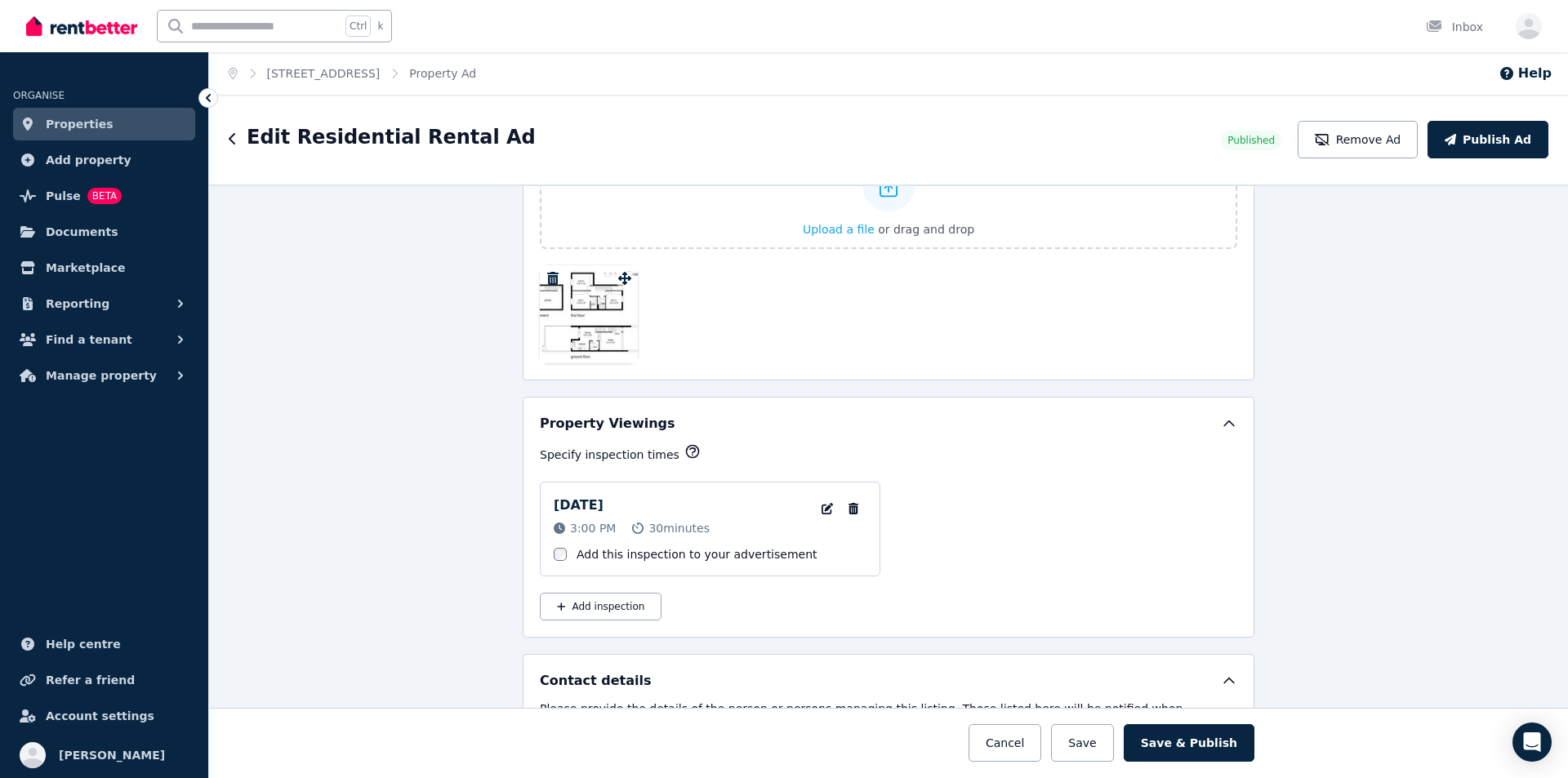
scroll to position [2531, 0]
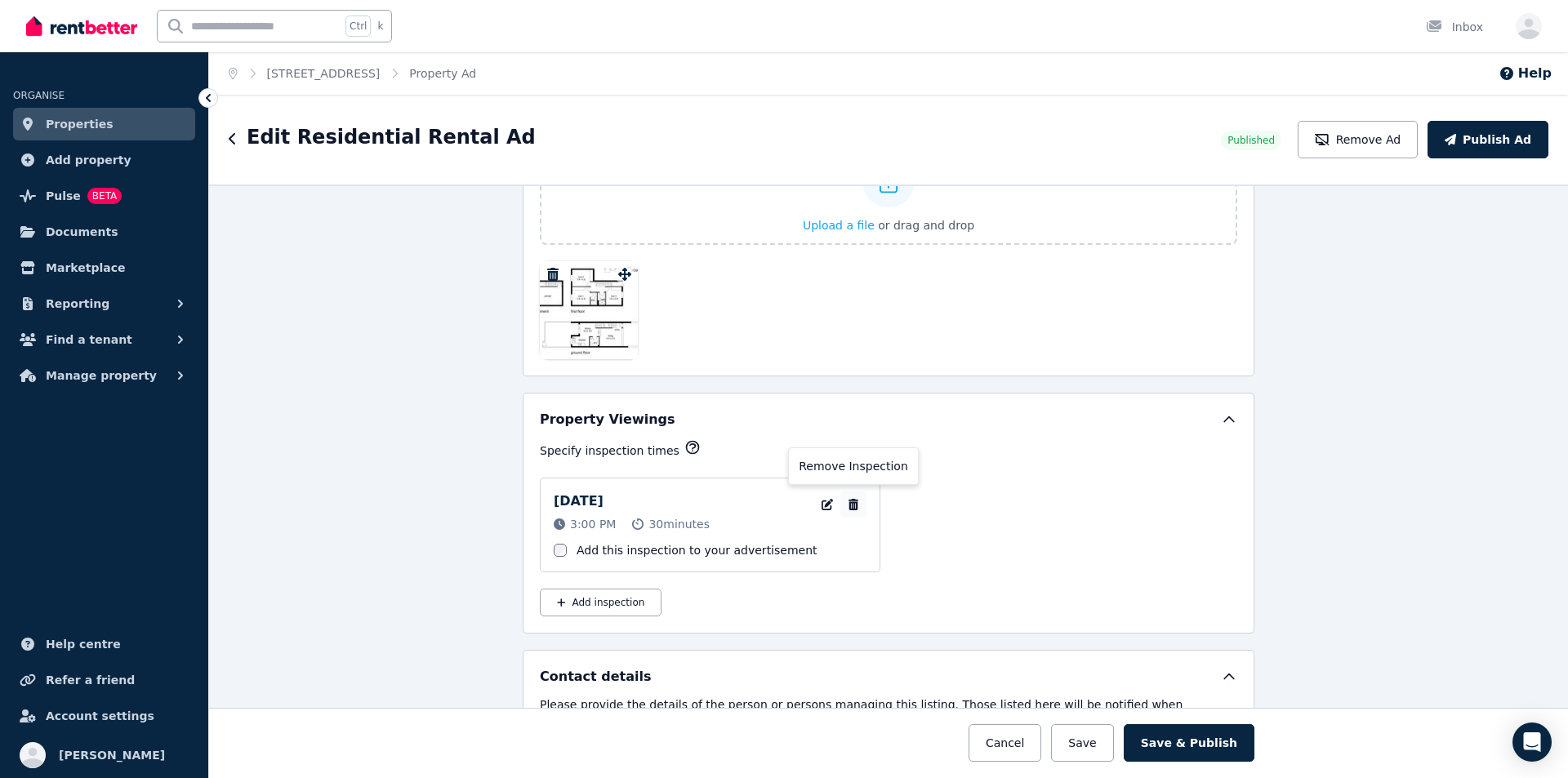
click at [848, 502] on icon "button" at bounding box center [853, 504] width 10 height 12
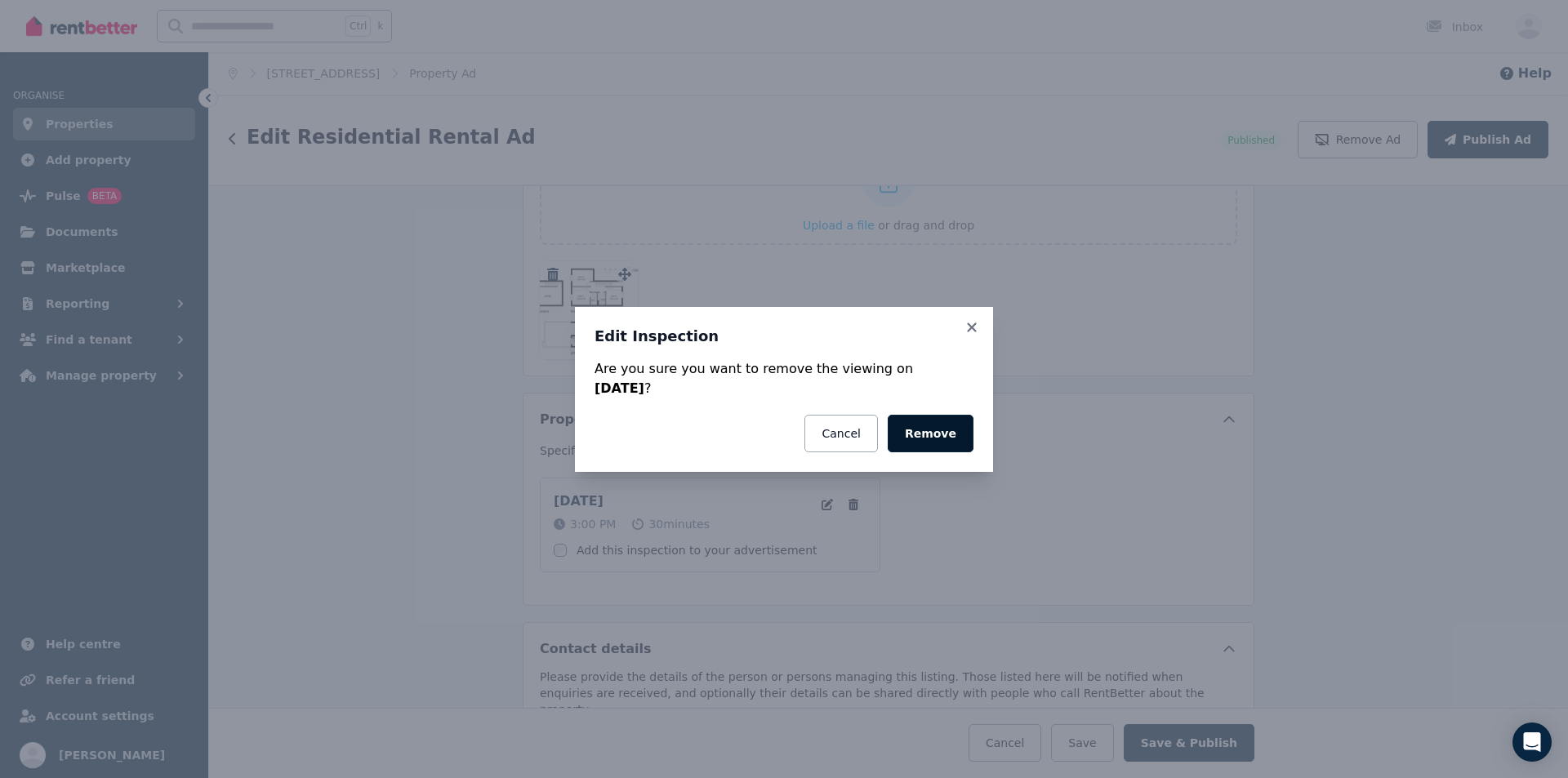
click at [954, 439] on button "Remove" at bounding box center [930, 433] width 85 height 37
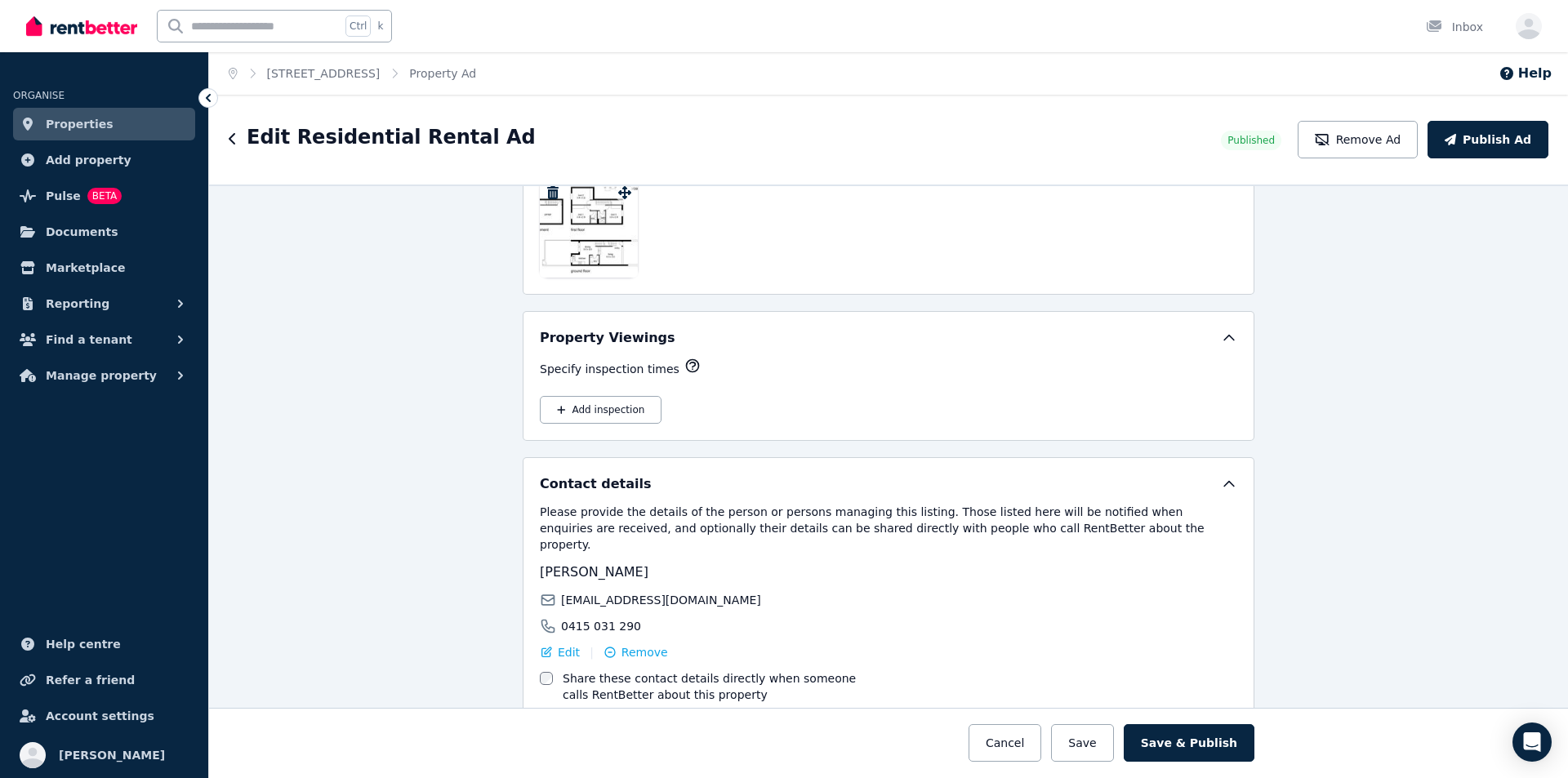
scroll to position [2685, 0]
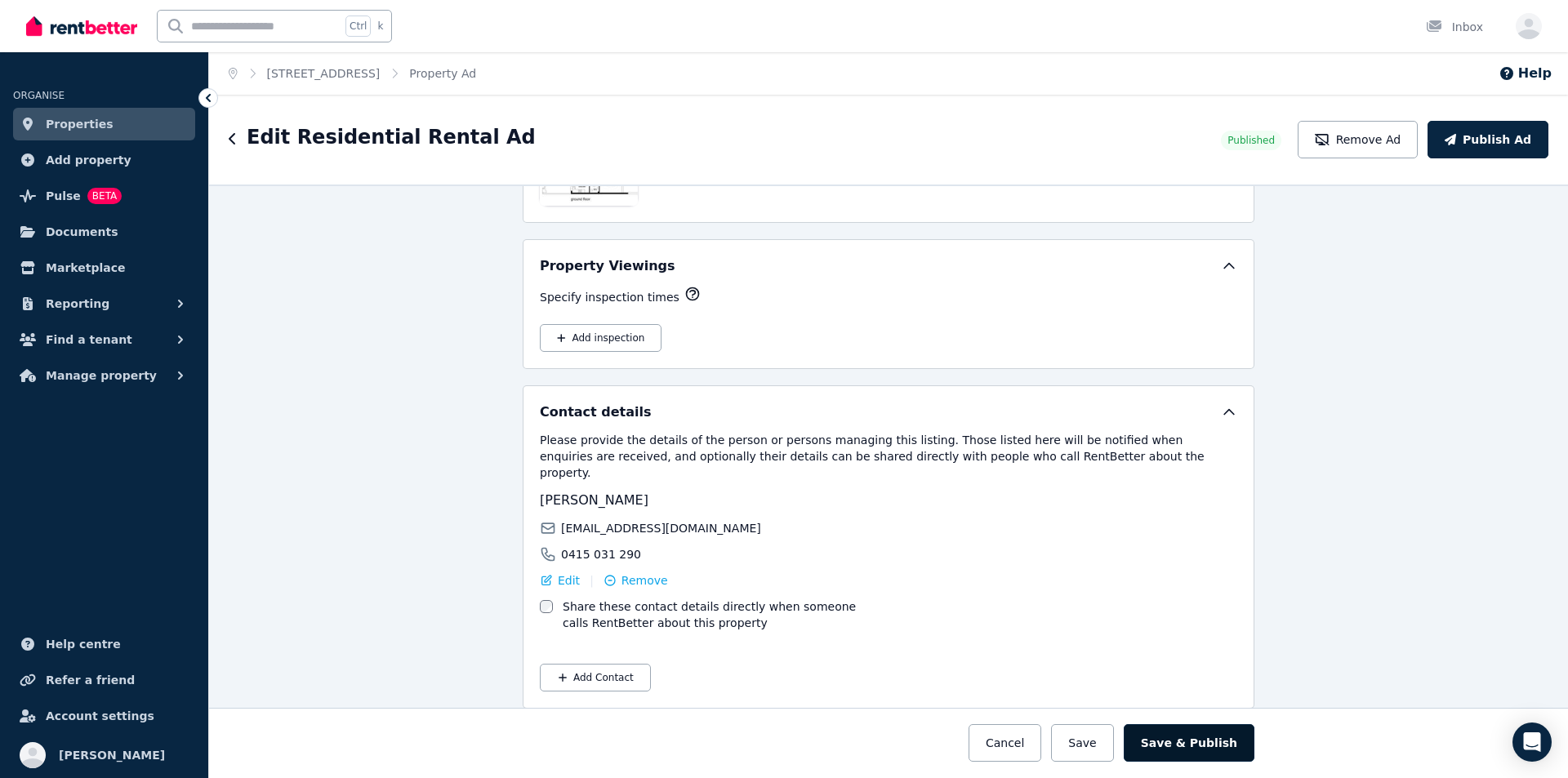
click at [1193, 738] on button "Save & Publish" at bounding box center [1189, 743] width 131 height 37
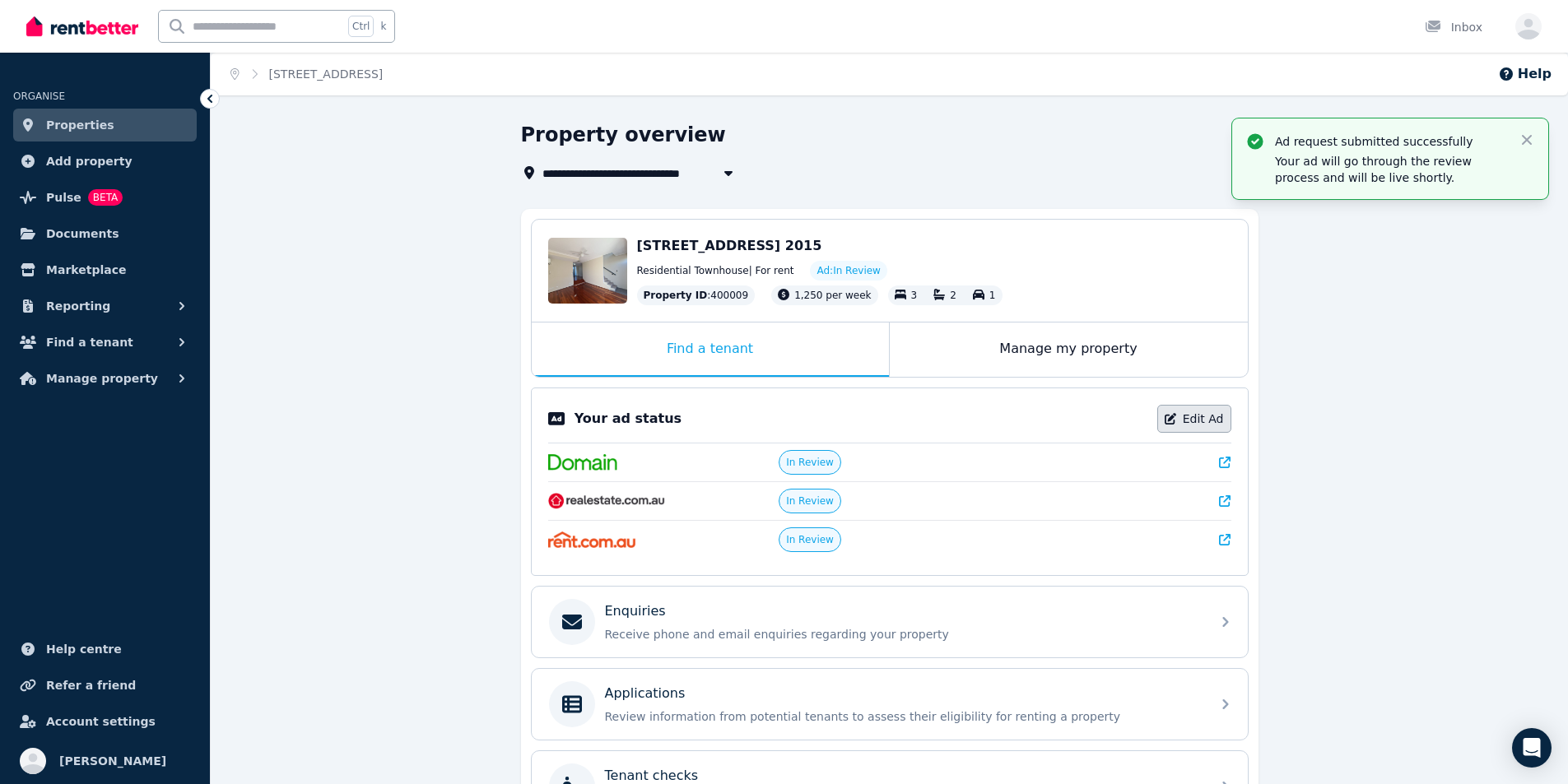
click at [1202, 410] on link "Edit Ad" at bounding box center [1194, 419] width 74 height 28
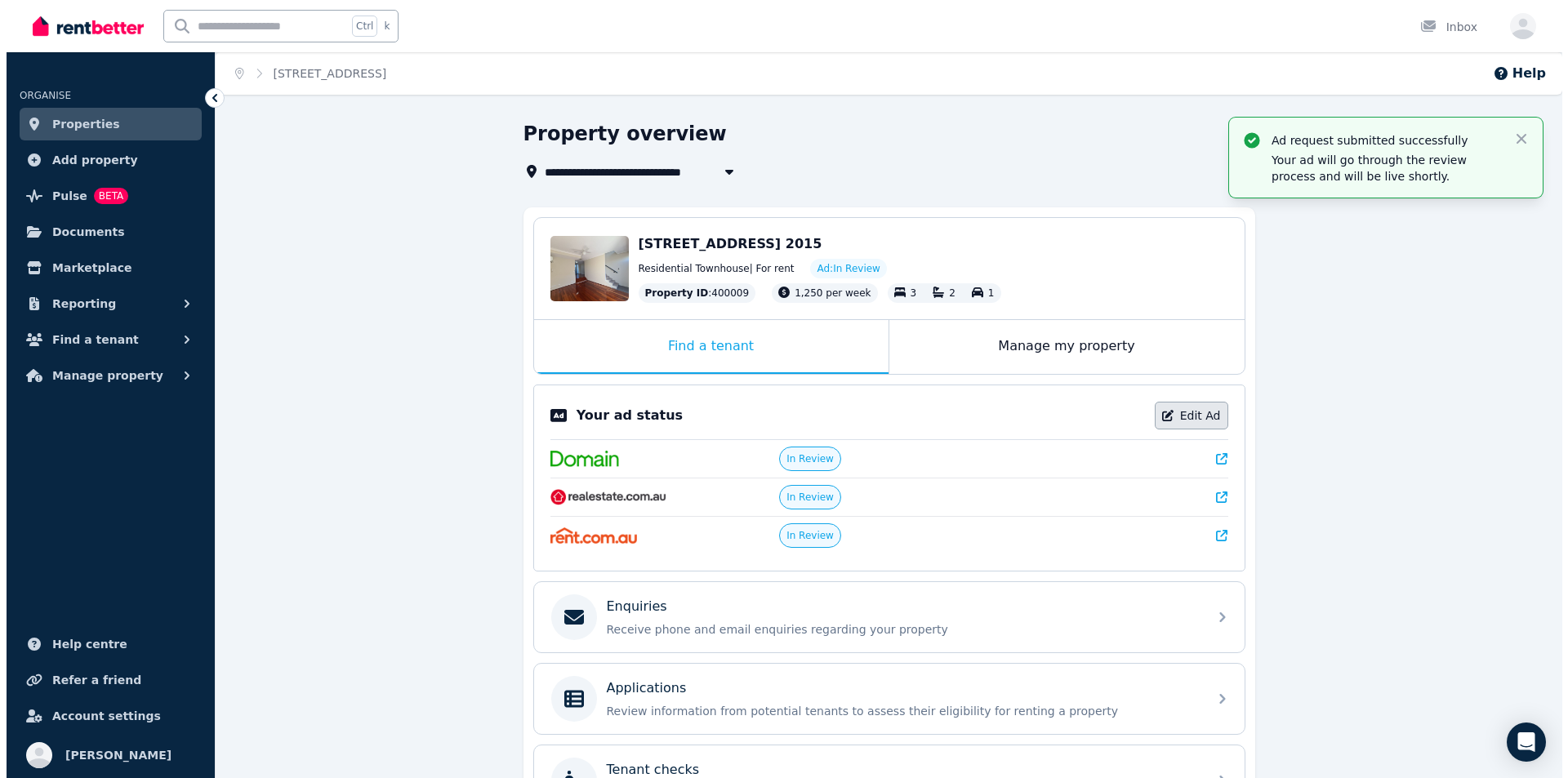
select select "**********"
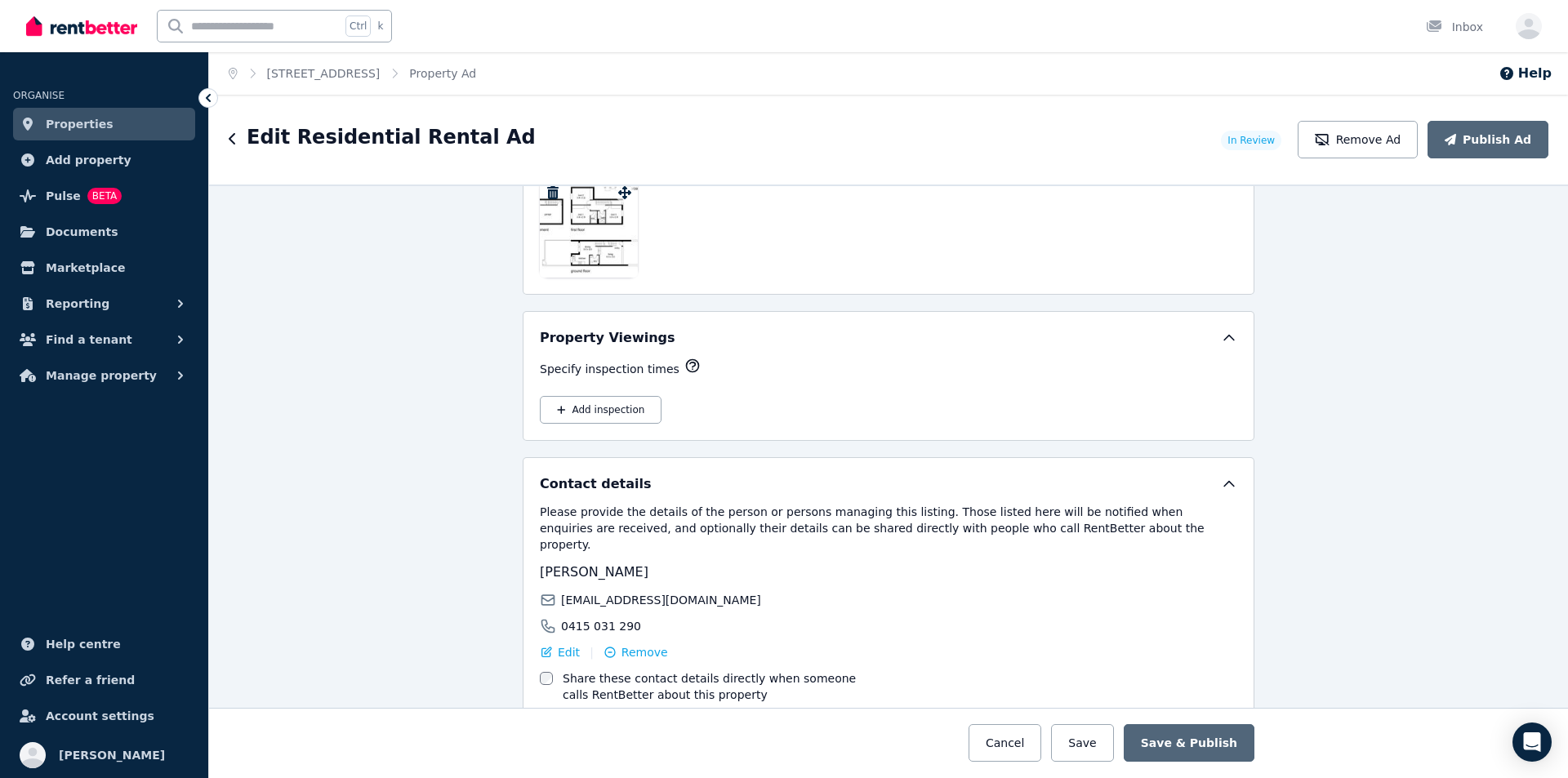
scroll to position [2685, 0]
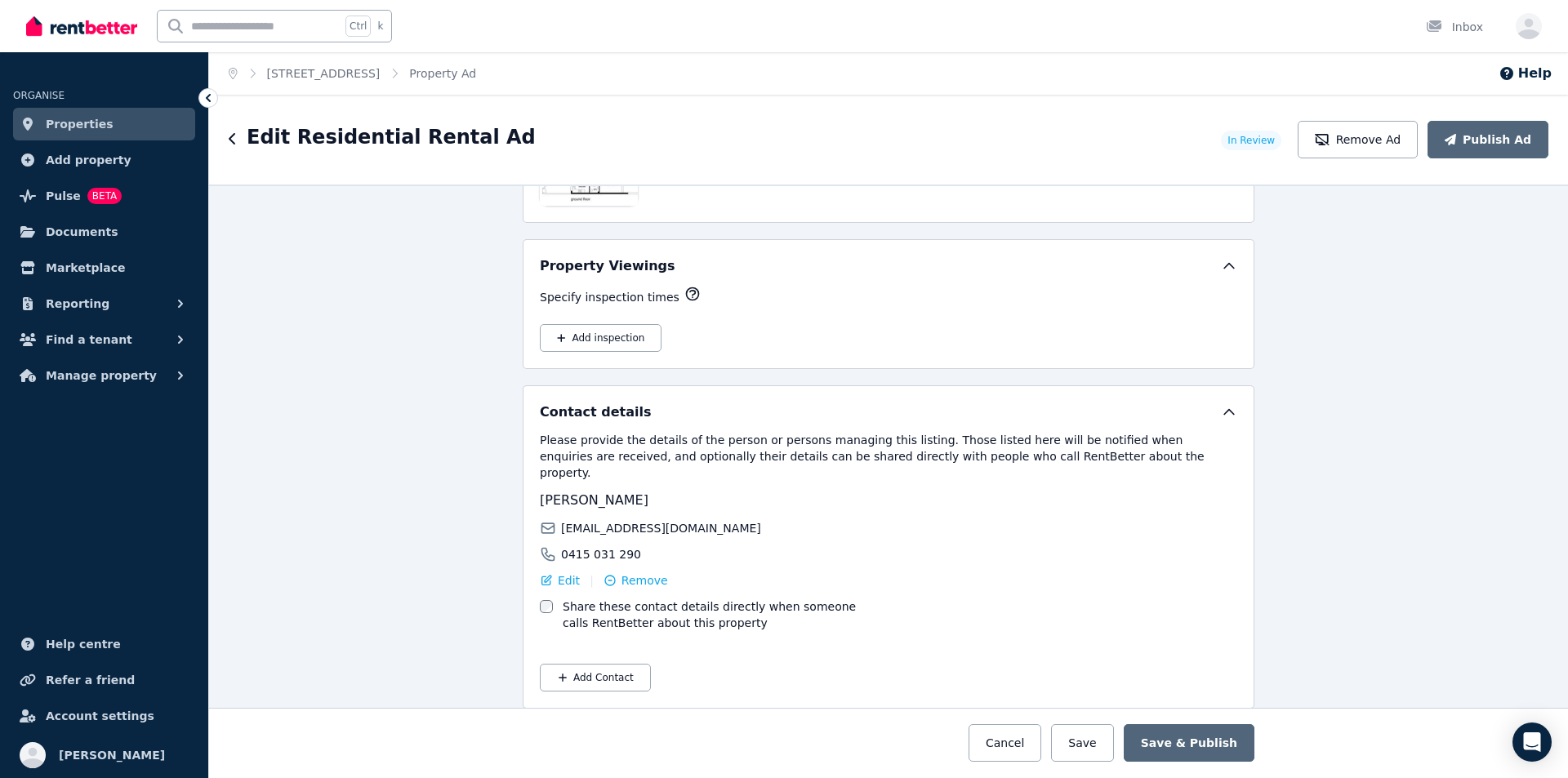
click at [85, 28] on img at bounding box center [82, 25] width 111 height 25
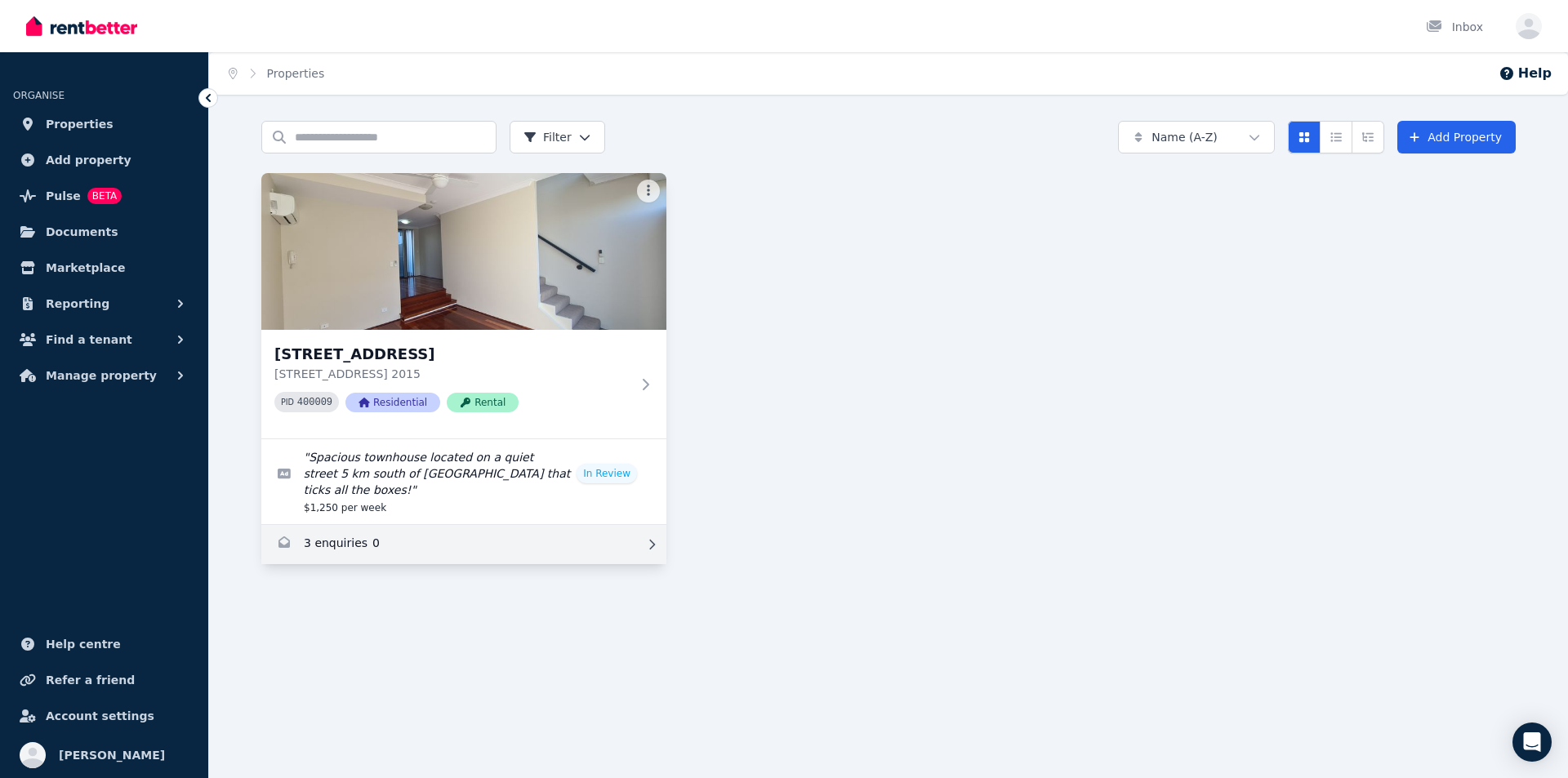
click at [352, 531] on link "Enquiries for 10/161-219 Queen St, Beaconsfield" at bounding box center [464, 544] width 405 height 39
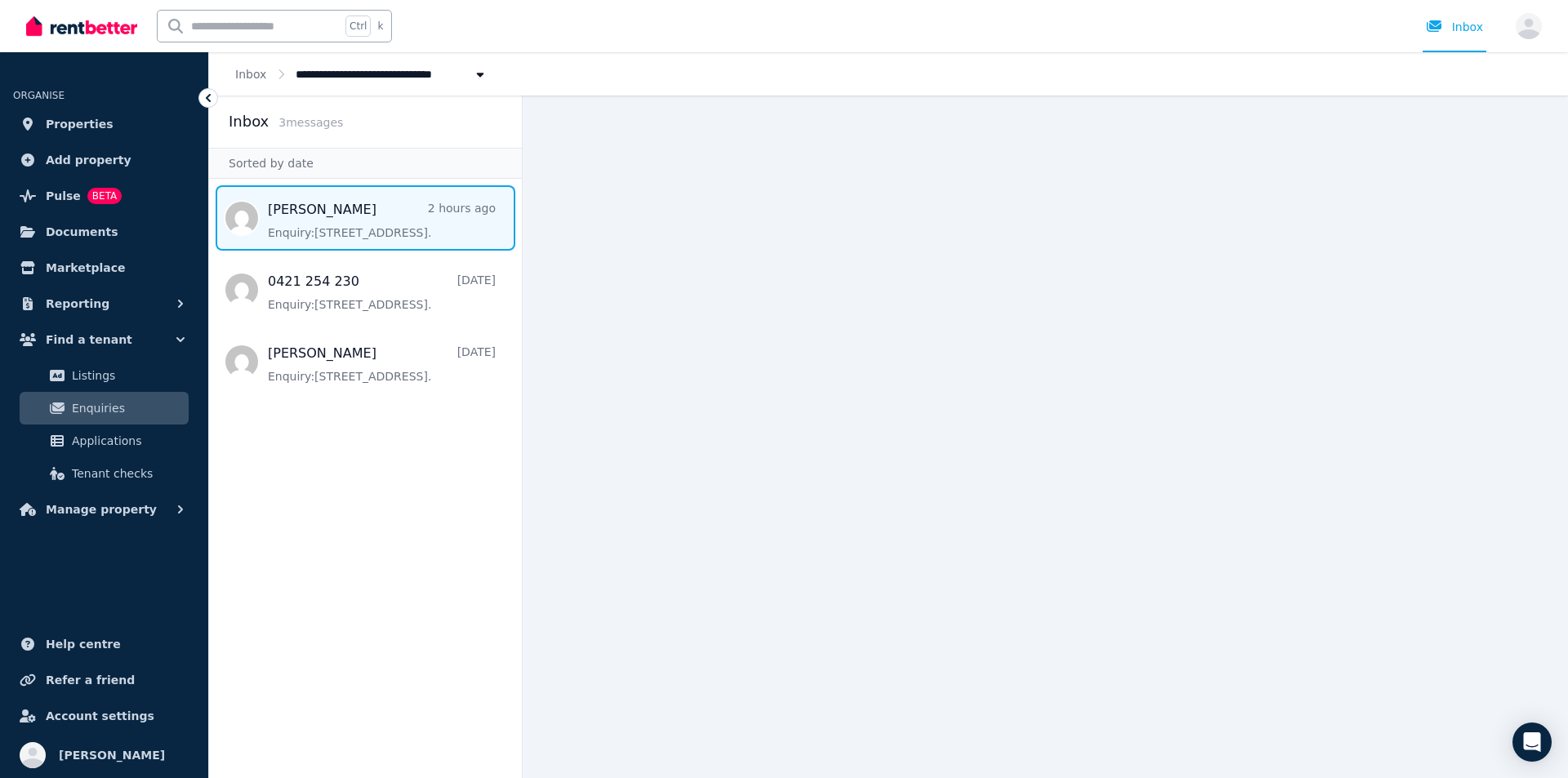
click at [384, 232] on span "Message list" at bounding box center [365, 218] width 313 height 65
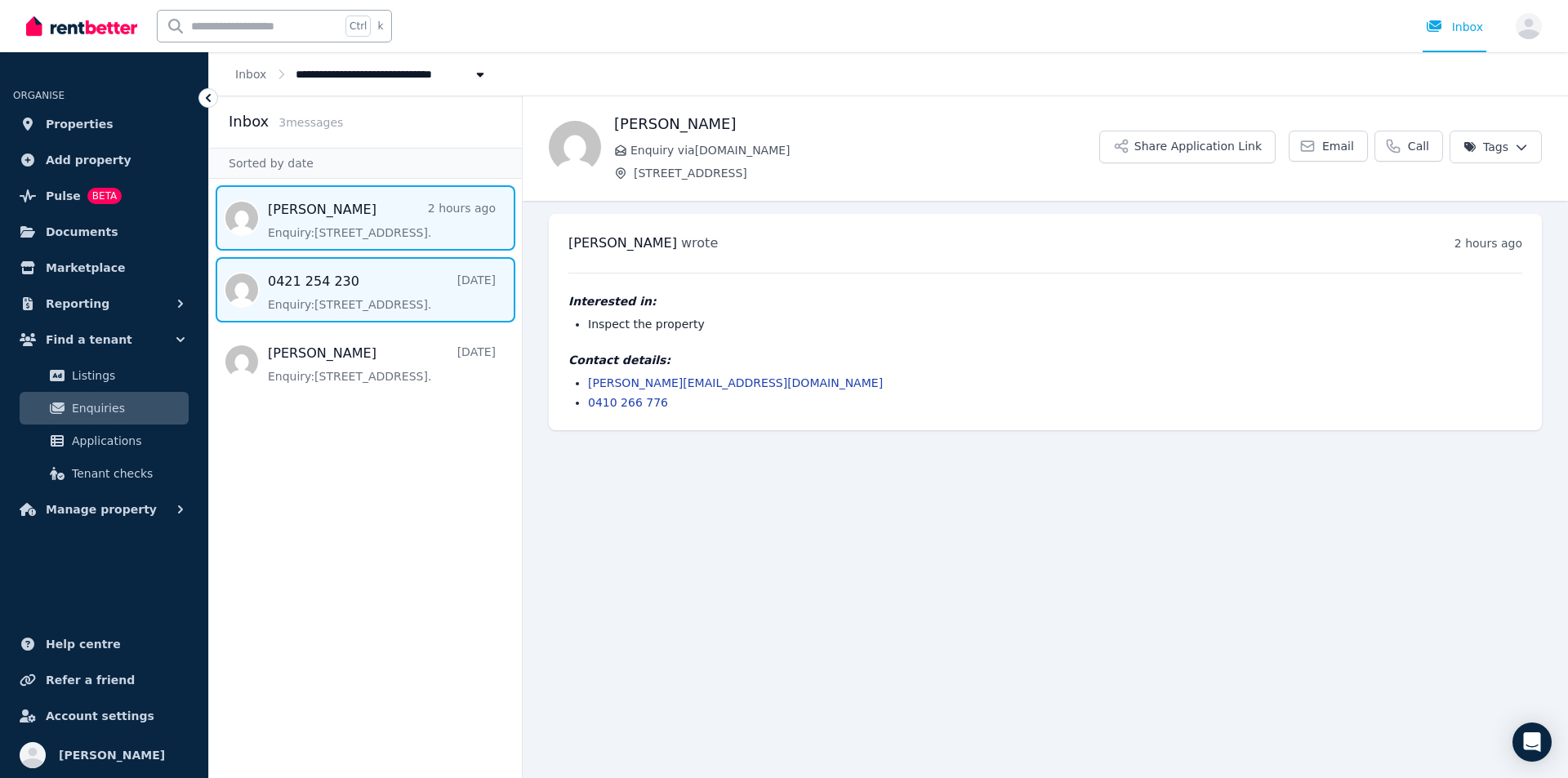
click at [296, 289] on span "Message list" at bounding box center [365, 290] width 313 height 65
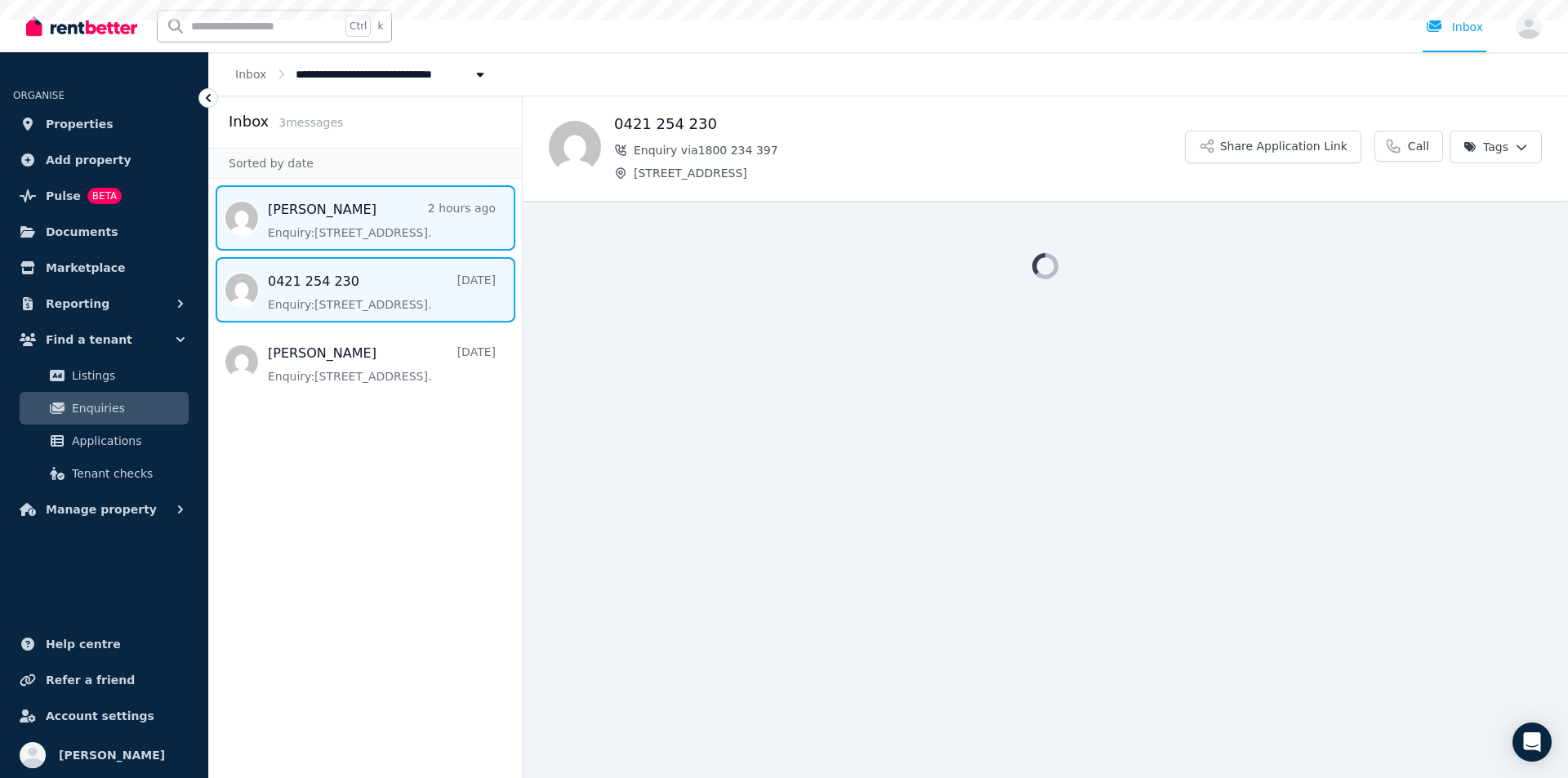
click at [325, 230] on span "Message list" at bounding box center [365, 218] width 313 height 65
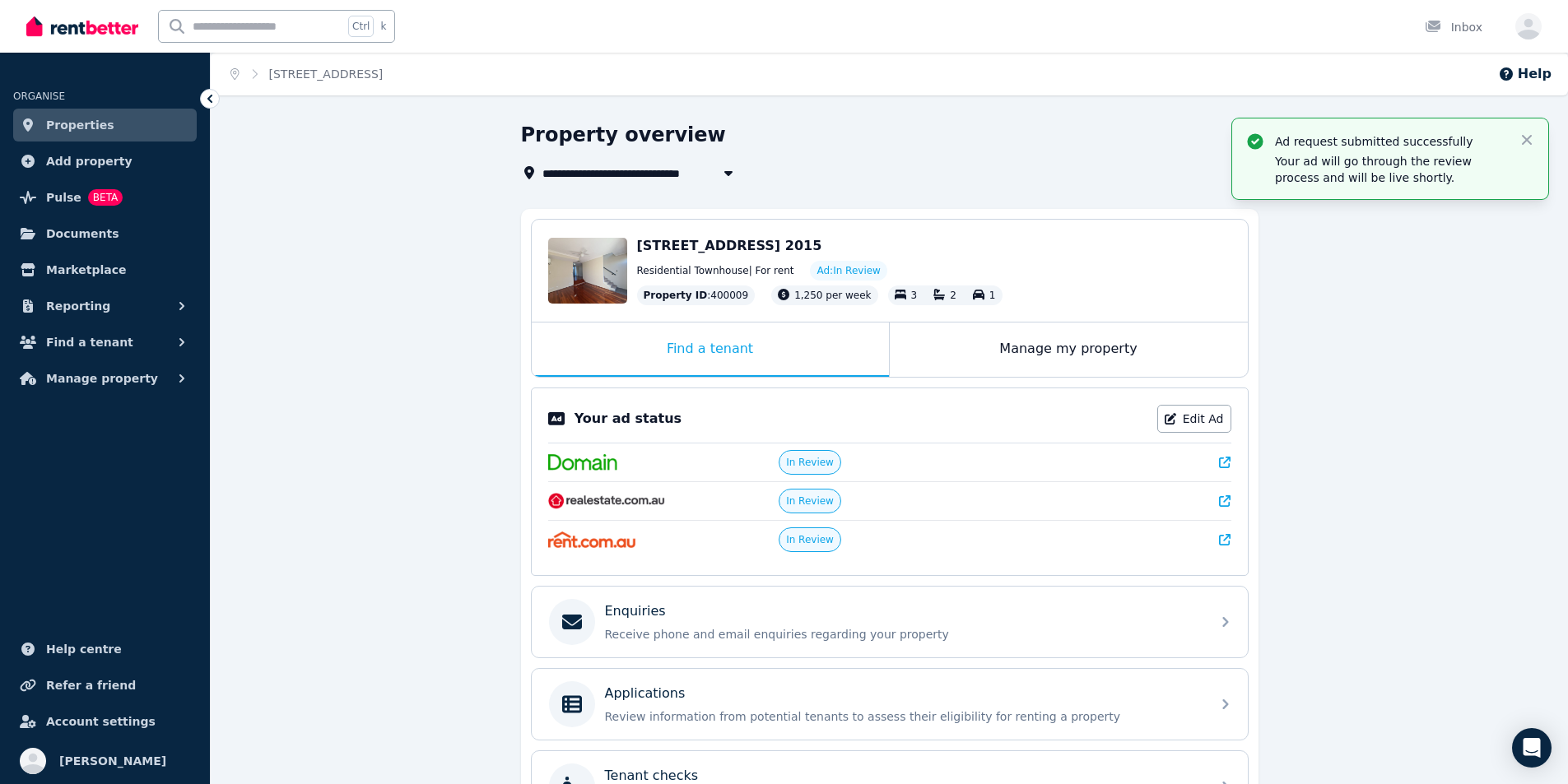
click at [78, 27] on img at bounding box center [82, 26] width 112 height 25
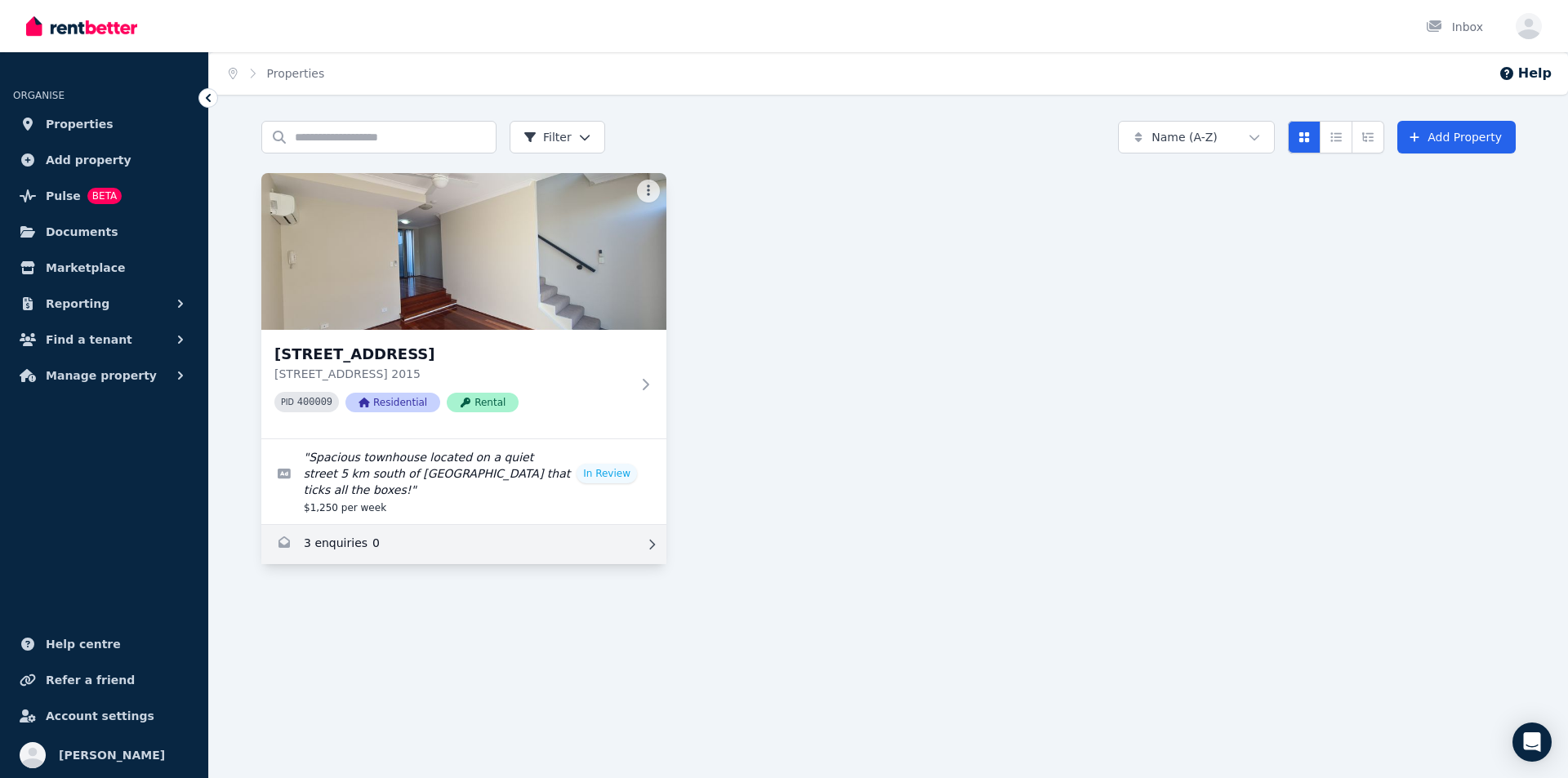
click at [462, 532] on link "Enquiries for 10/161-219 Queen St, Beaconsfield" at bounding box center [464, 544] width 405 height 39
